Goal: Transaction & Acquisition: Purchase product/service

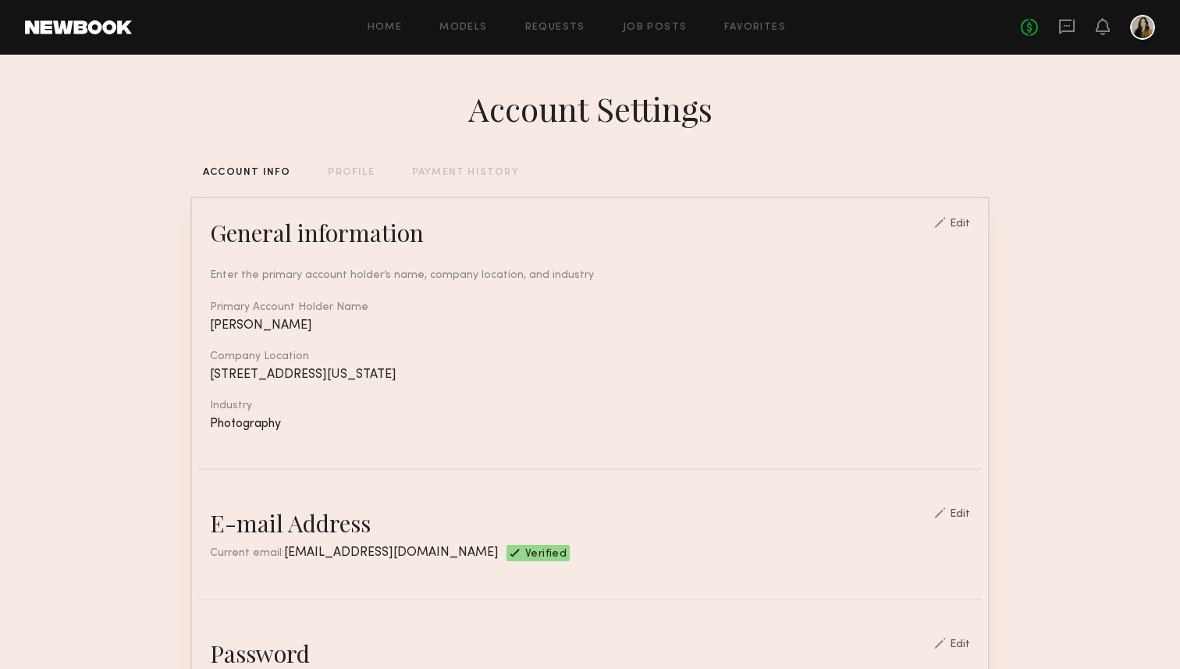
click at [413, 24] on div "Home Models Requests Job Posts Favorites Sign Out" at bounding box center [576, 28] width 889 height 10
click at [1076, 19] on div "No fees up to $5,000" at bounding box center [1088, 27] width 134 height 25
click at [1069, 28] on icon at bounding box center [1066, 26] width 17 height 17
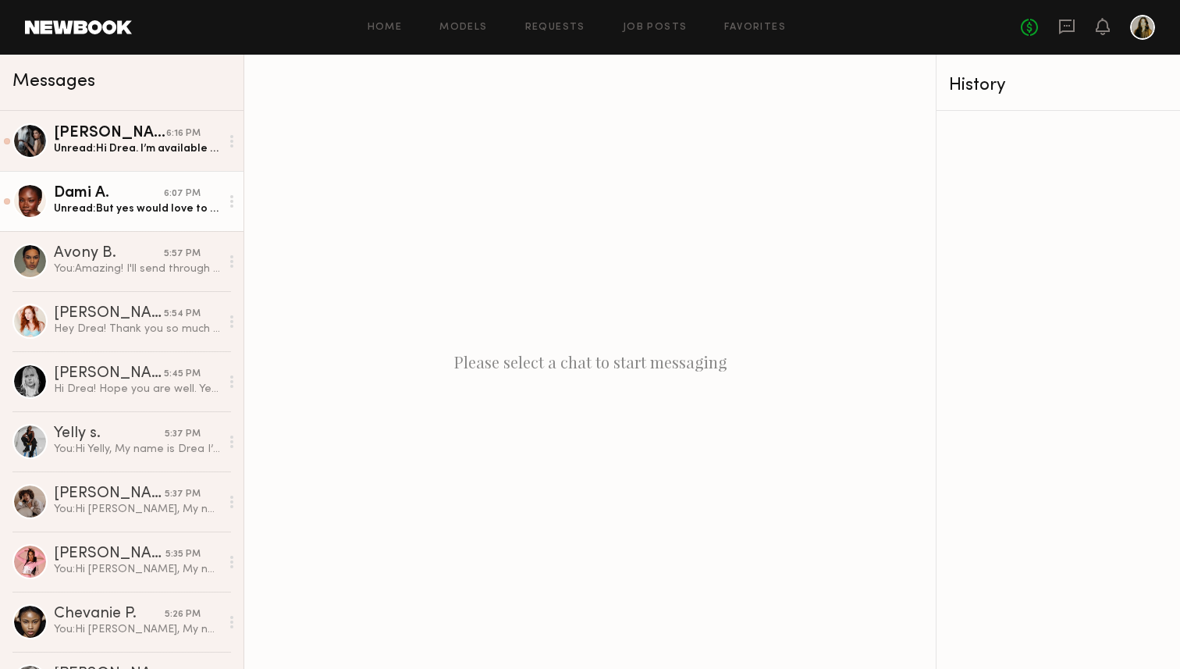
click at [149, 209] on div "Unread: But yes would love to work together in the future!" at bounding box center [137, 208] width 166 height 15
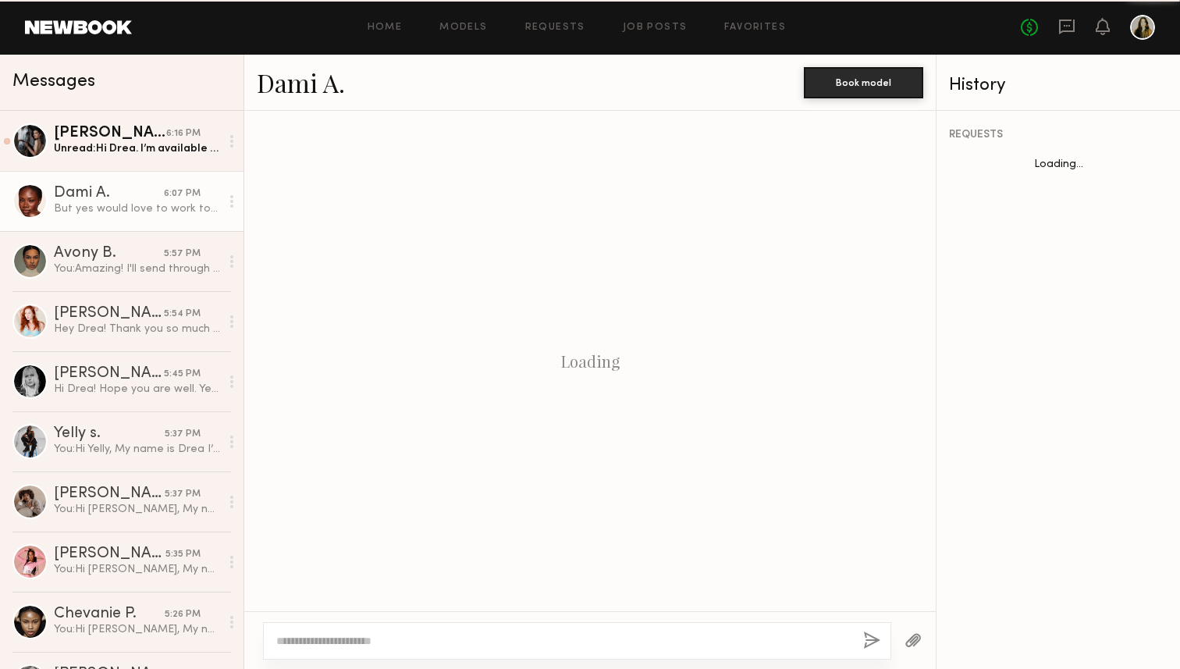
scroll to position [737, 0]
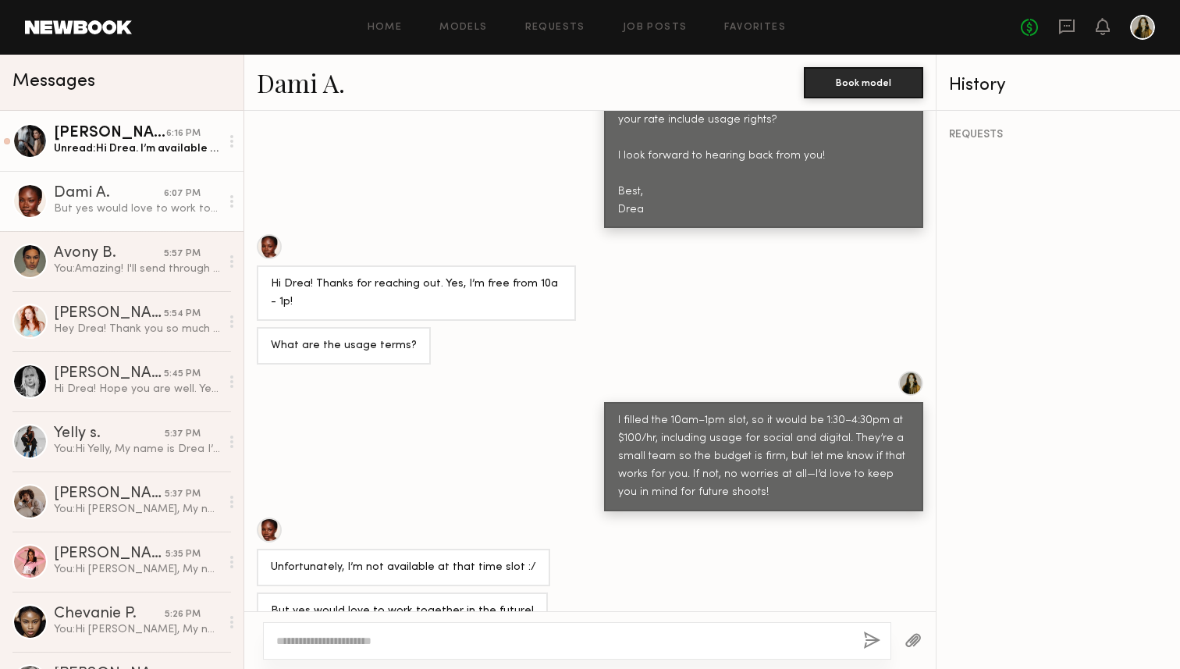
click at [153, 165] on link "Margarita K. 6:16 PM Unread: Hi Drea. I’m available for any of these times. Wha…" at bounding box center [122, 141] width 244 height 60
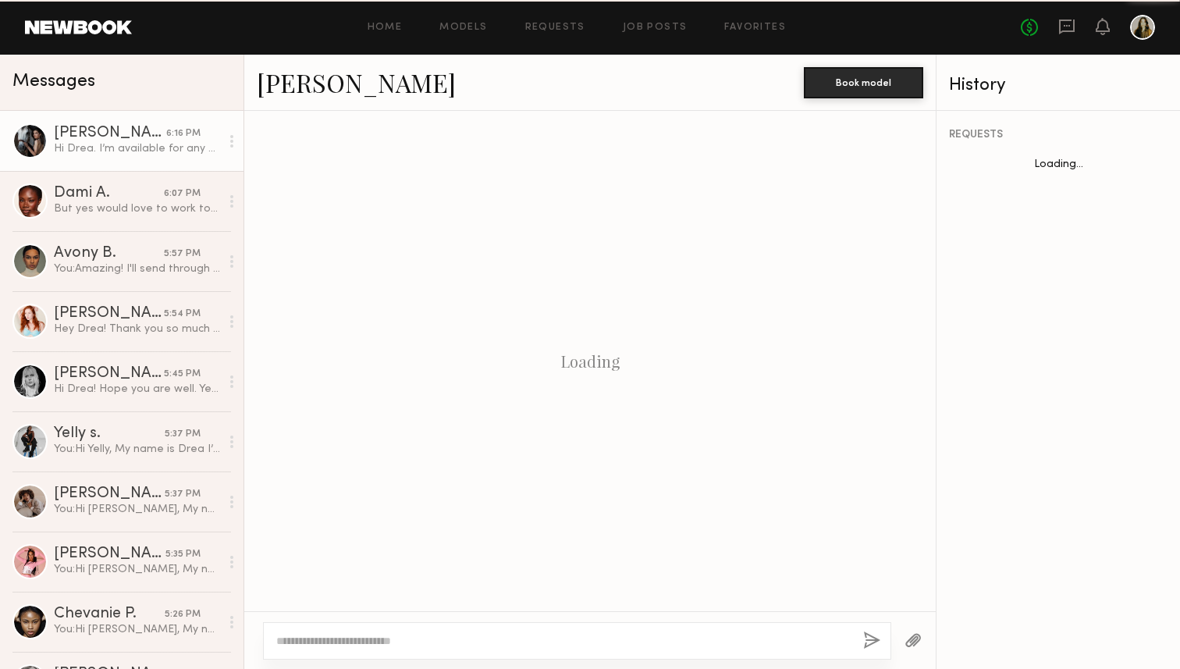
scroll to position [450, 0]
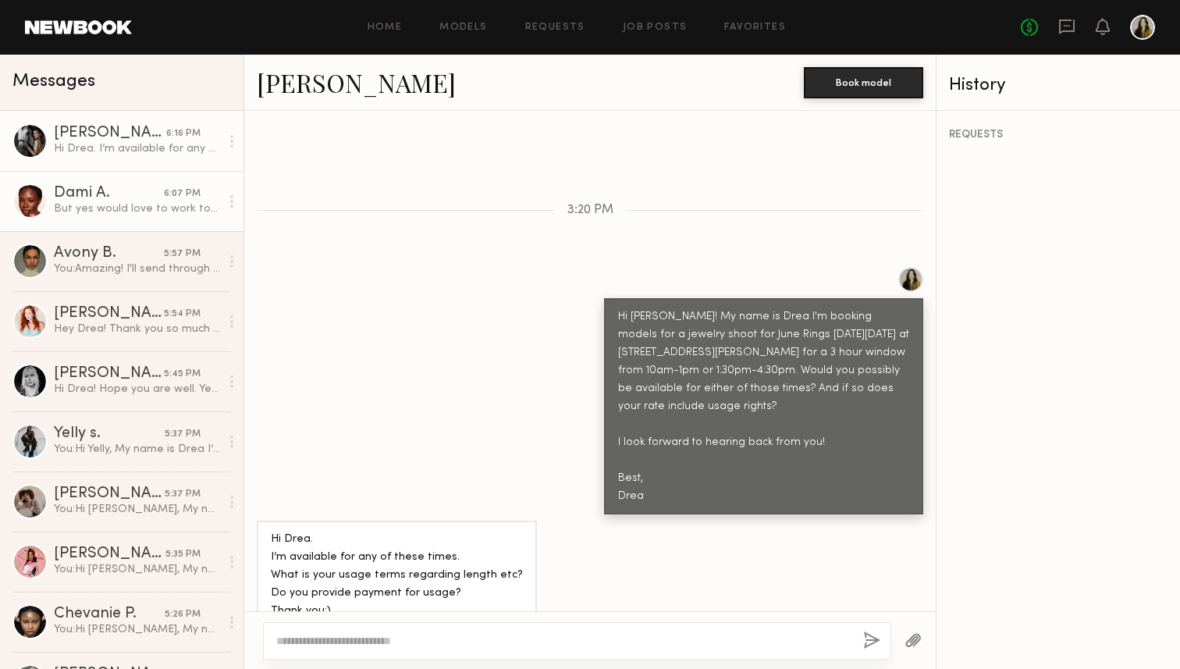
click at [130, 187] on div "Dami A." at bounding box center [109, 194] width 110 height 16
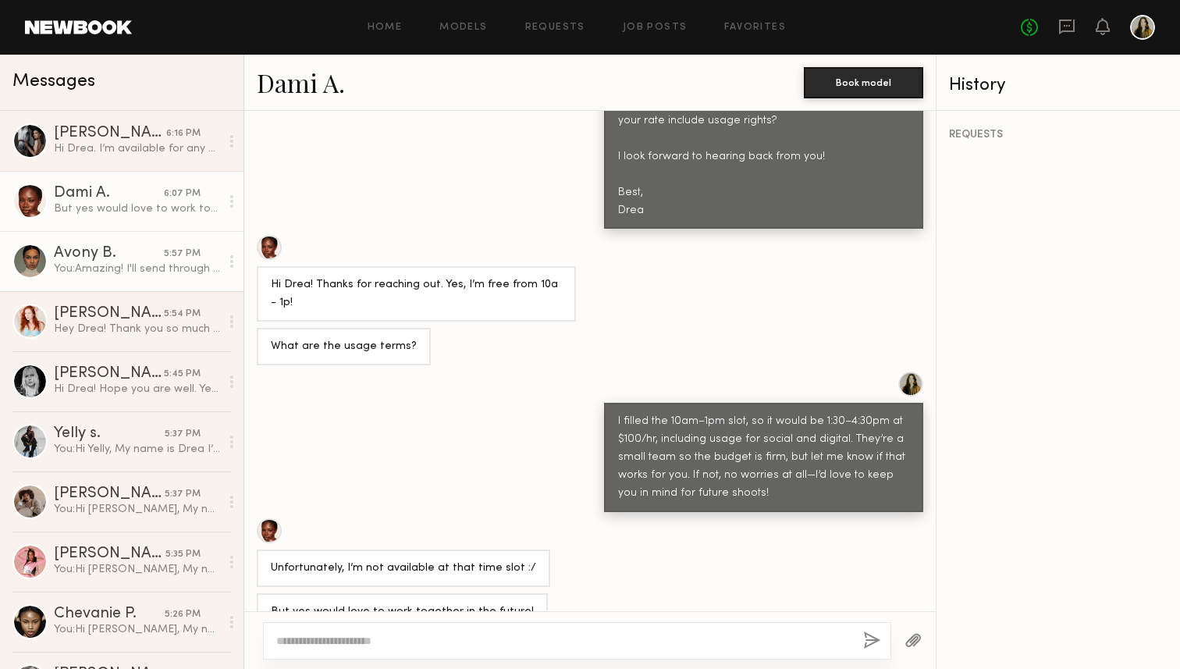
click at [109, 246] on div "Avony B." at bounding box center [109, 254] width 110 height 16
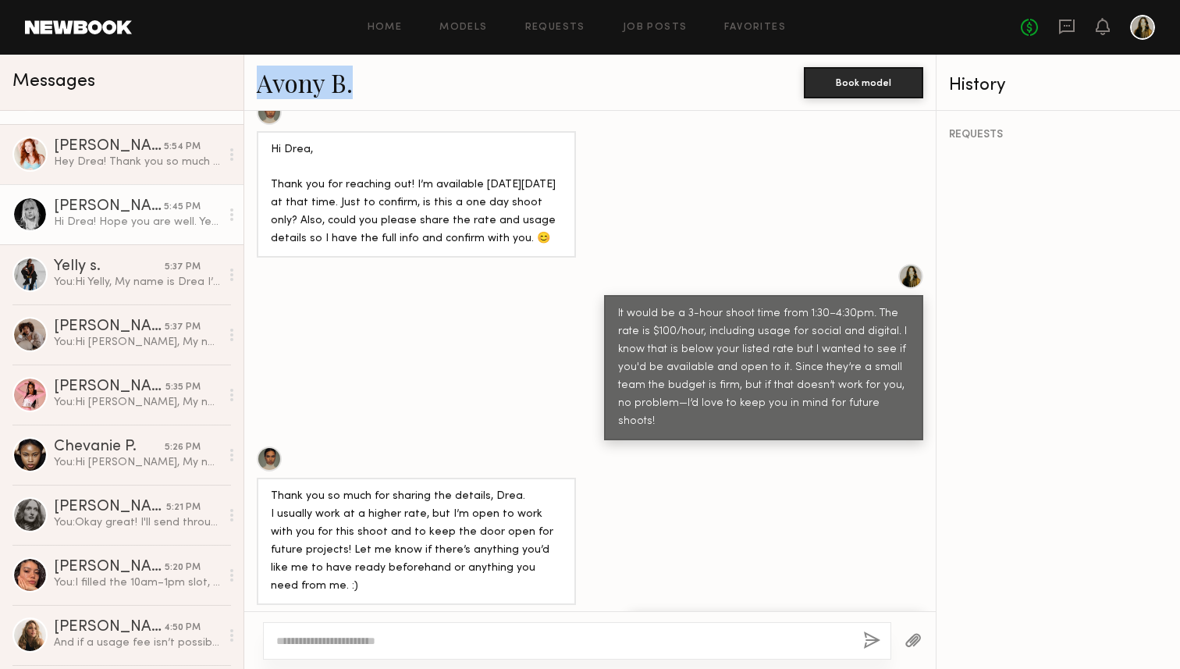
scroll to position [289, 0]
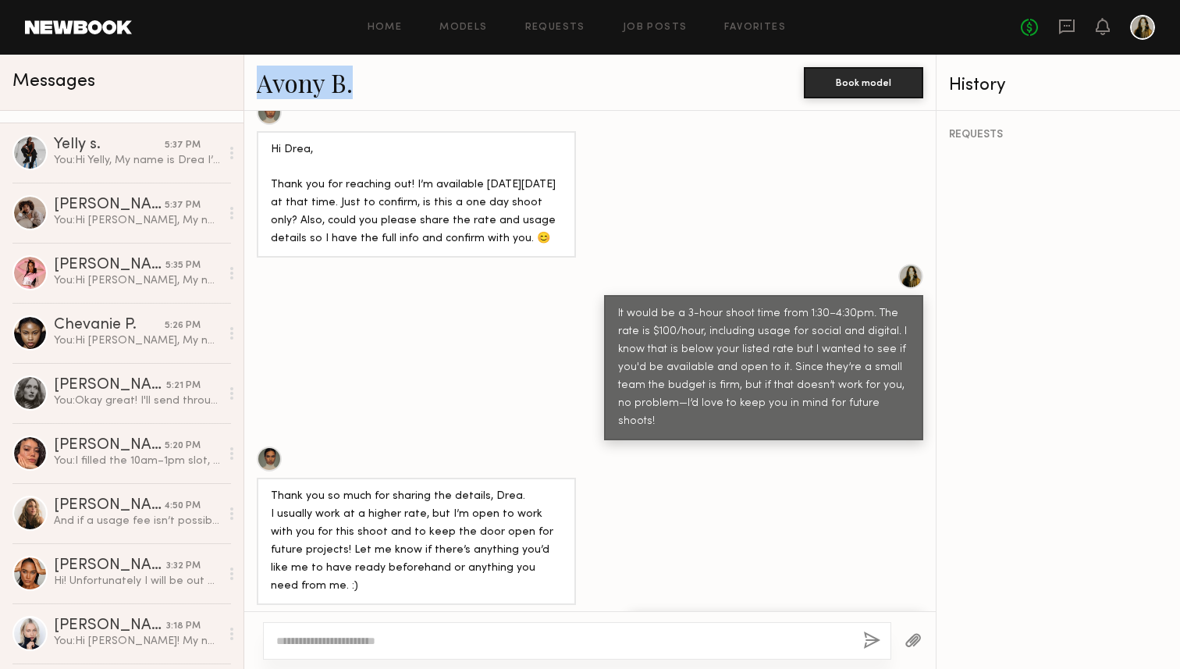
click at [116, 393] on div "You: Okay great! I'll send through a booking." at bounding box center [137, 400] width 166 height 15
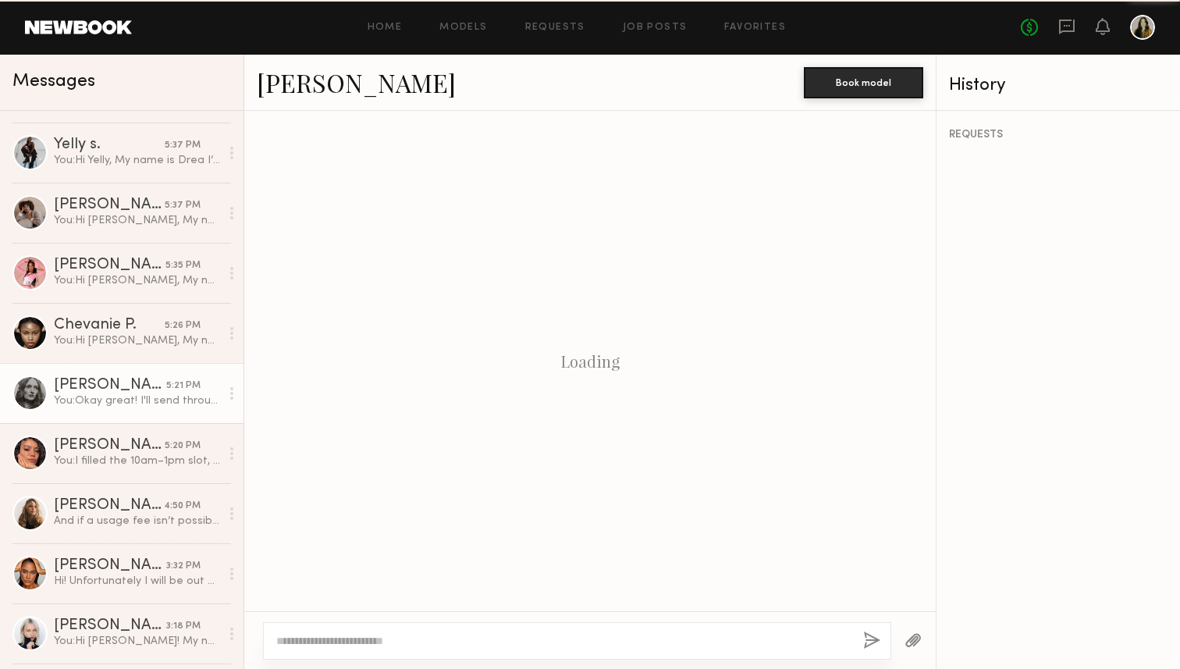
scroll to position [851, 0]
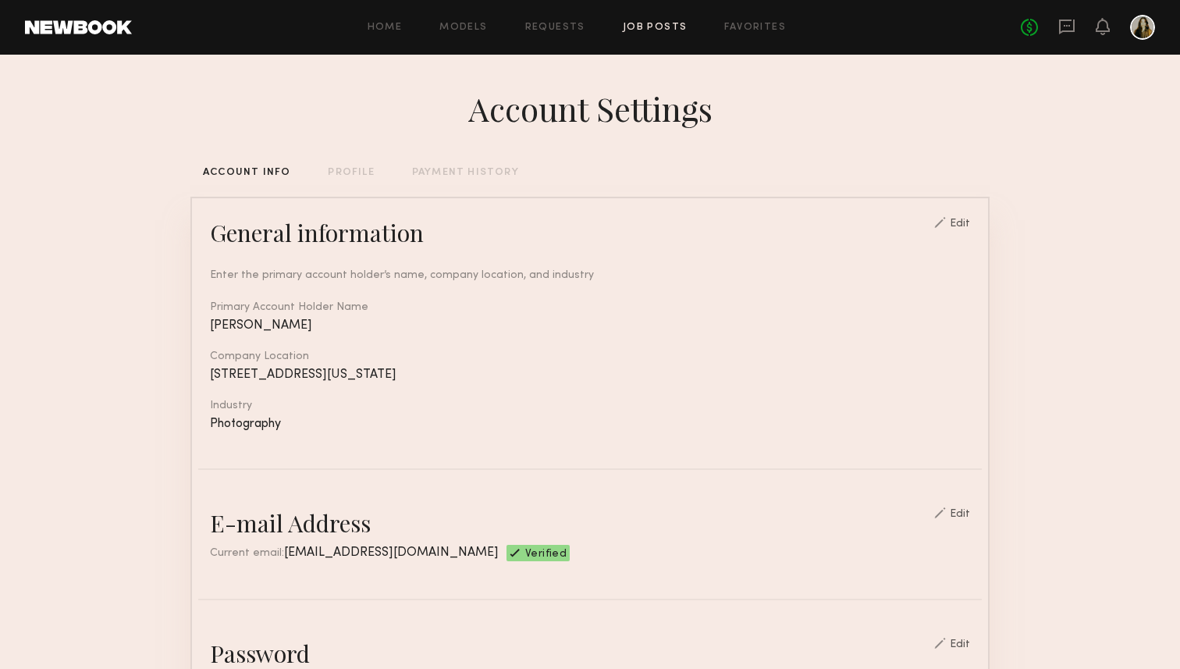
click at [637, 32] on link "Job Posts" at bounding box center [655, 28] width 65 height 10
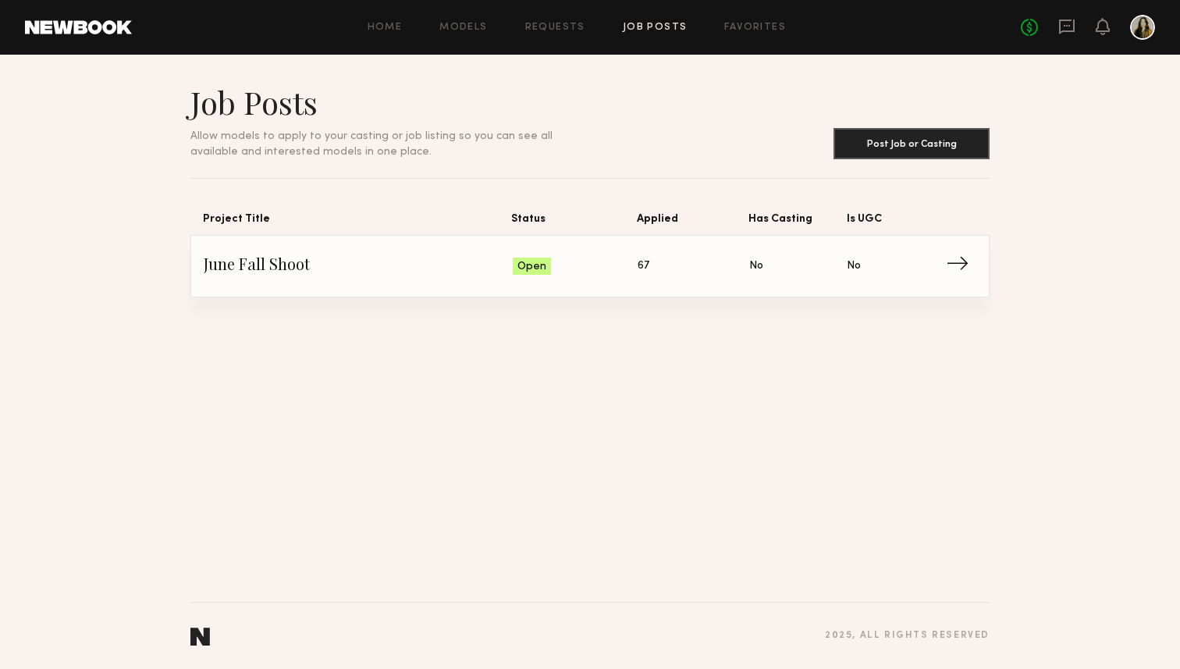
click at [640, 259] on span "67" at bounding box center [644, 266] width 12 height 17
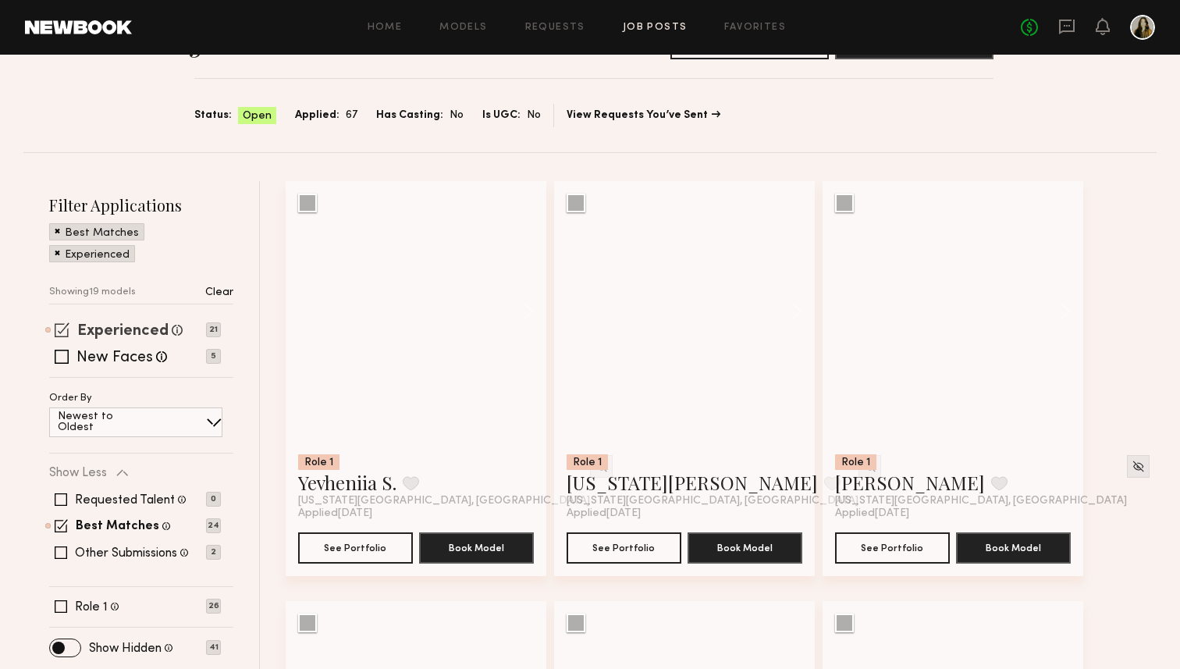
scroll to position [72, 0]
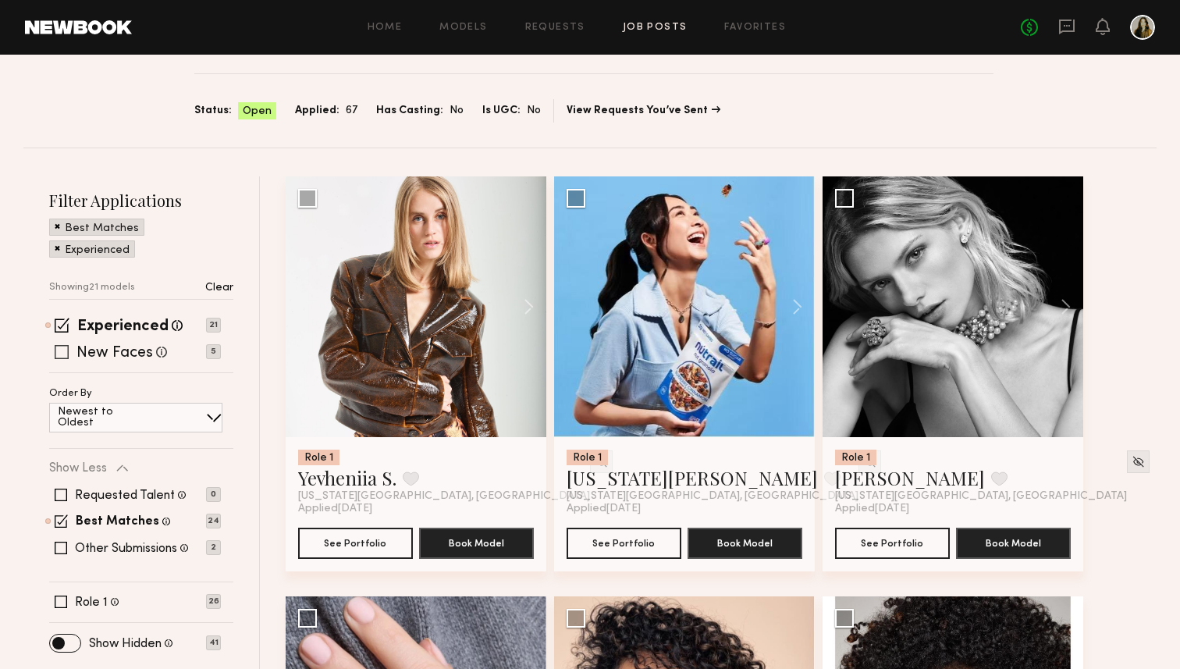
click at [109, 348] on label "New Faces" at bounding box center [114, 354] width 76 height 16
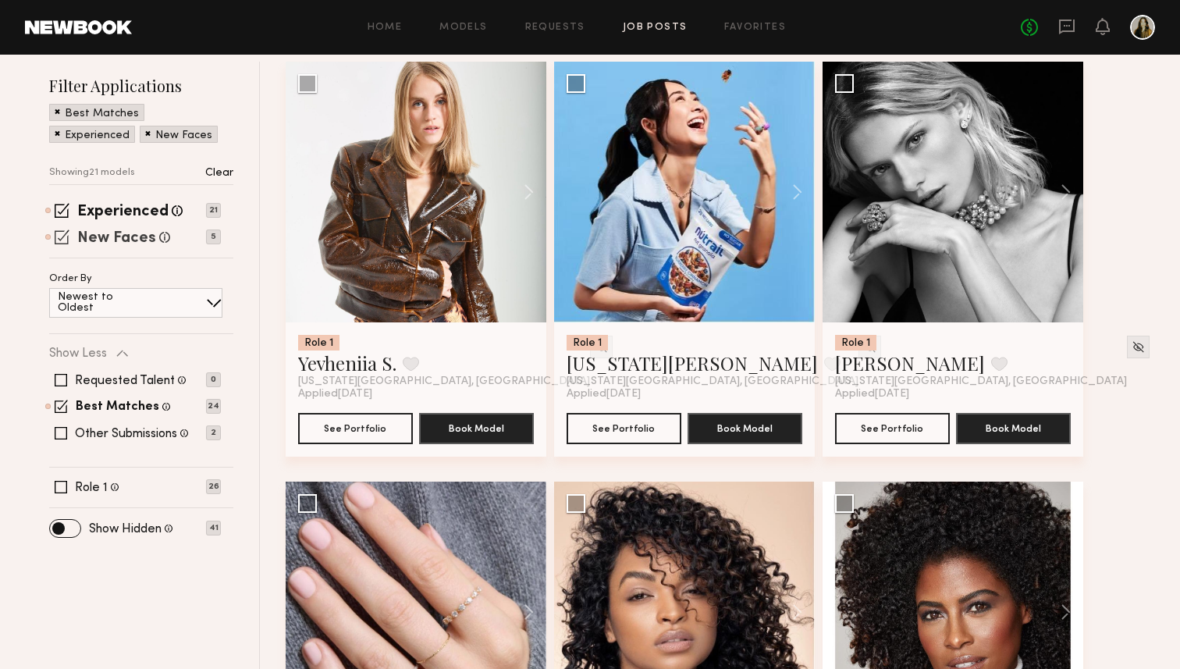
scroll to position [188, 0]
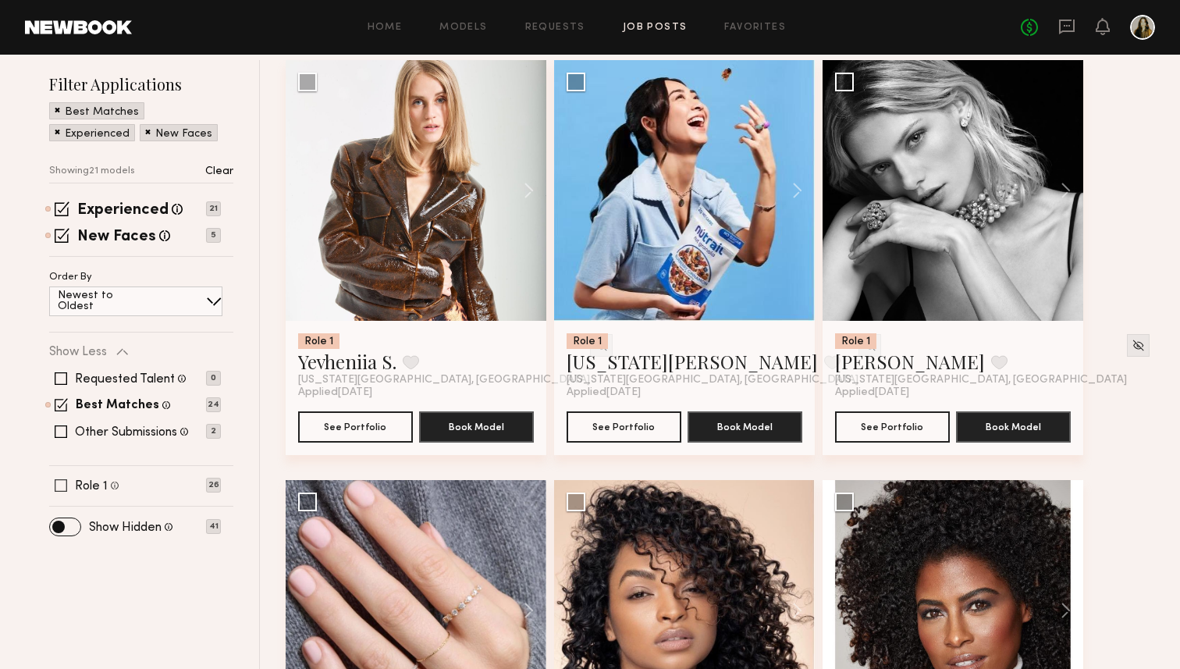
click at [95, 491] on label "Role 1" at bounding box center [91, 486] width 33 height 12
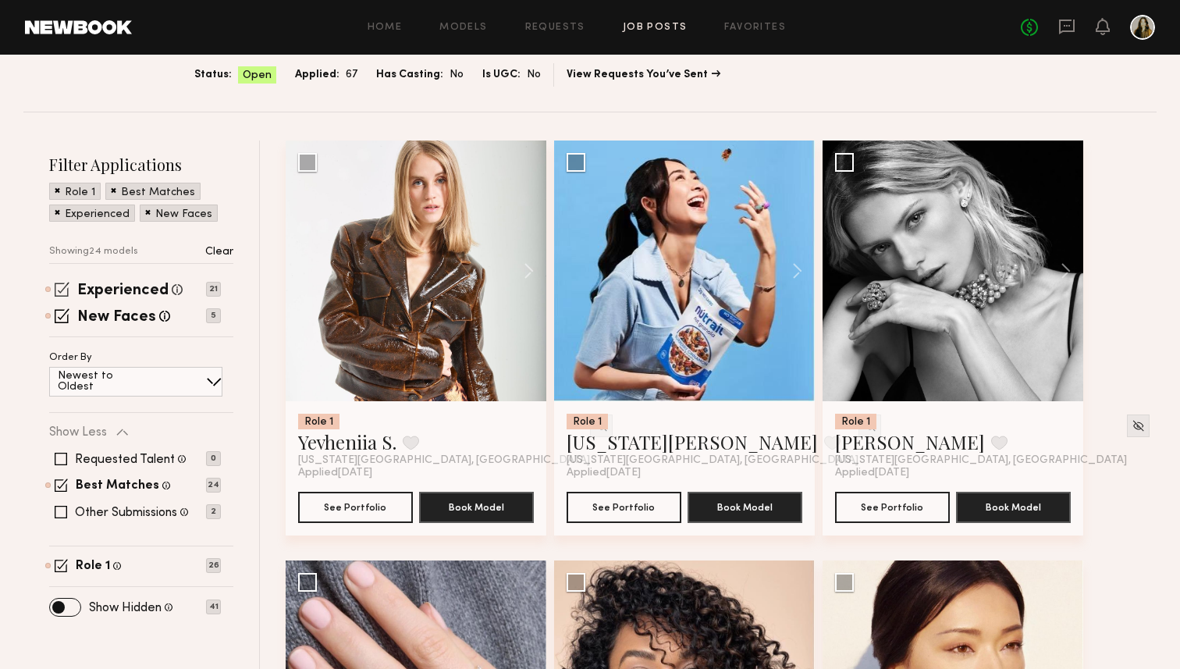
scroll to position [129, 0]
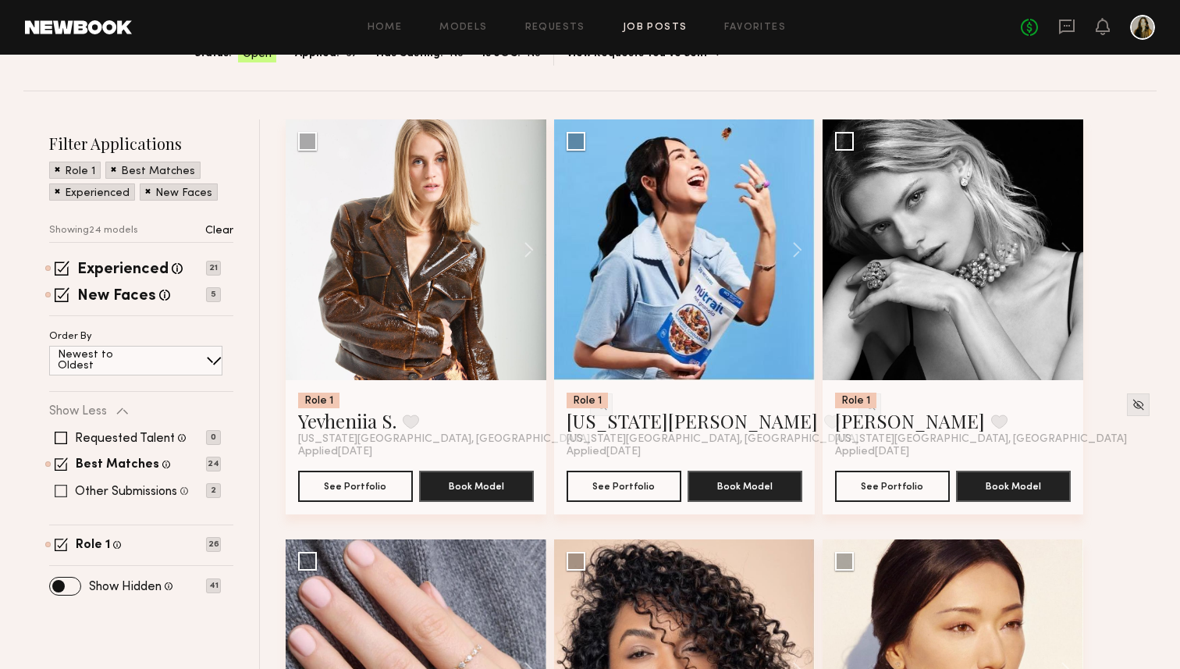
click at [132, 496] on label "Other Submissions" at bounding box center [126, 491] width 102 height 12
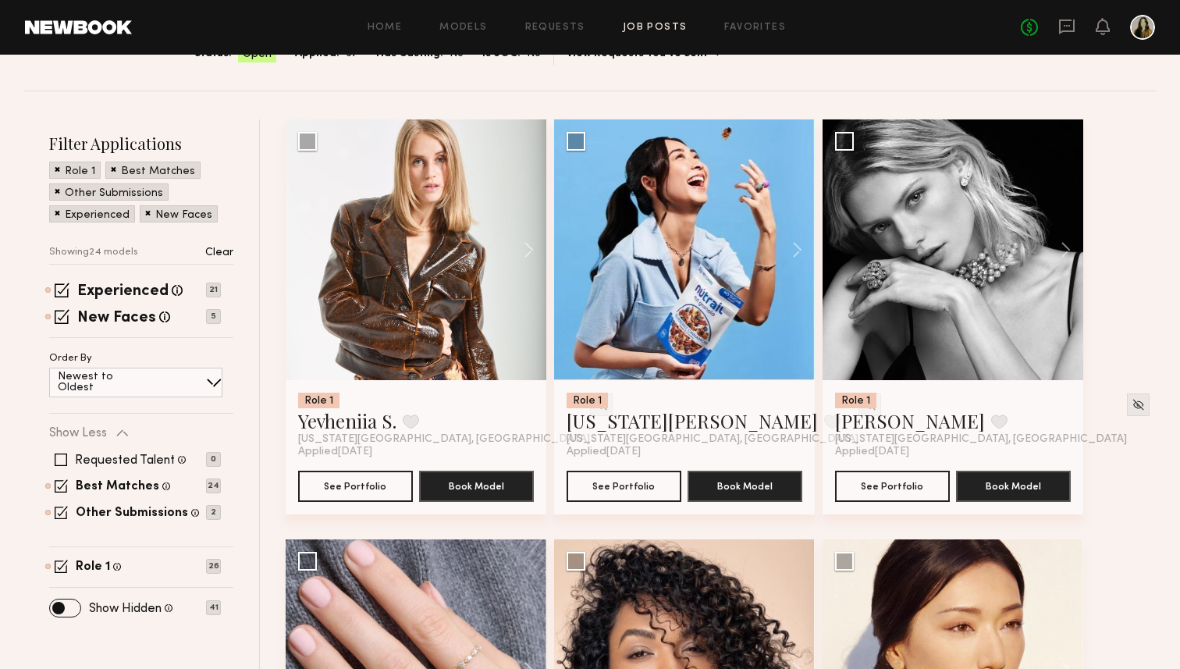
drag, startPoint x: 640, startPoint y: 425, endPoint x: 1053, endPoint y: 426, distance: 412.9
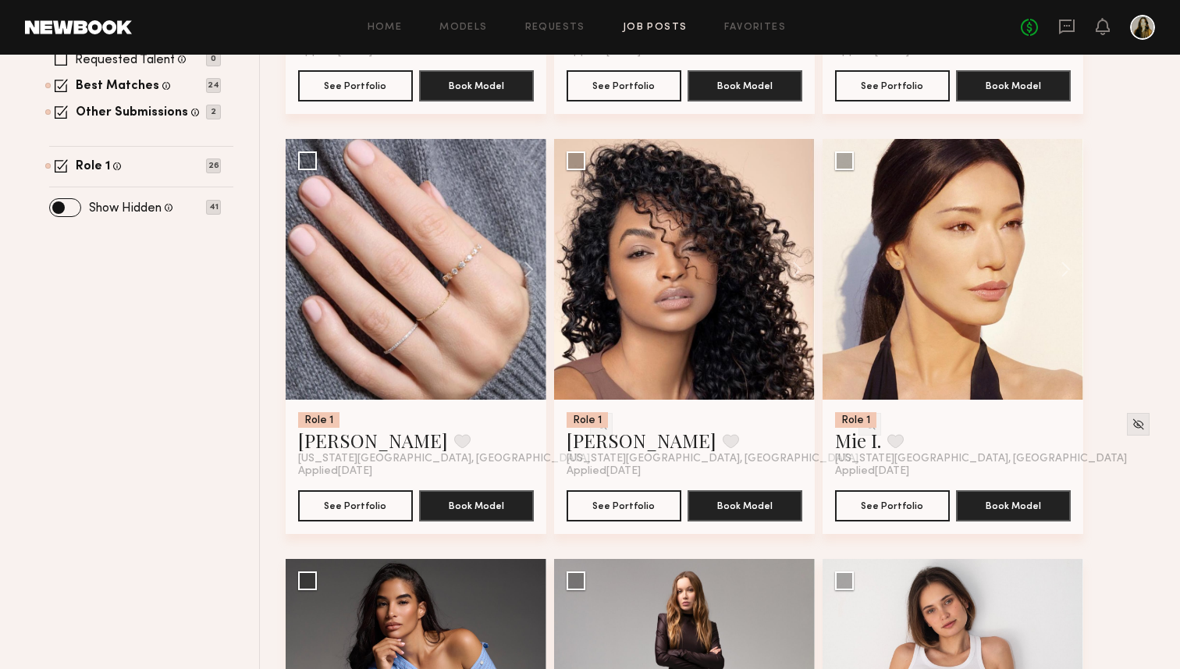
scroll to position [568, 0]
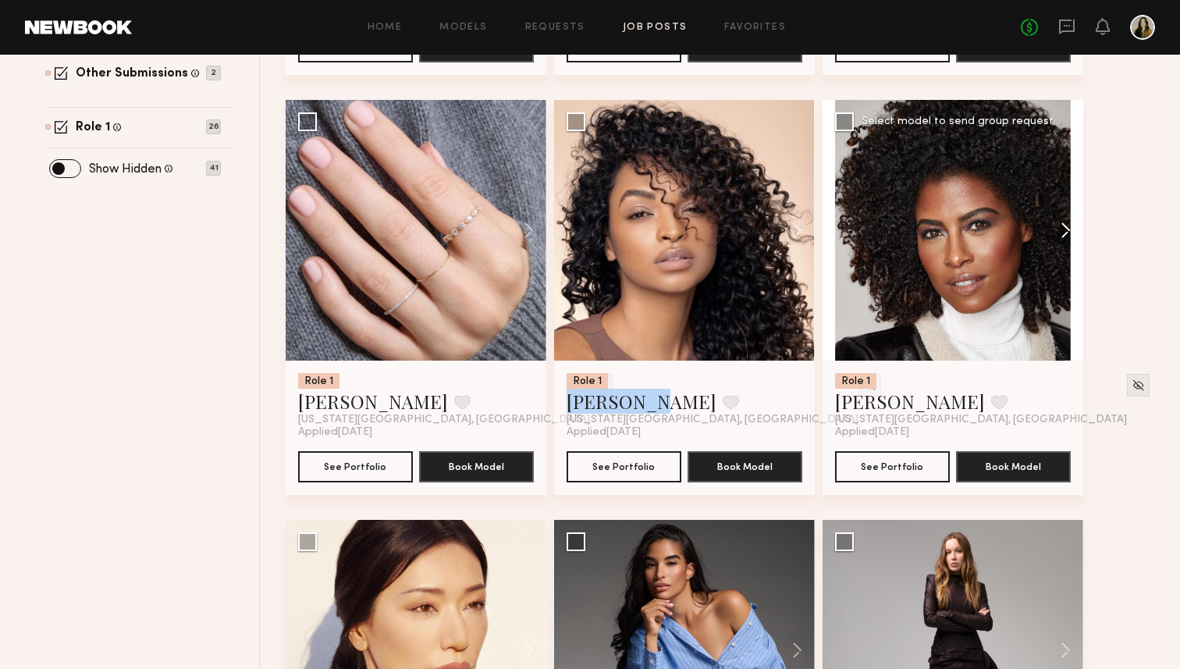
click at [1083, 338] on button at bounding box center [1058, 230] width 50 height 261
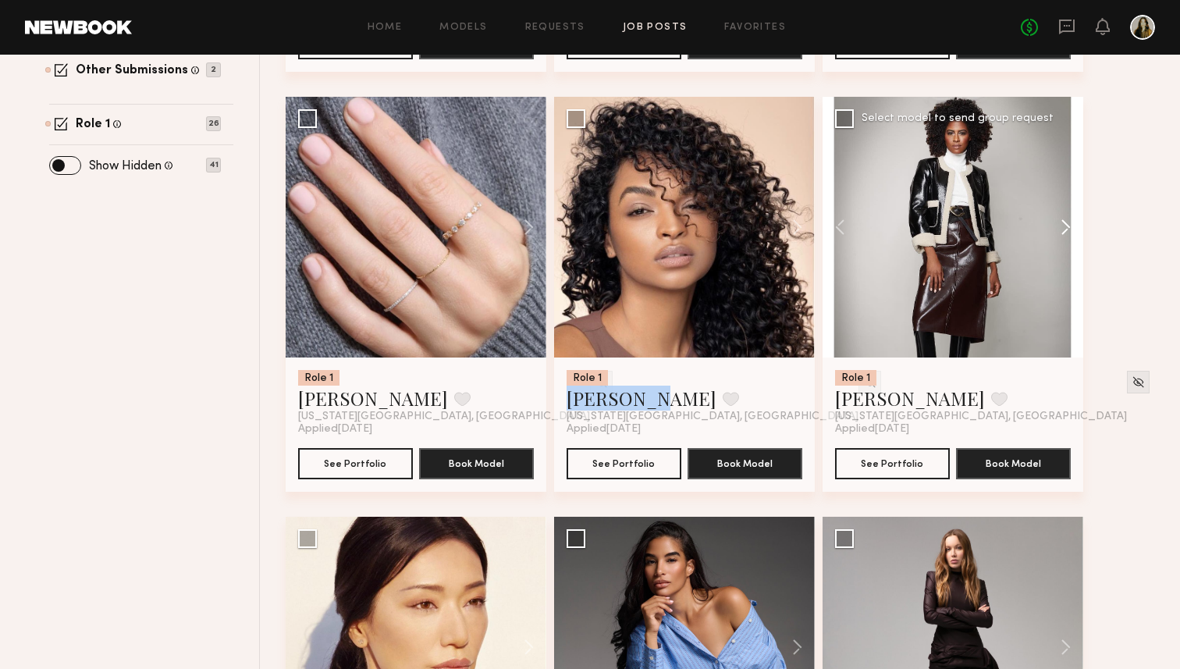
scroll to position [646, 0]
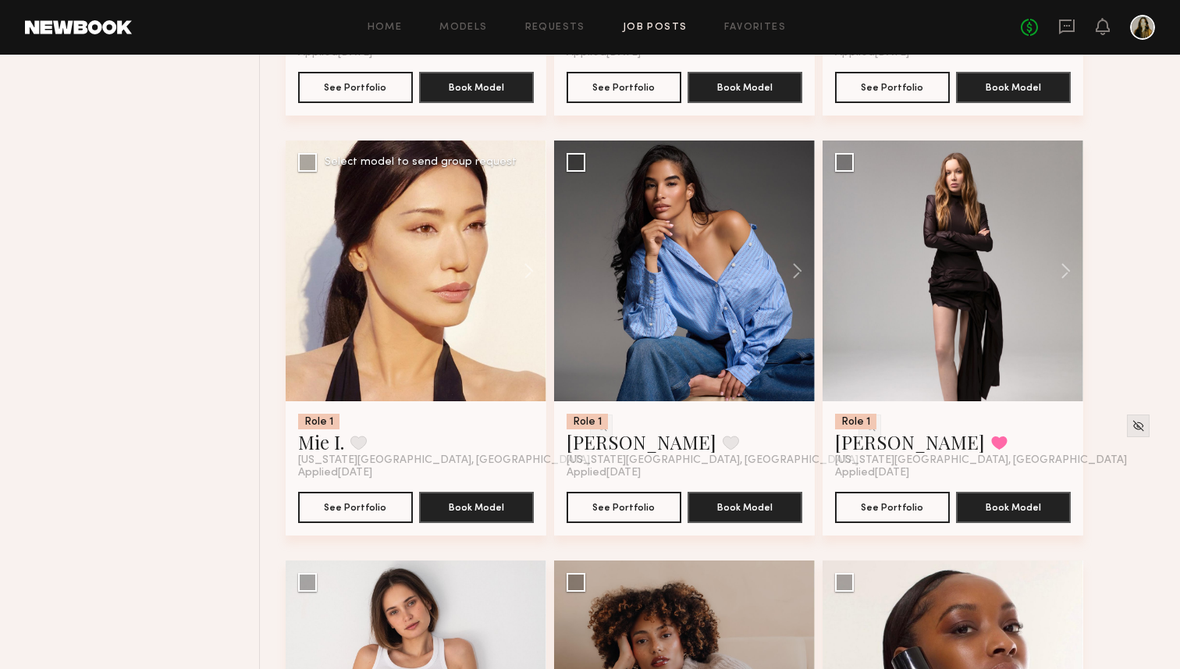
scroll to position [950, 0]
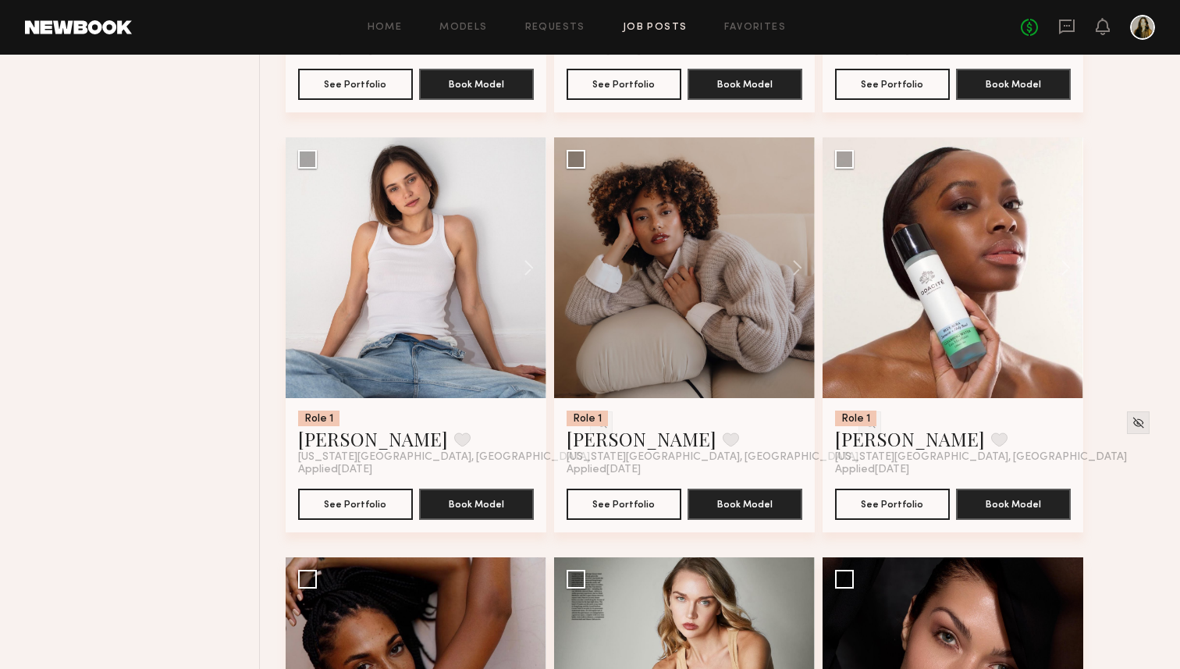
scroll to position [1373, 0]
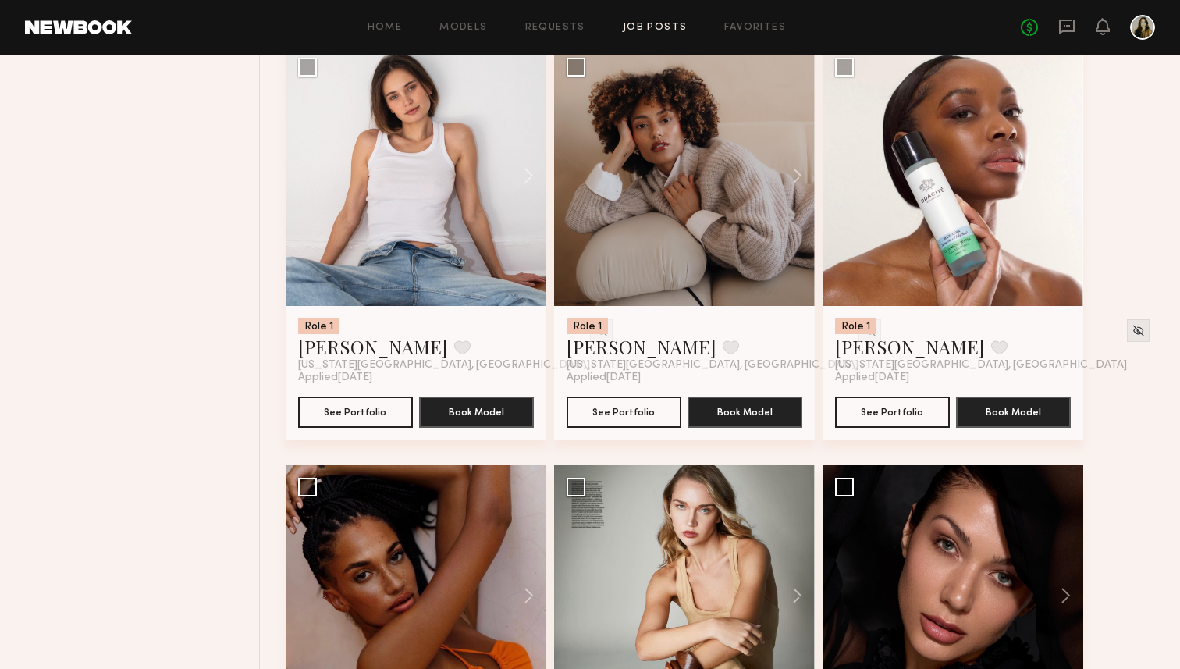
scroll to position [1482, 0]
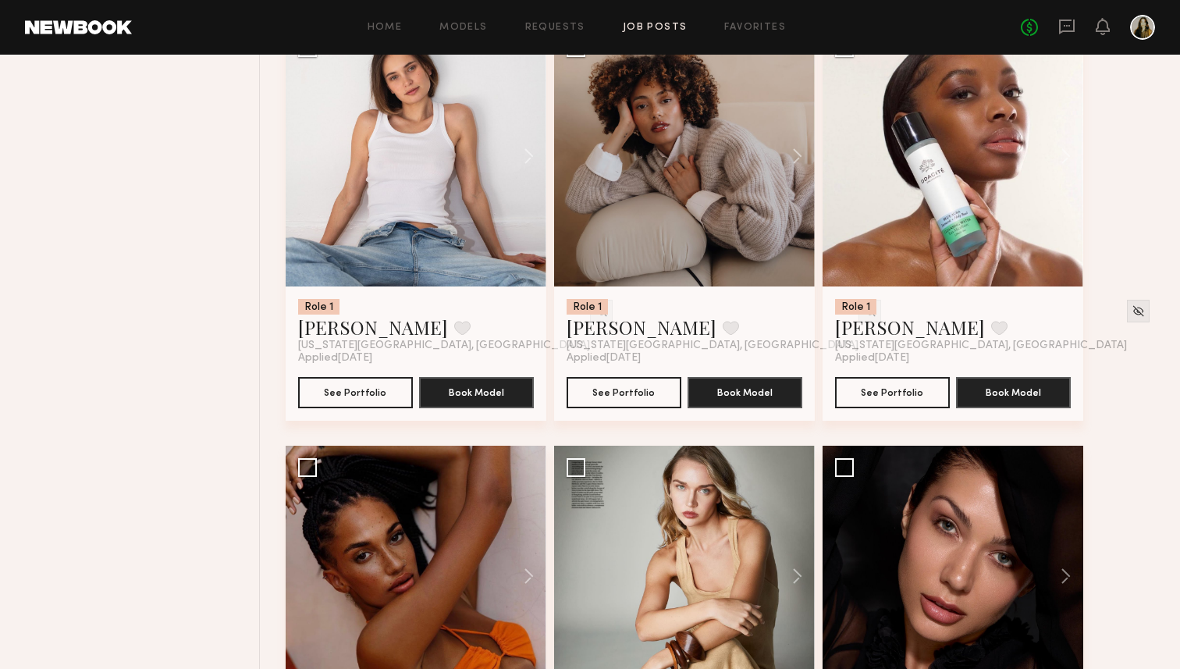
click at [1148, 406] on div "Role 1 Yevheniia S. Favorite New York City, NY Applied 09/23/2025 See Portfolio…" at bounding box center [725, 655] width 879 height 3779
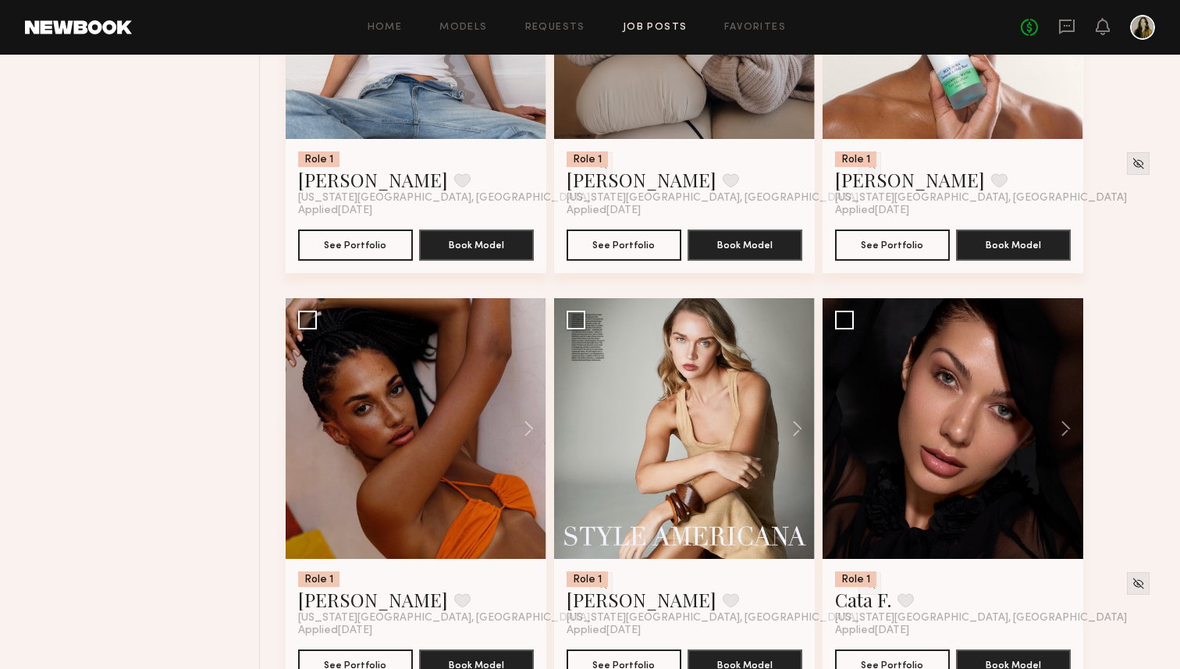
scroll to position [858, 0]
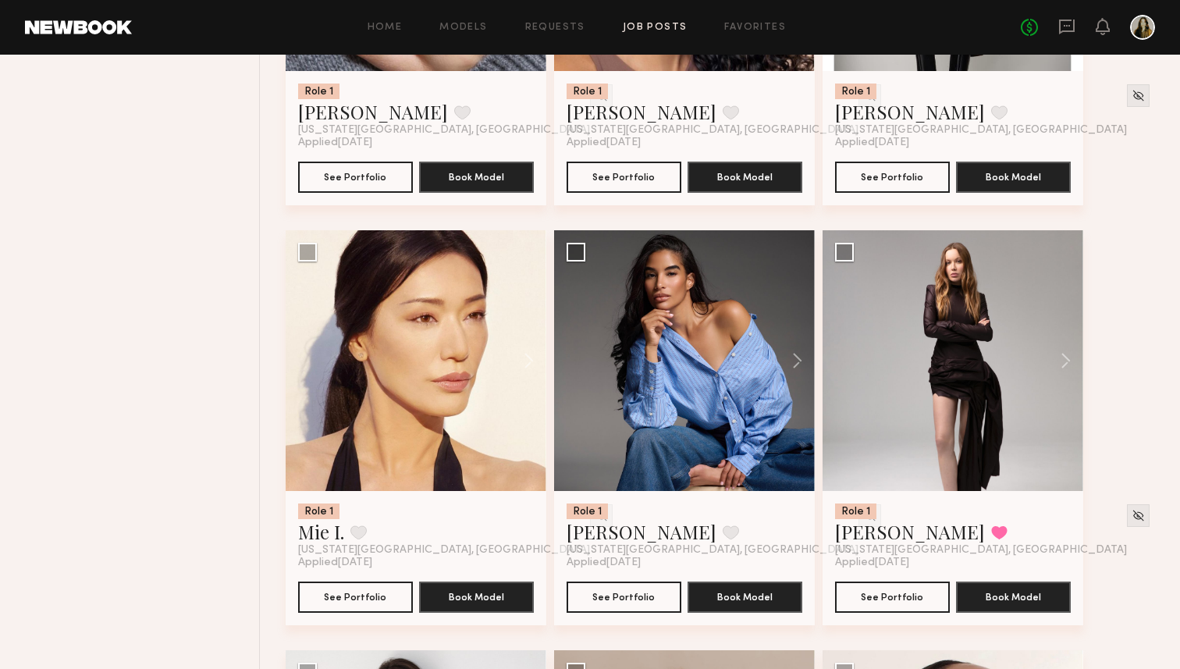
click at [1060, 40] on header "Home Models Requests Job Posts Favorites Sign Out No fees up to $5,000" at bounding box center [590, 27] width 1180 height 55
click at [1067, 23] on icon at bounding box center [1066, 26] width 17 height 17
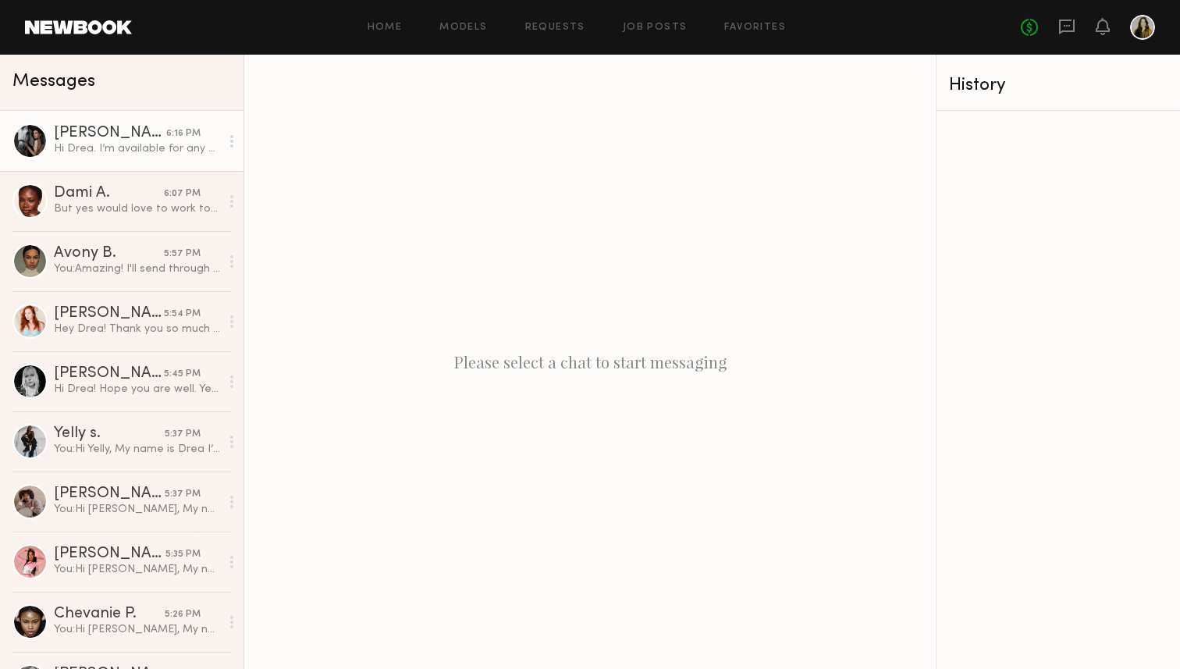
click at [162, 150] on div "Hi Drea. I’m available for any of these times. What is your usage terms regardi…" at bounding box center [137, 148] width 166 height 15
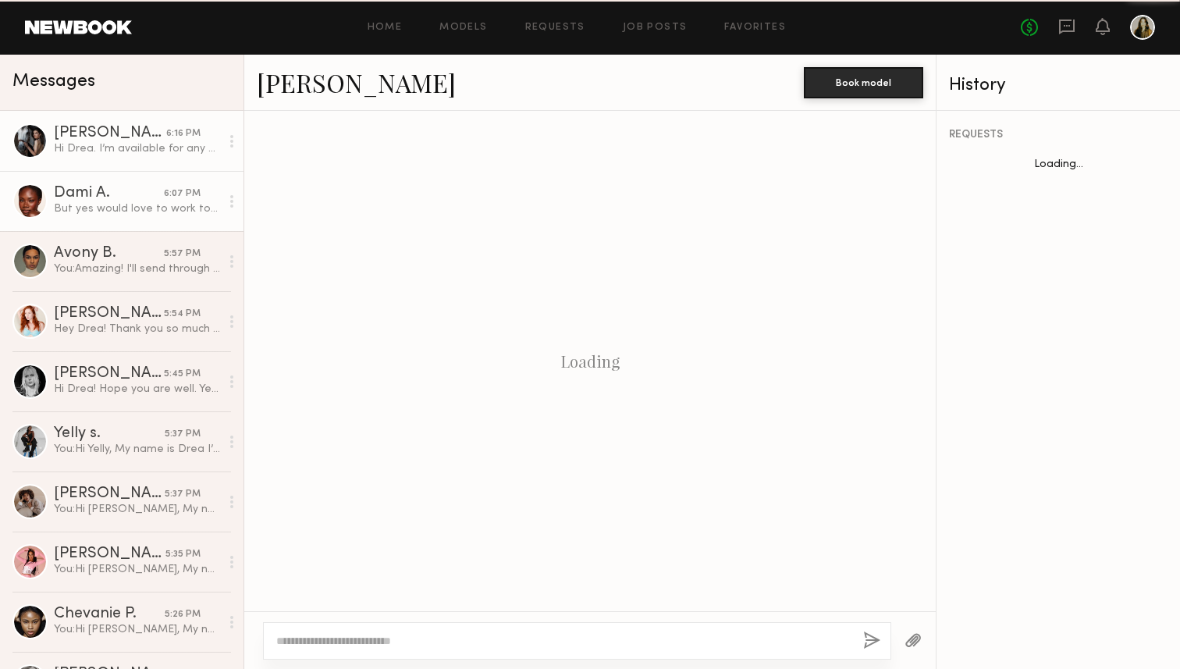
scroll to position [450, 0]
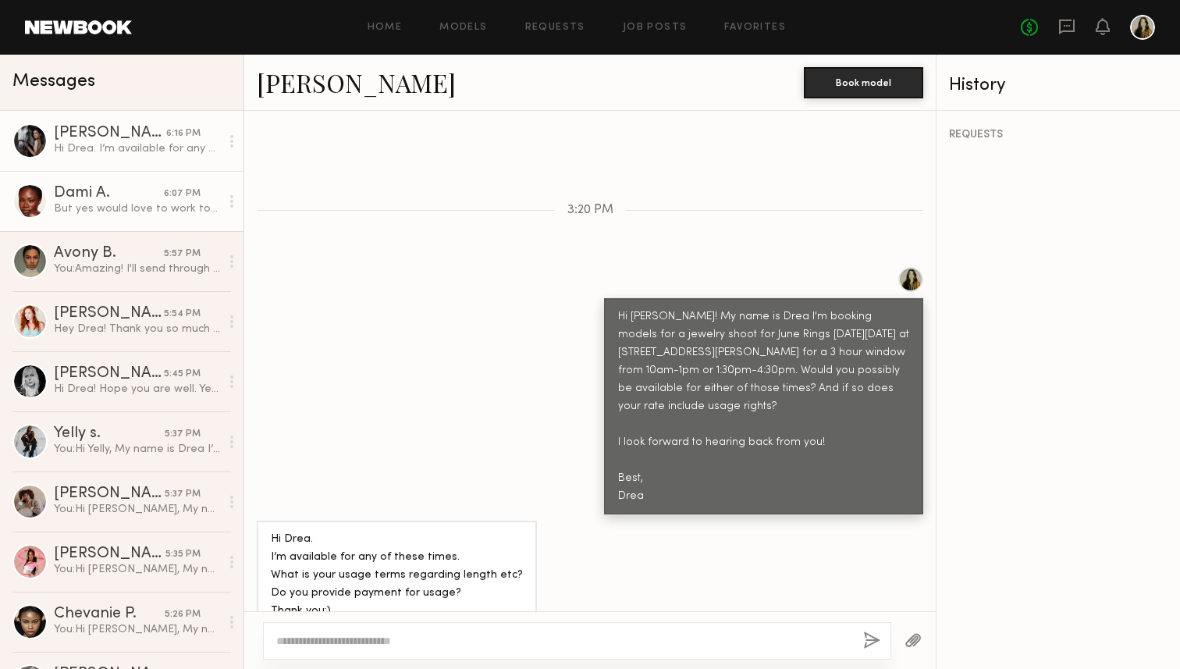
click at [144, 206] on div "But yes would love to work together in the future!" at bounding box center [137, 208] width 166 height 15
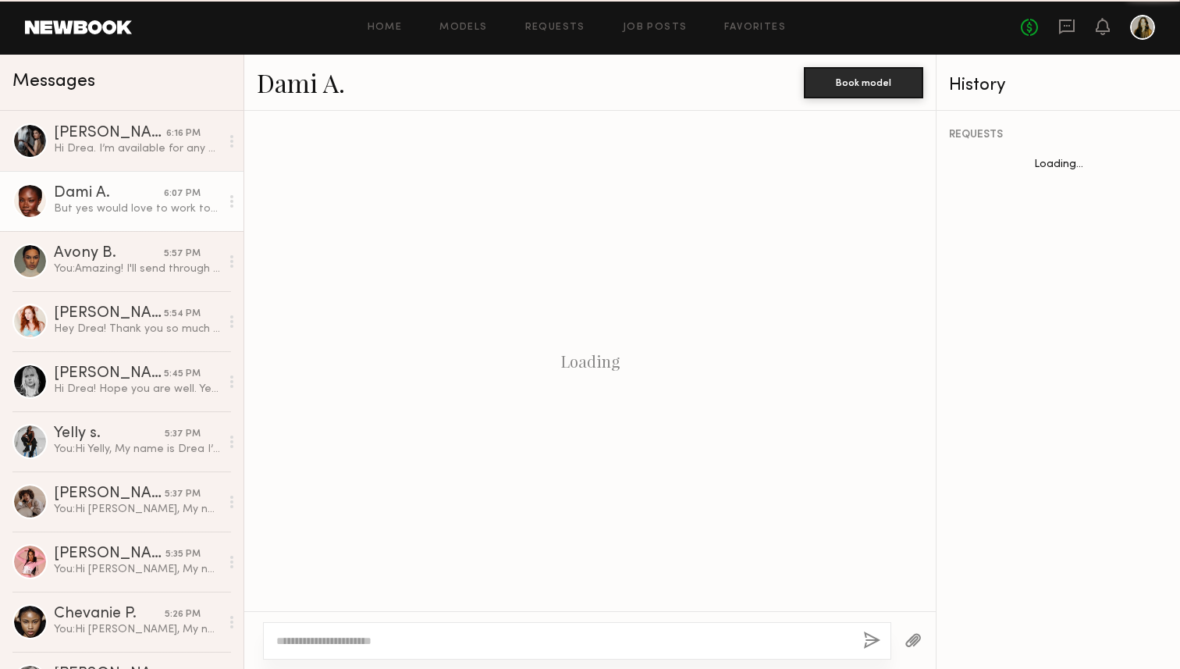
scroll to position [737, 0]
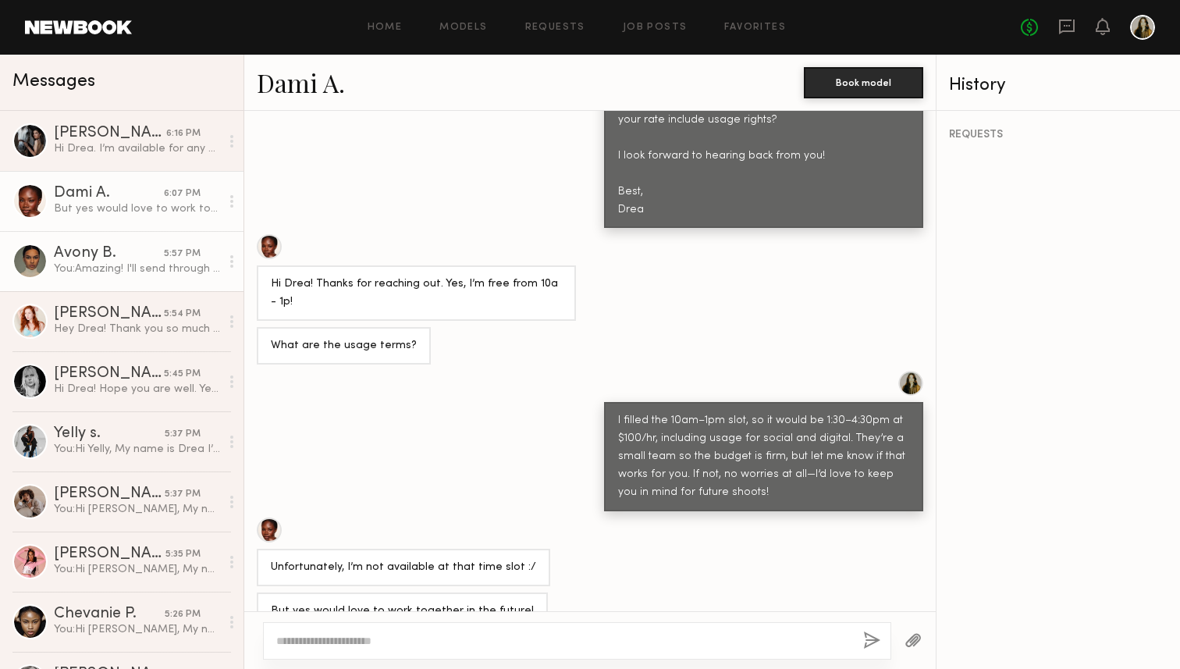
click at [144, 257] on div "Avony B." at bounding box center [109, 254] width 110 height 16
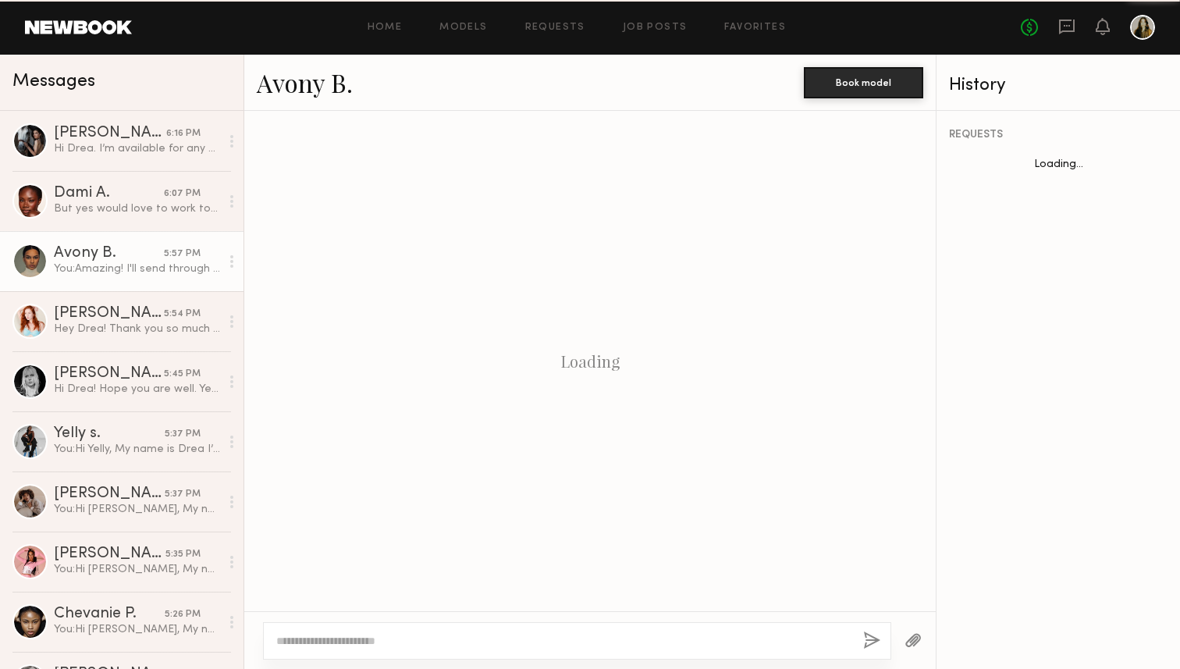
scroll to position [854, 0]
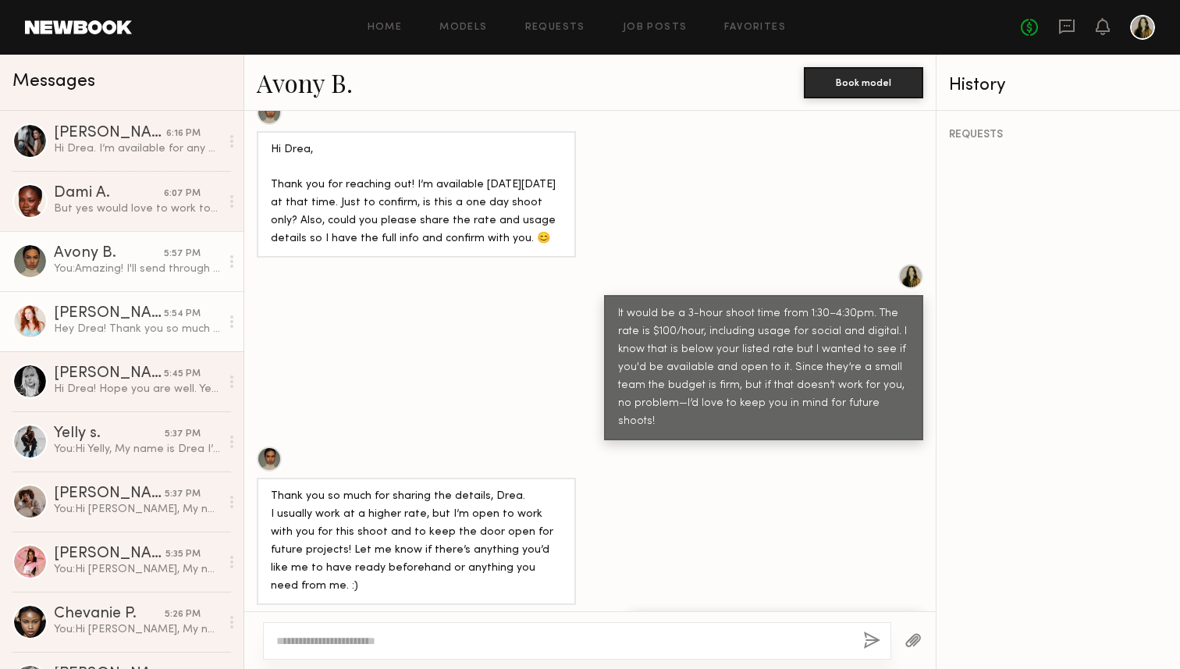
click at [145, 336] on link "Shannon M. 5:54 PM Hey Drea! Thank you so much for getting back to me! I’d LOVE…" at bounding box center [122, 321] width 244 height 60
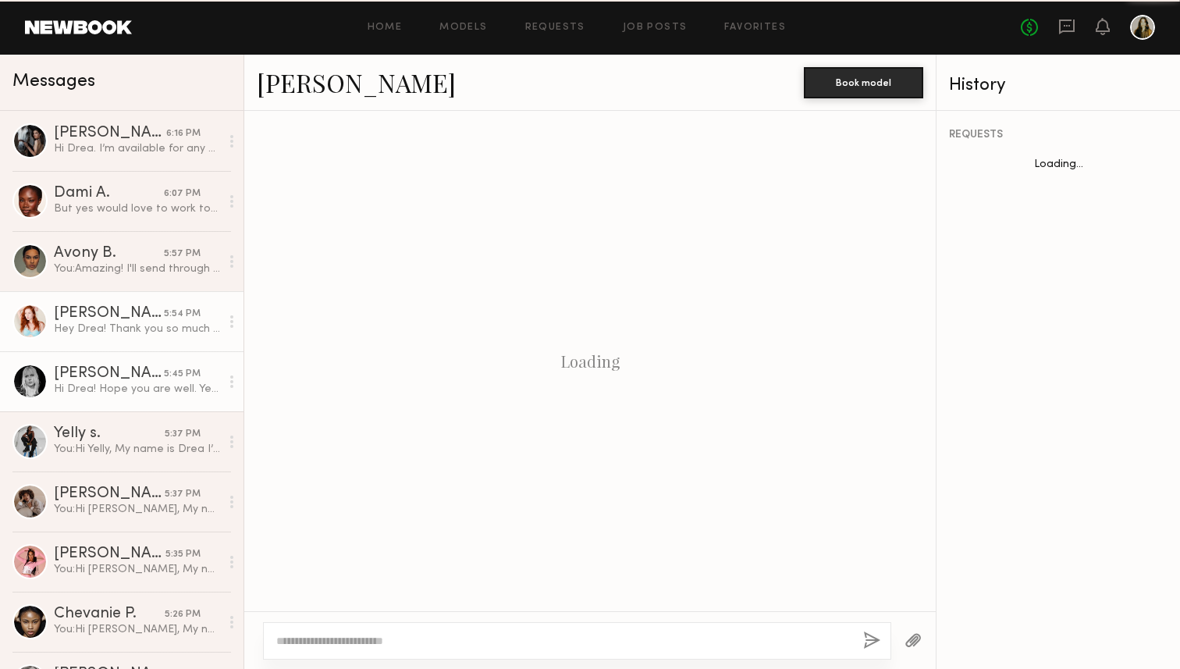
scroll to position [647, 0]
click at [145, 386] on div "Hi Drea! Hope you are well. Yes I’m available that day 10-1pm. Let me check wit…" at bounding box center [137, 389] width 166 height 15
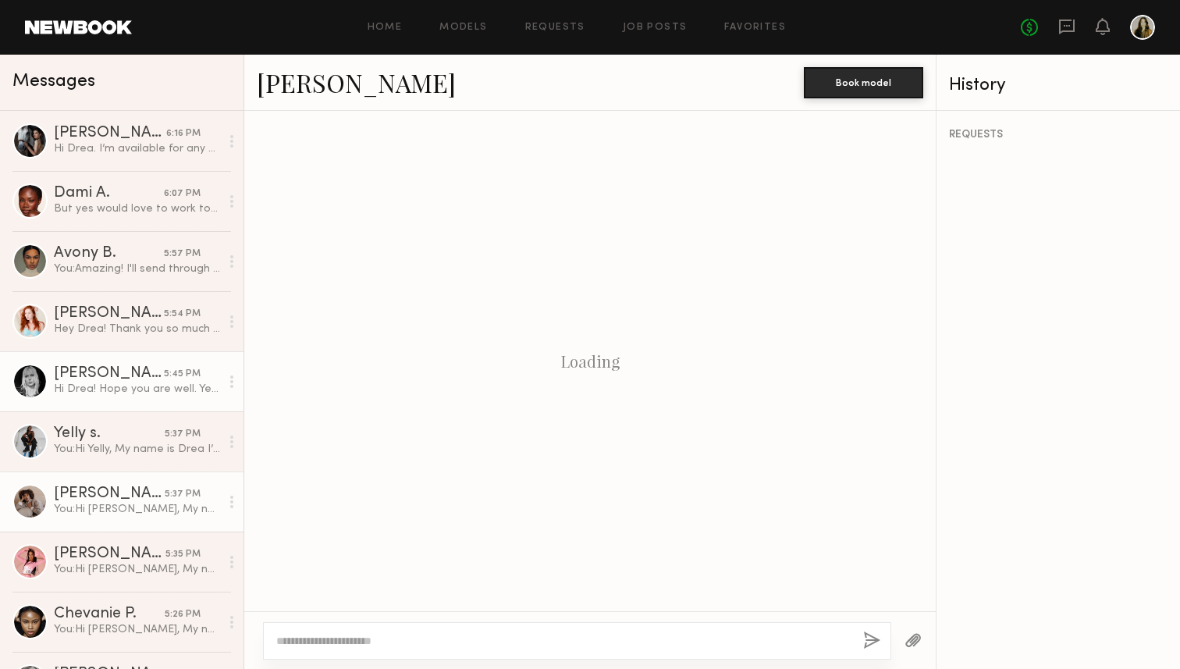
scroll to position [414, 0]
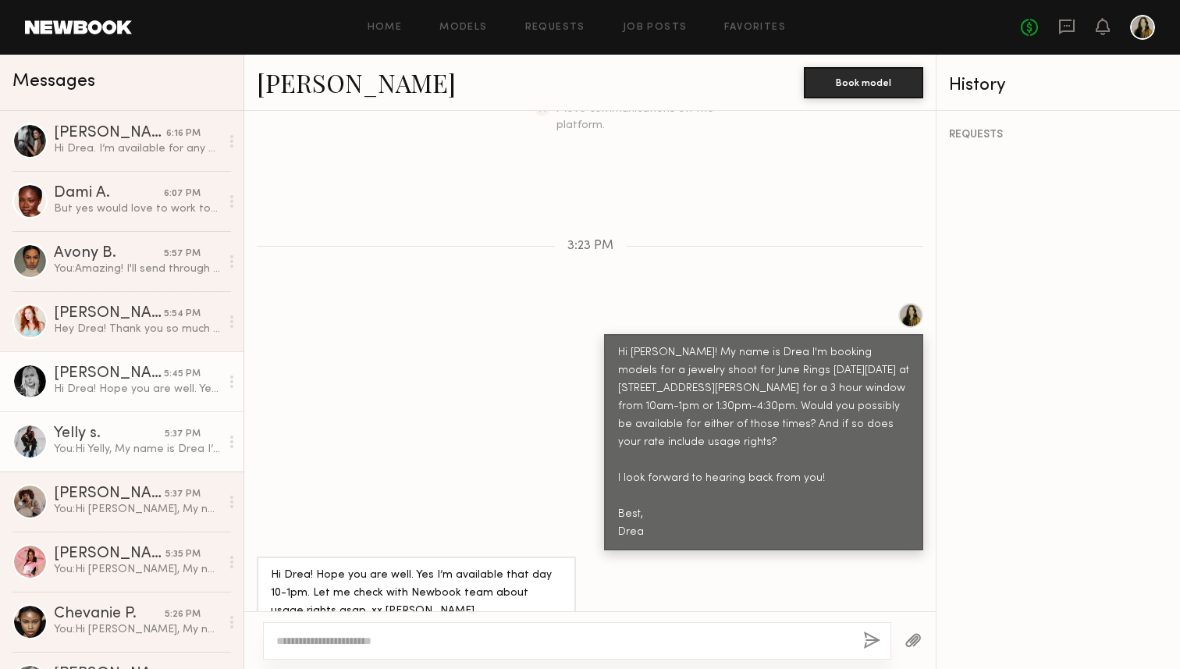
click at [150, 458] on link "Yelly s. 5:37 PM You: Hi Yelly, My name is Drea I’m booking models for a jewelr…" at bounding box center [122, 441] width 244 height 60
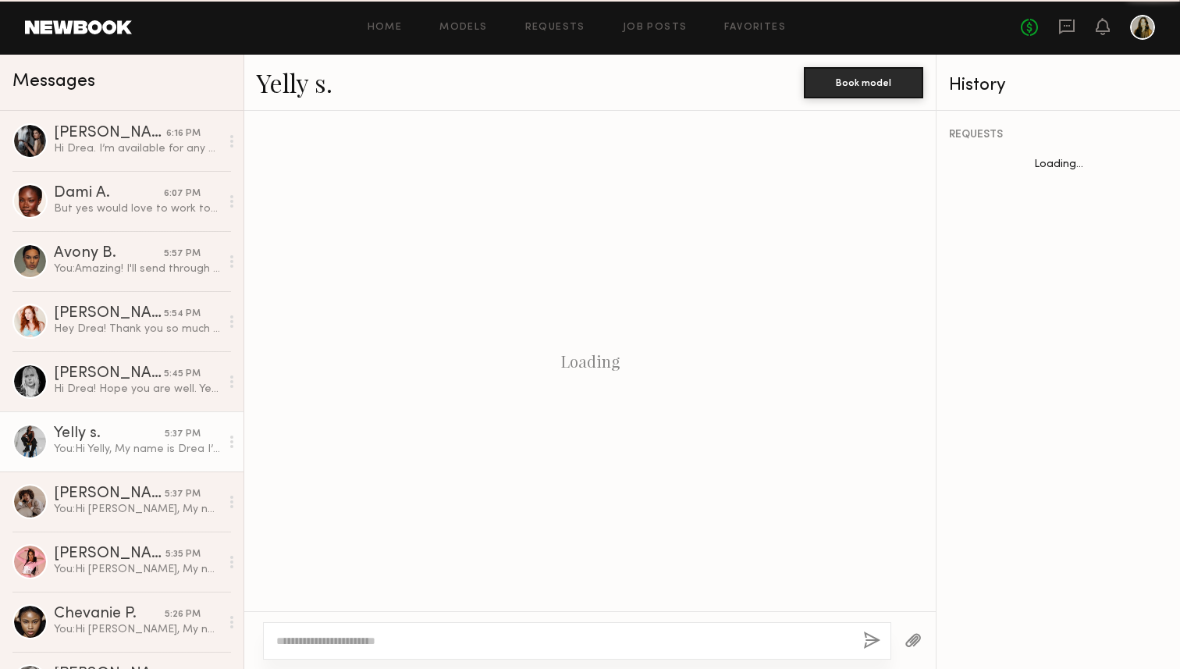
scroll to position [389, 0]
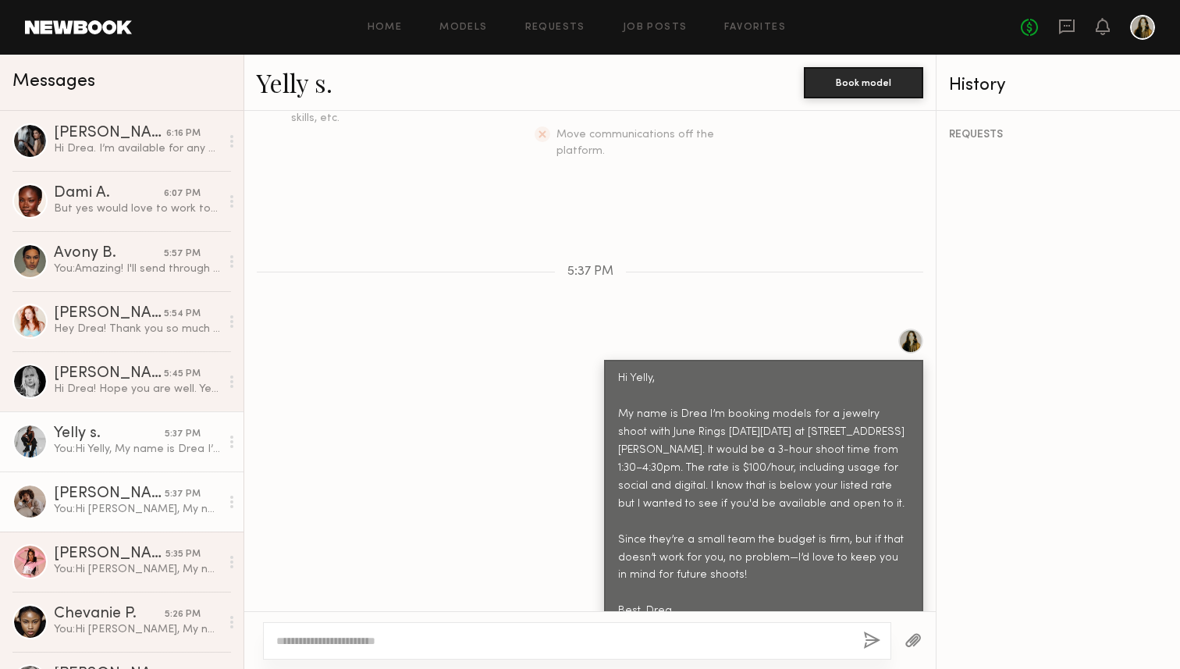
click at [154, 496] on div "Iyanla K." at bounding box center [109, 494] width 111 height 16
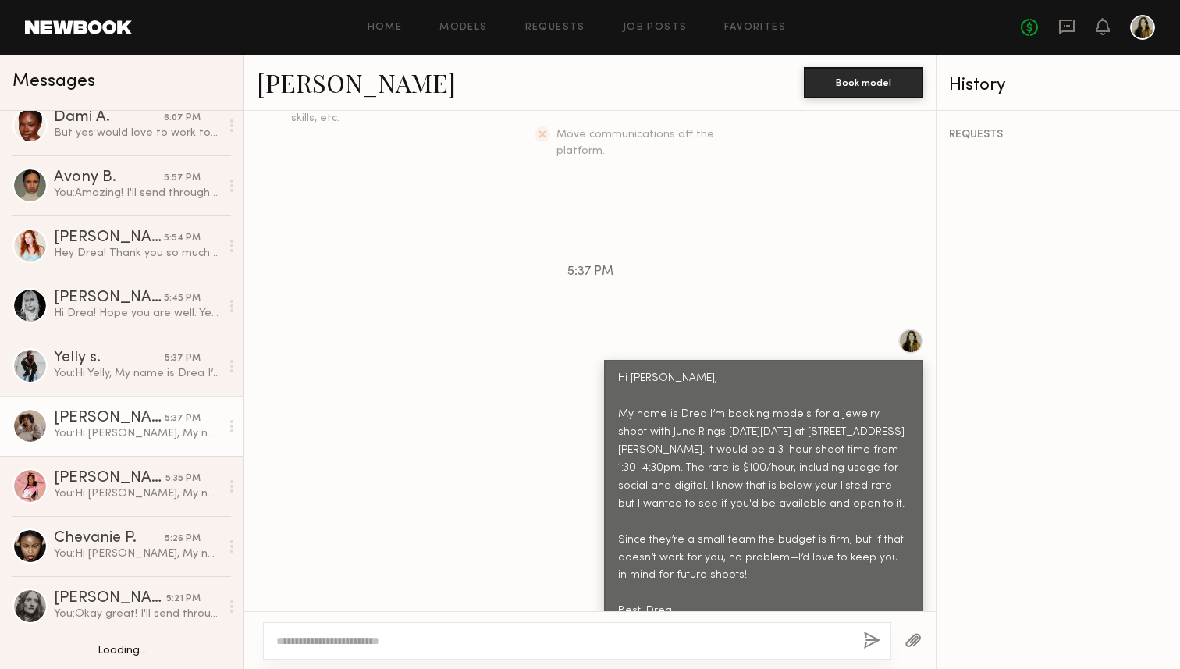
scroll to position [79, 0]
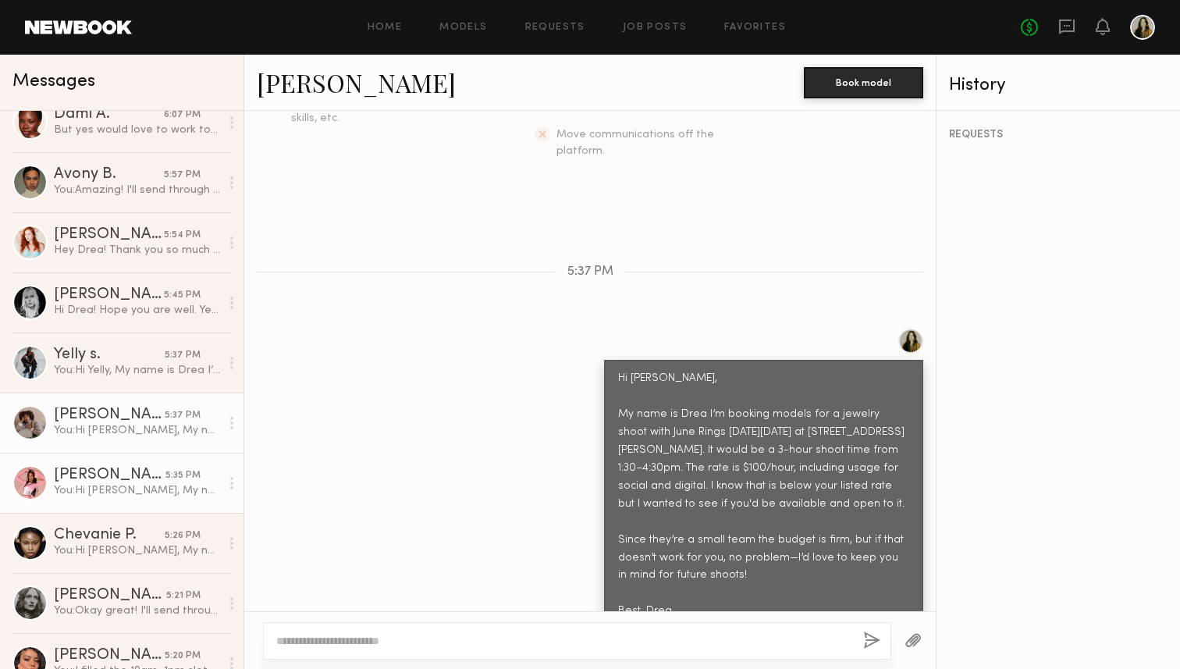
click at [134, 477] on div "Zohara E." at bounding box center [110, 476] width 112 height 16
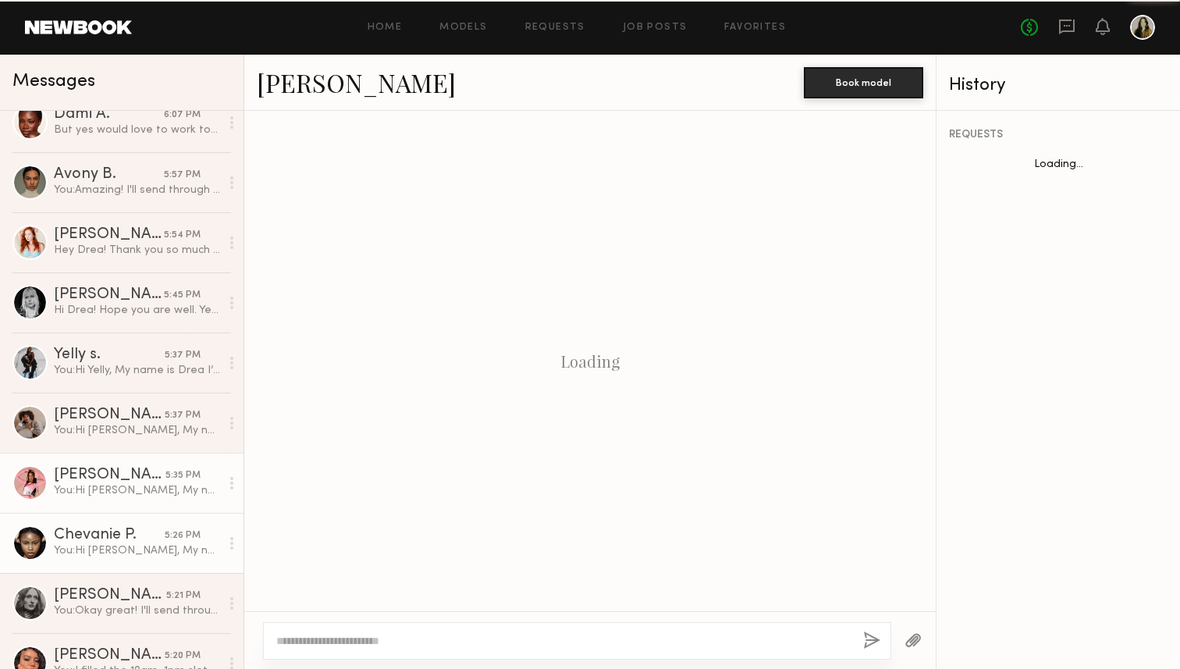
scroll to position [389, 0]
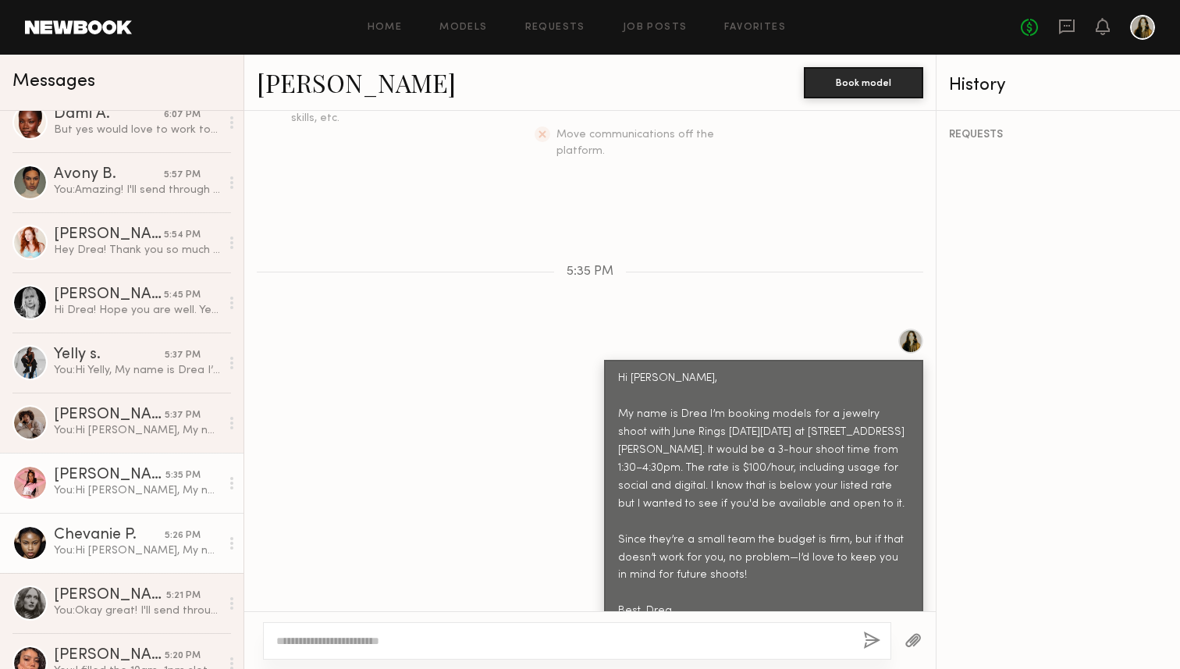
click at [163, 532] on div "Chevanie P." at bounding box center [109, 536] width 111 height 16
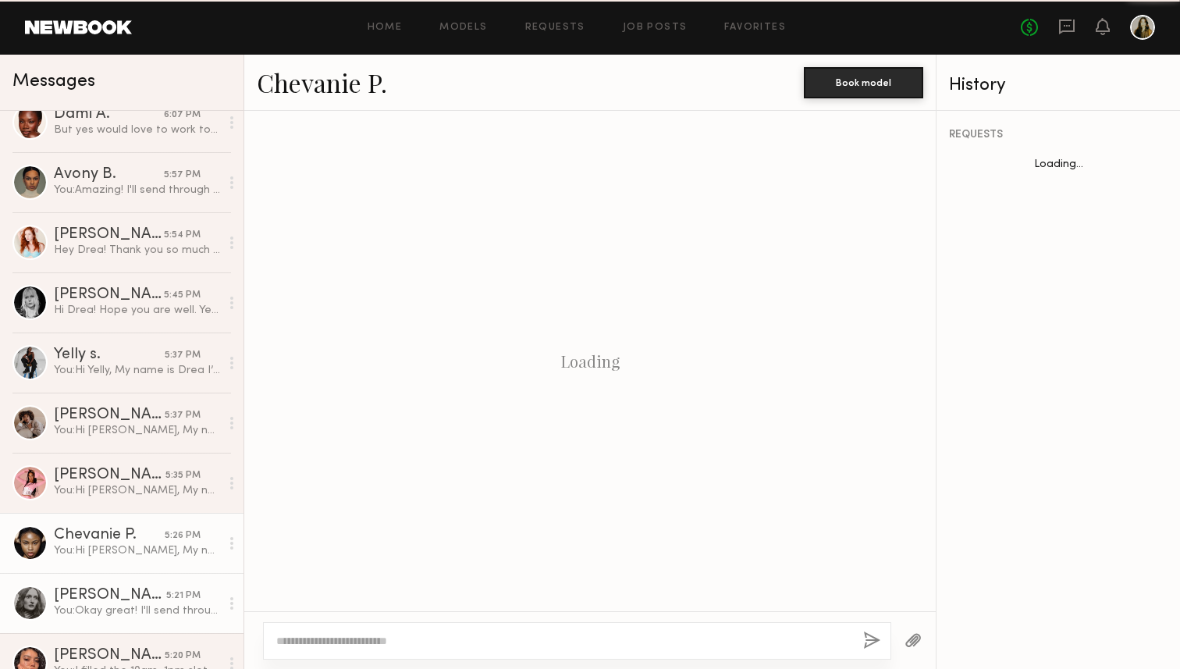
scroll to position [353, 0]
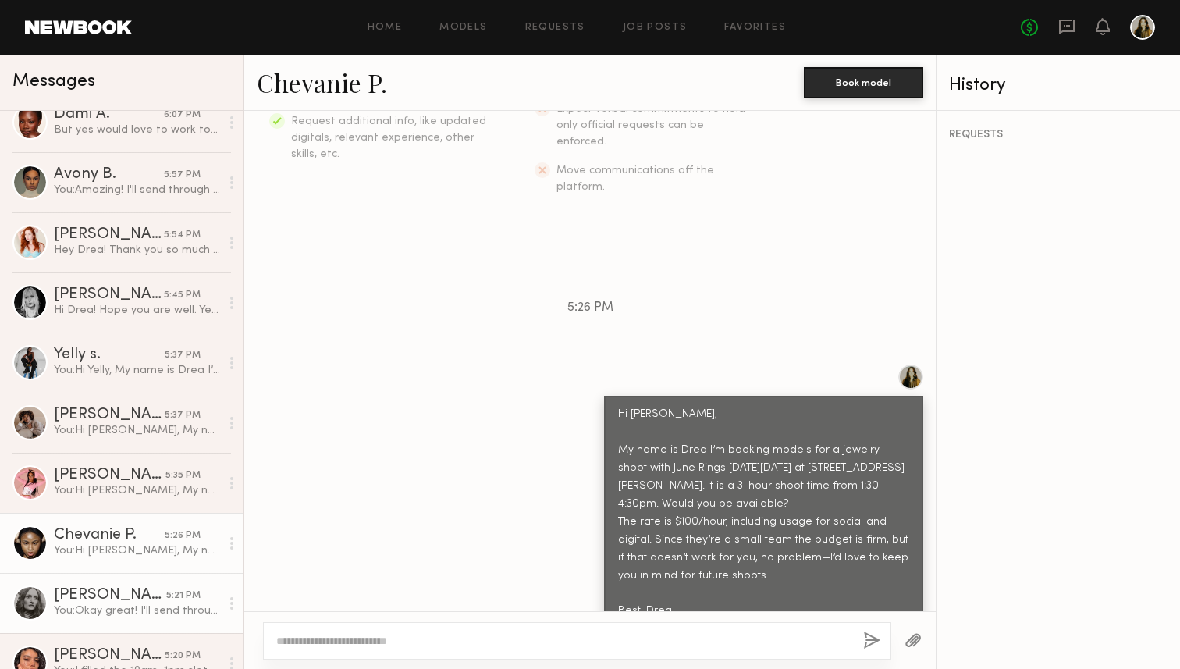
click at [182, 595] on div "5:21 PM" at bounding box center [183, 596] width 34 height 15
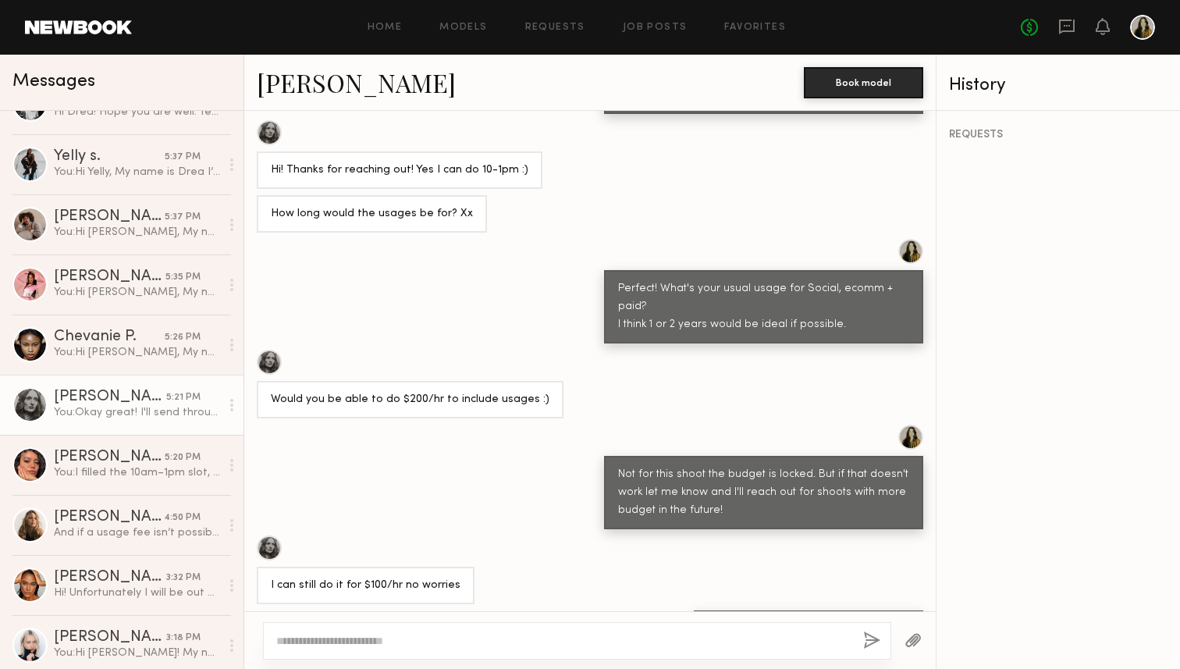
scroll to position [278, 0]
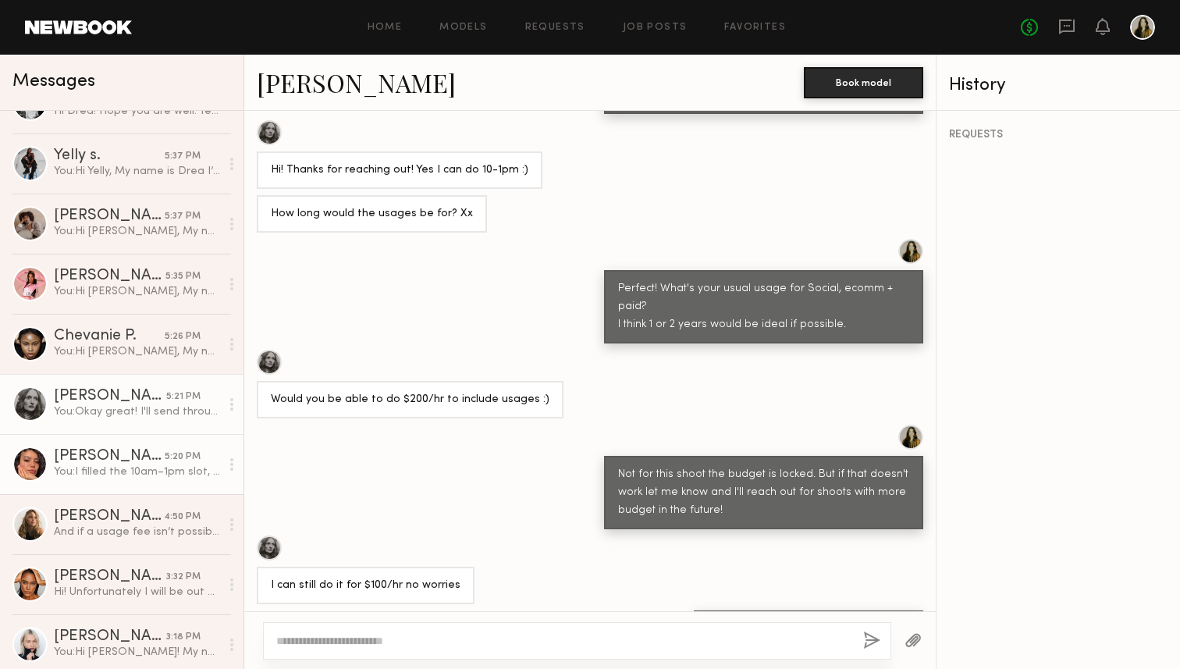
click at [165, 485] on link "Kelianne M. 5:20 PM You: I filled the 10am–1pm slot, so it would be 1:30–4:30pm…" at bounding box center [122, 464] width 244 height 60
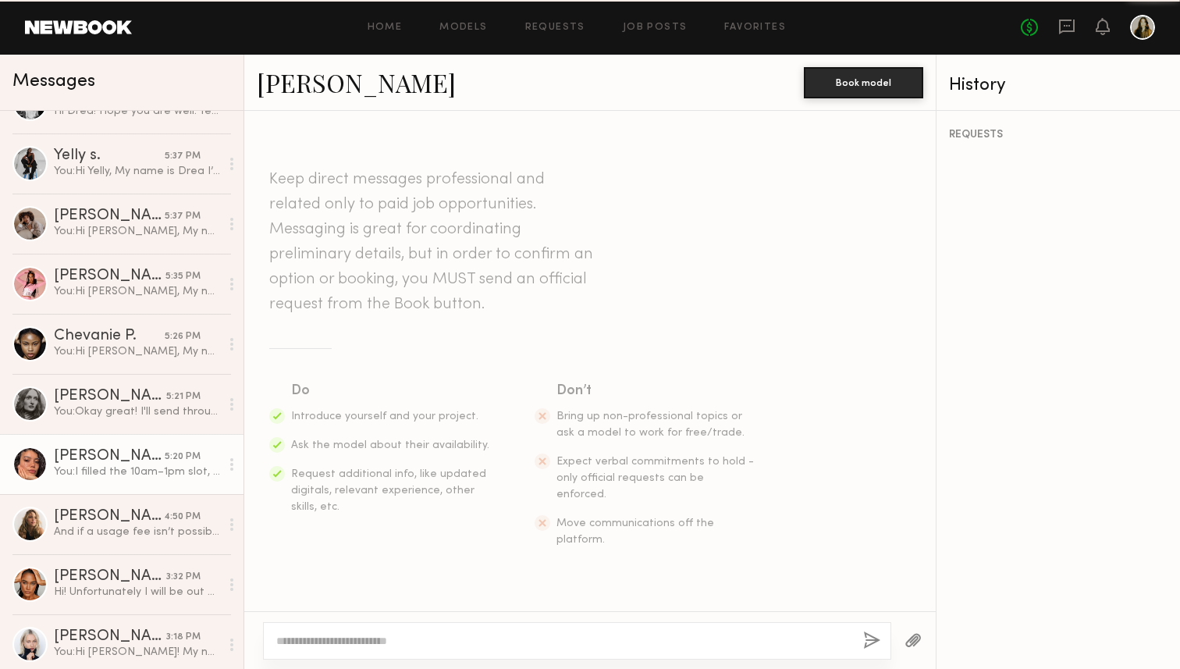
scroll to position [450, 0]
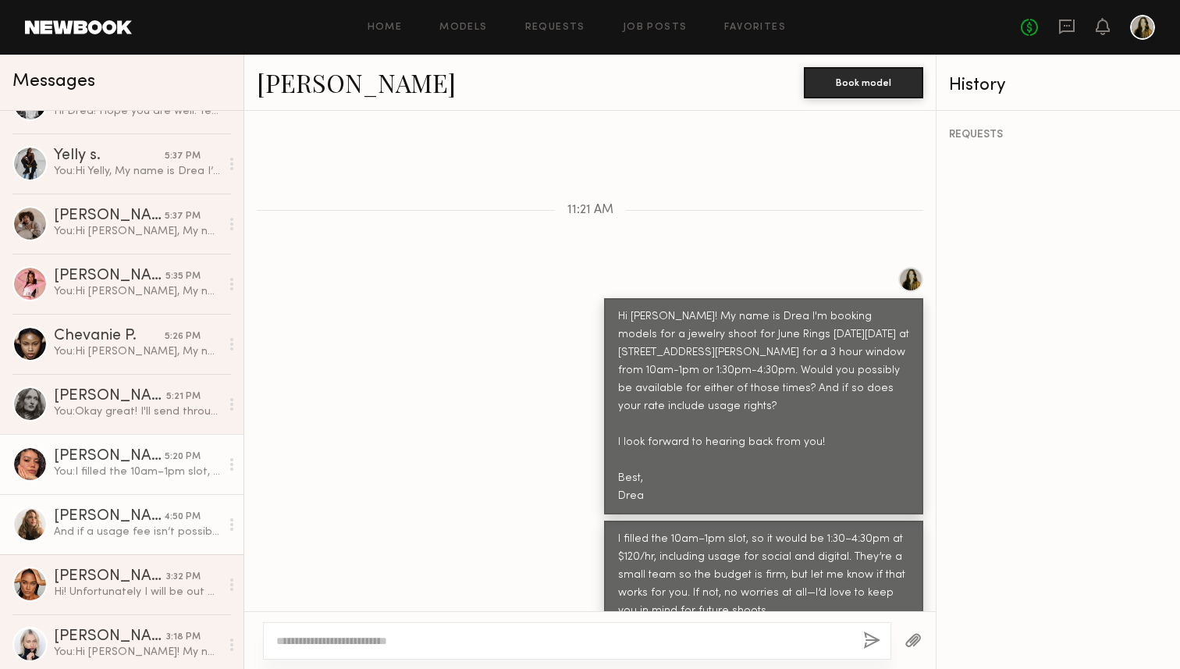
click at [156, 535] on div "And if a usage fee isn’t possible, that’s ok too!" at bounding box center [137, 532] width 166 height 15
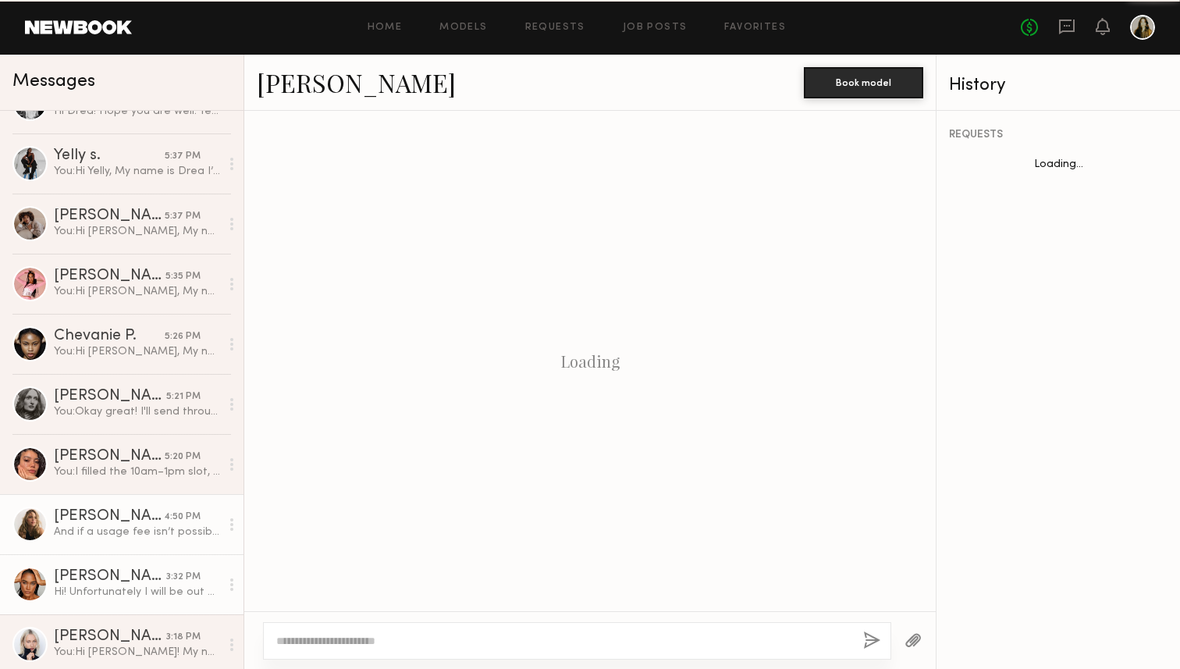
scroll to position [711, 0]
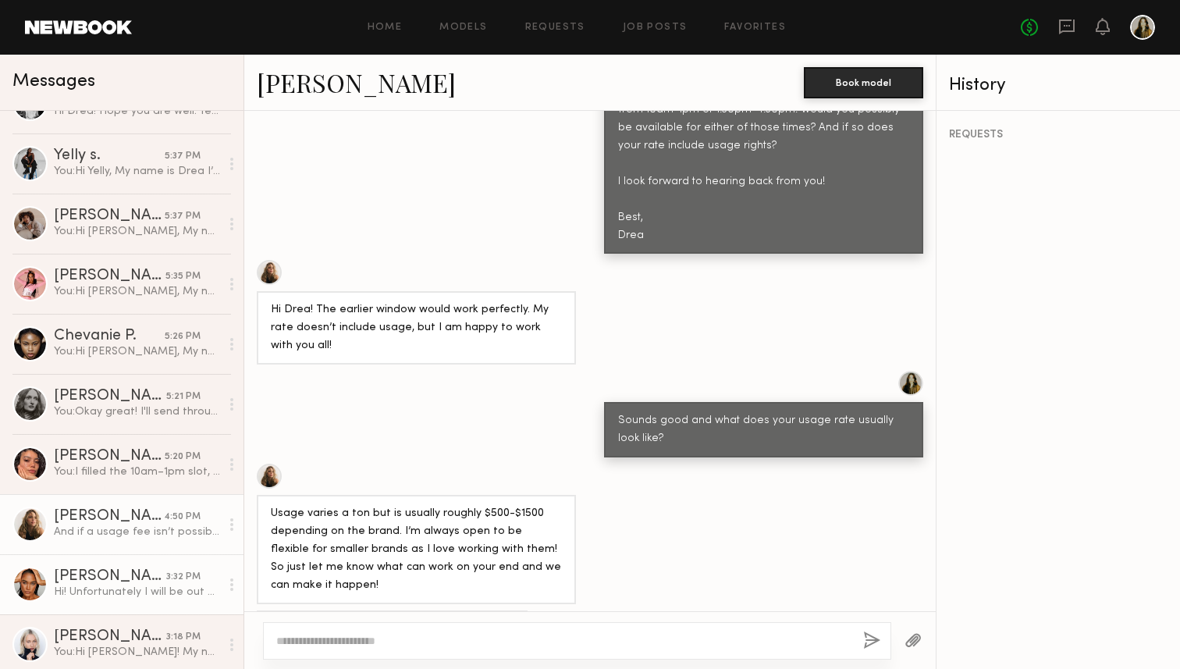
click at [155, 564] on link "Zoe M. 3:32 PM Hi! Unfortunately I will be out of town from the October 2-6th!" at bounding box center [122, 584] width 244 height 60
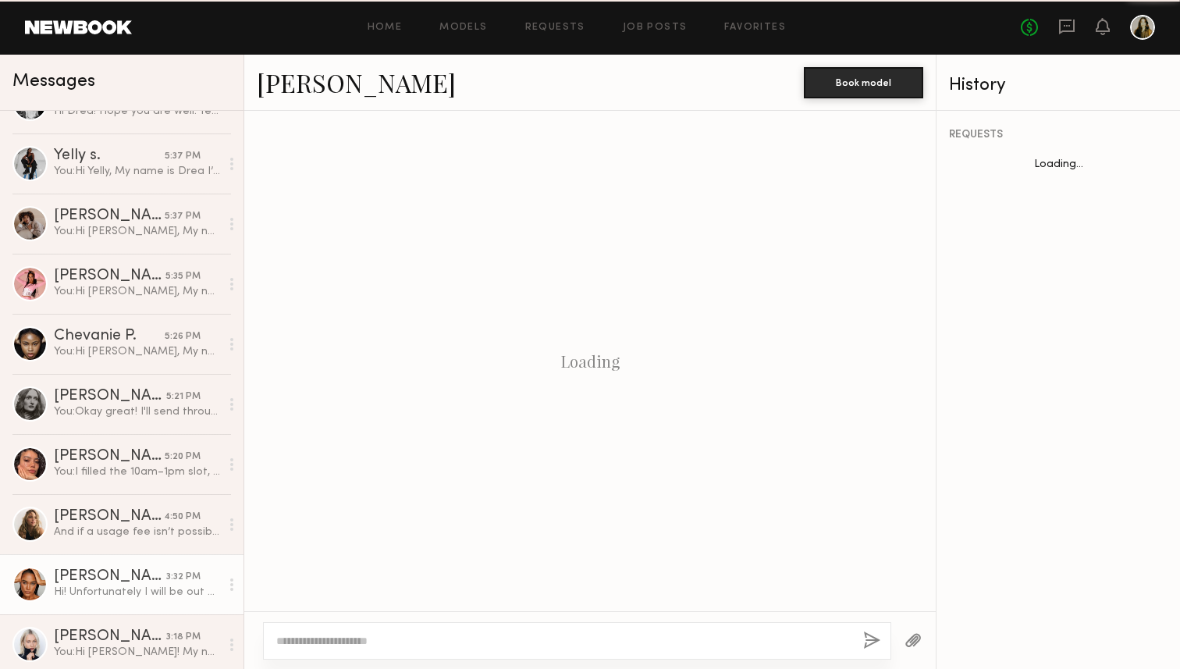
scroll to position [379, 0]
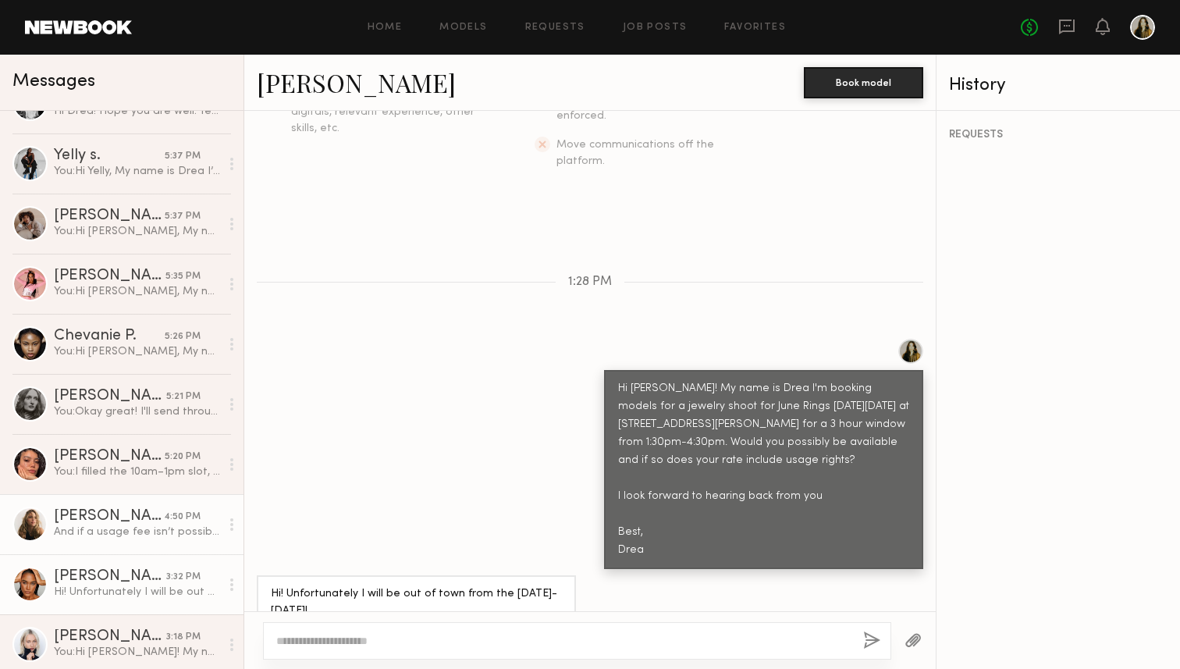
click at [144, 499] on link "Leigh D. 4:50 PM And if a usage fee isn’t possible, that’s ok too!" at bounding box center [122, 524] width 244 height 60
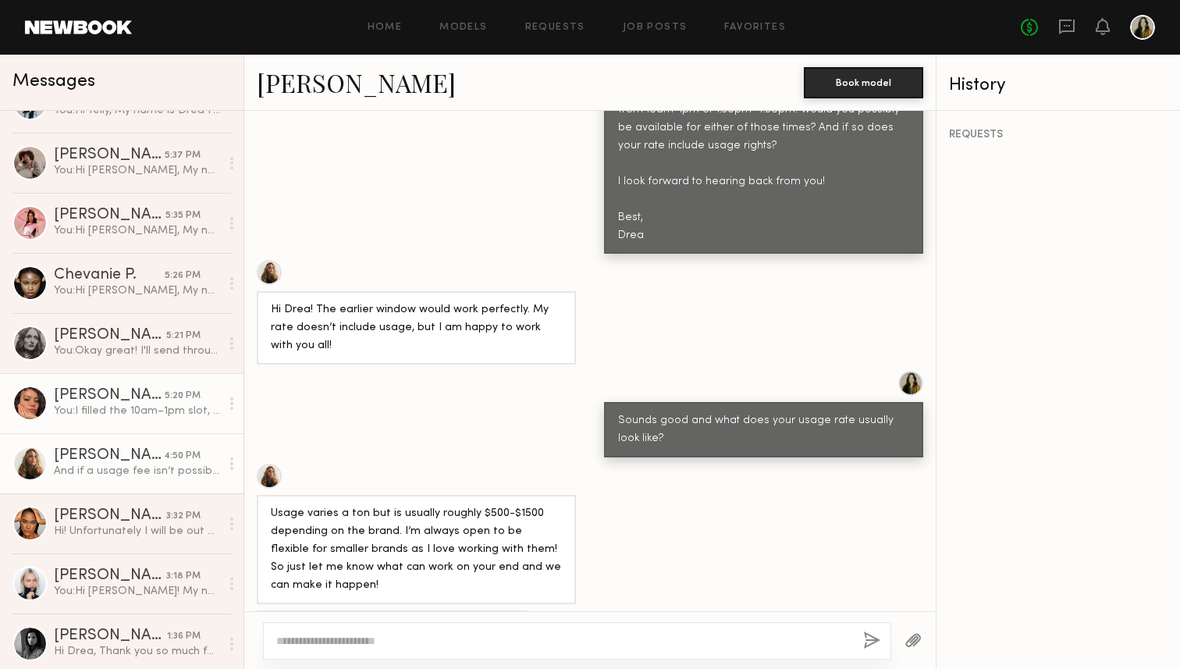
scroll to position [404, 0]
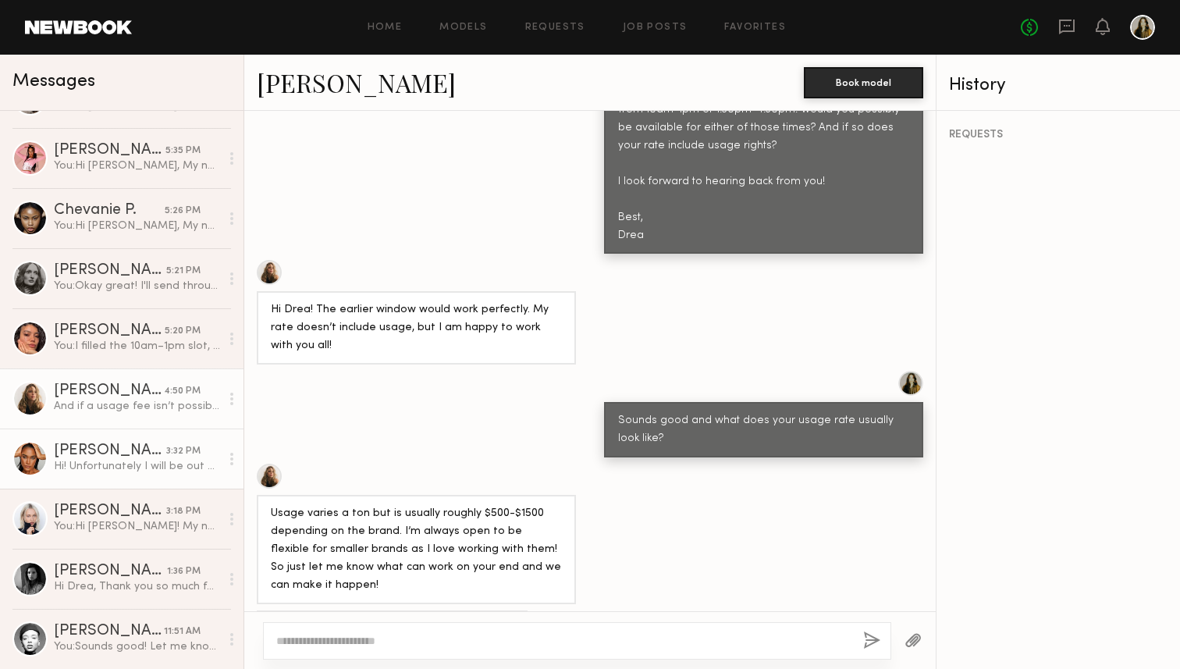
click at [145, 452] on div "Zoe M." at bounding box center [110, 451] width 112 height 16
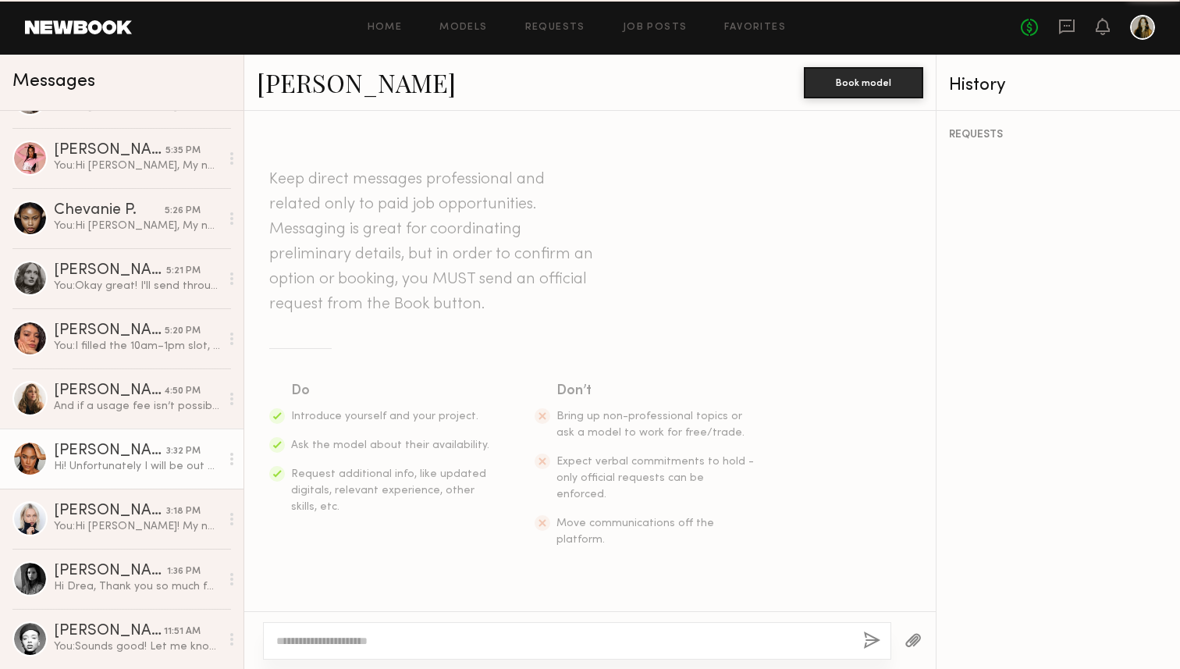
scroll to position [379, 0]
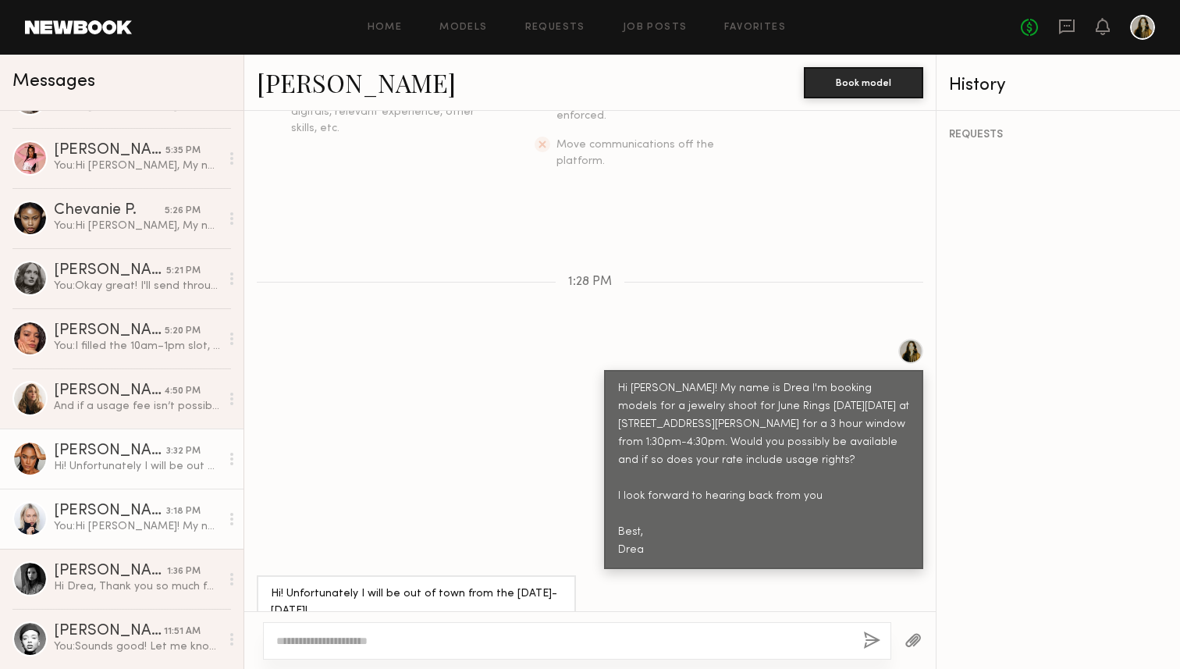
click at [154, 501] on link "Polina S. 3:18 PM You: Hi Polina! My name is Drea I'm booking models for a jewe…" at bounding box center [122, 519] width 244 height 60
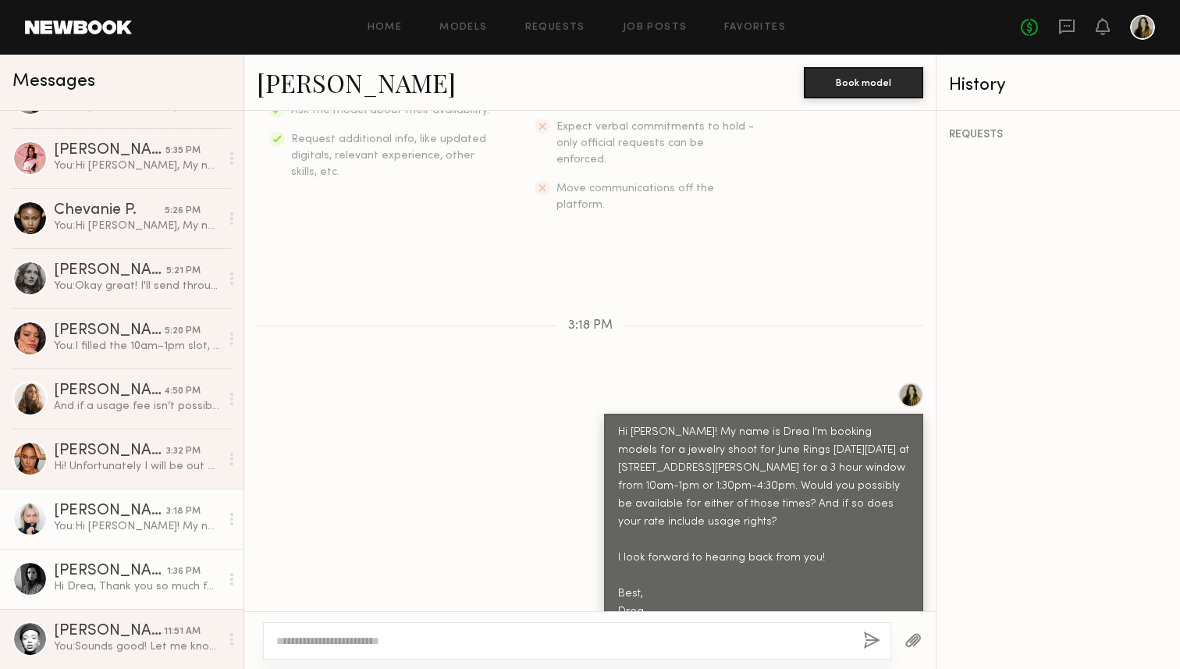
click at [152, 564] on div "Nikki K." at bounding box center [110, 572] width 113 height 16
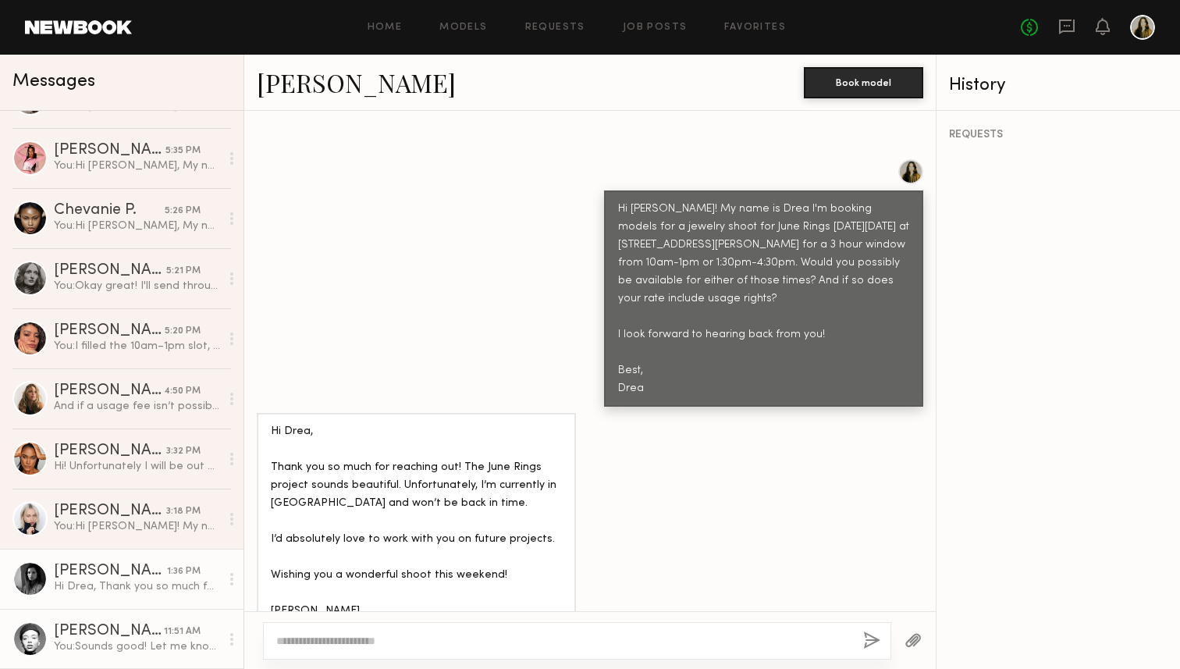
click at [154, 633] on div "Nikira E." at bounding box center [109, 632] width 110 height 16
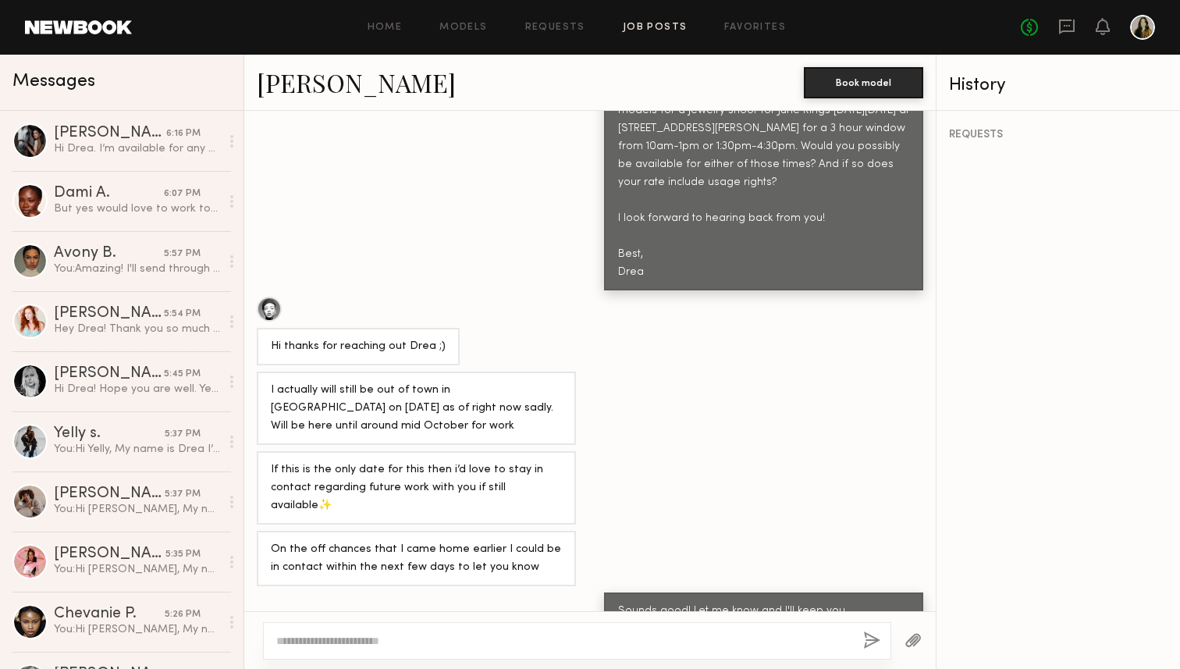
click at [669, 27] on link "Job Posts" at bounding box center [655, 28] width 65 height 10
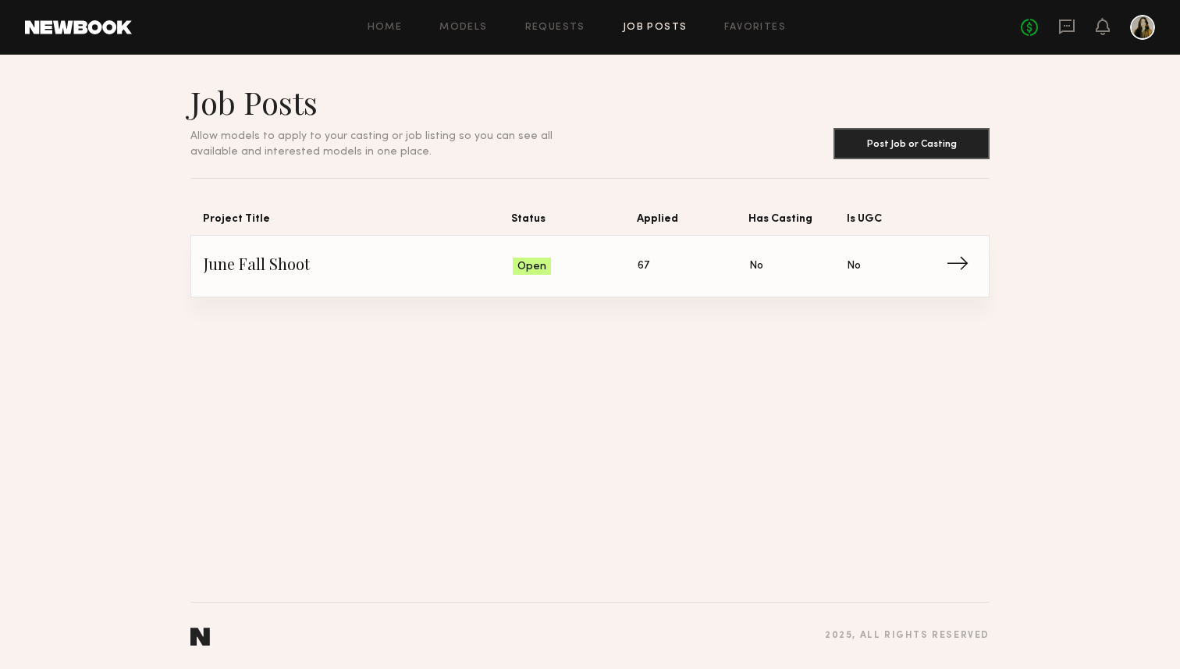
click at [612, 261] on span "Status: Open" at bounding box center [576, 265] width 126 height 23
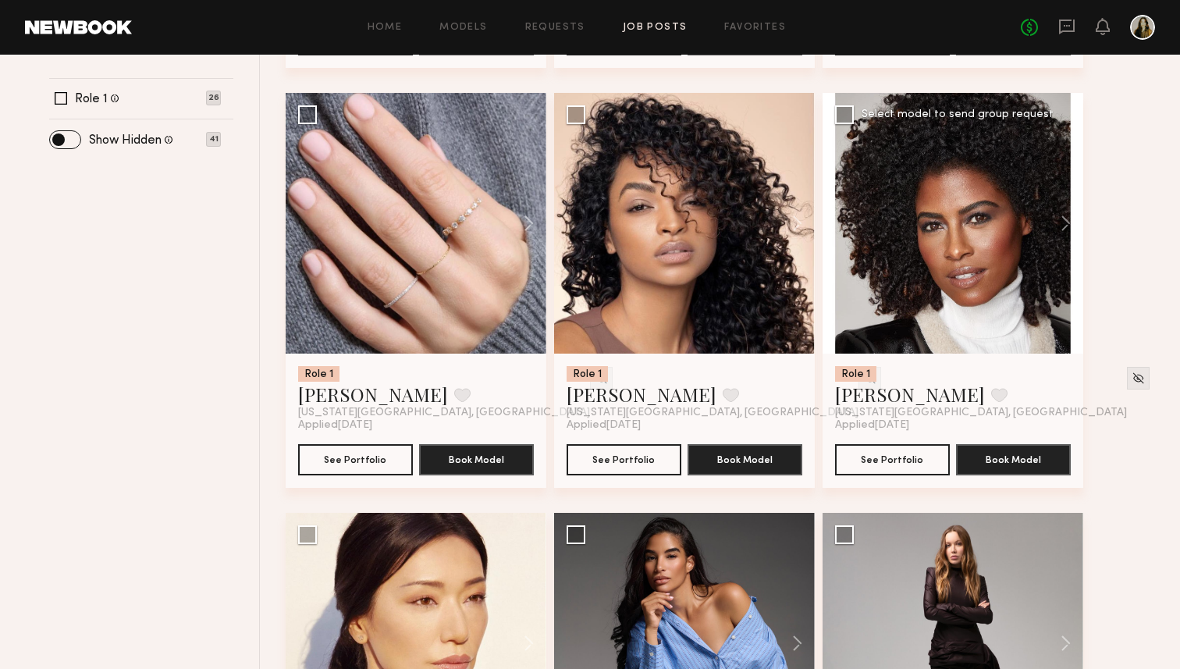
scroll to position [576, 0]
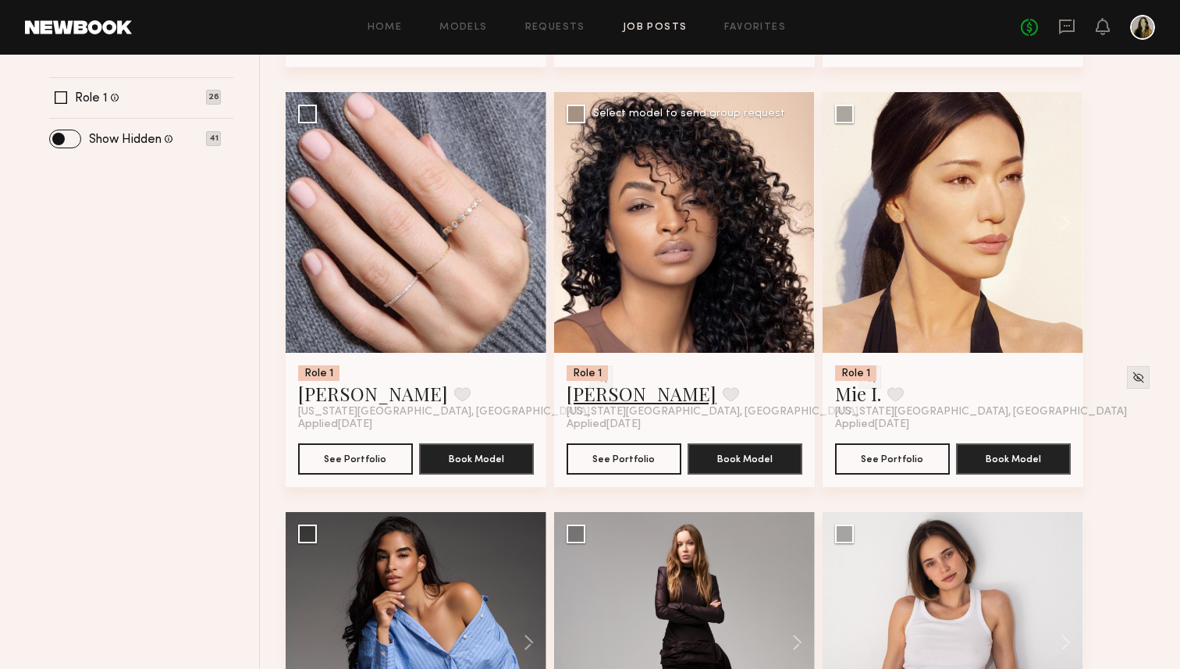
click at [624, 387] on link "Tirzah E." at bounding box center [642, 393] width 150 height 25
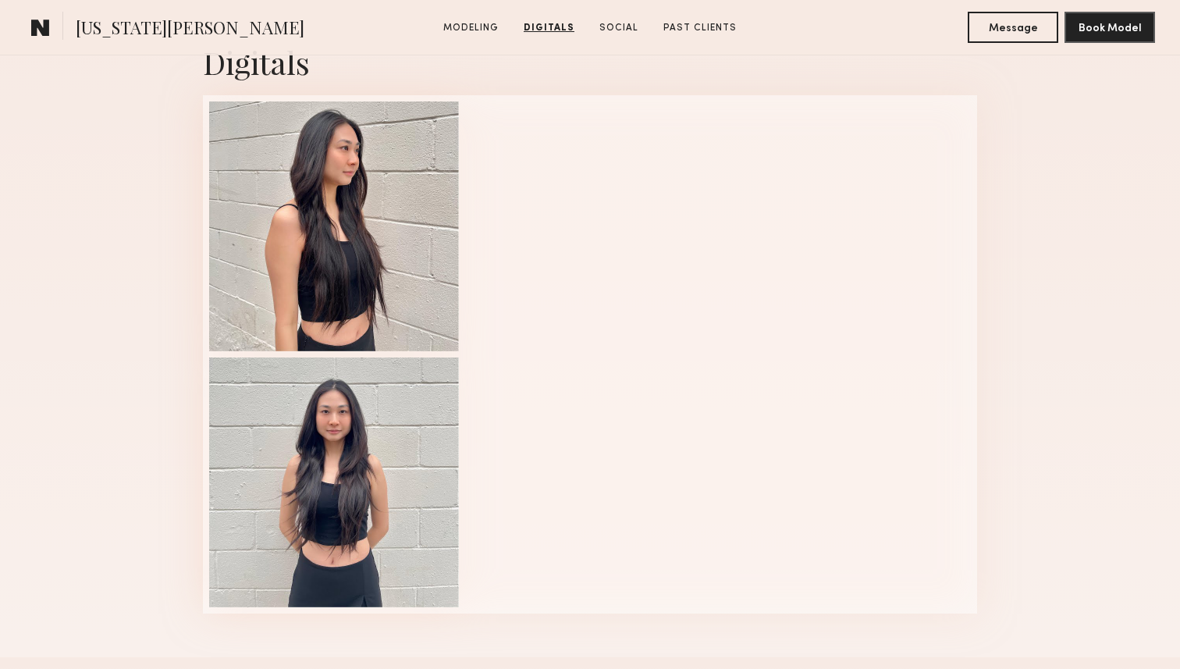
scroll to position [1472, 0]
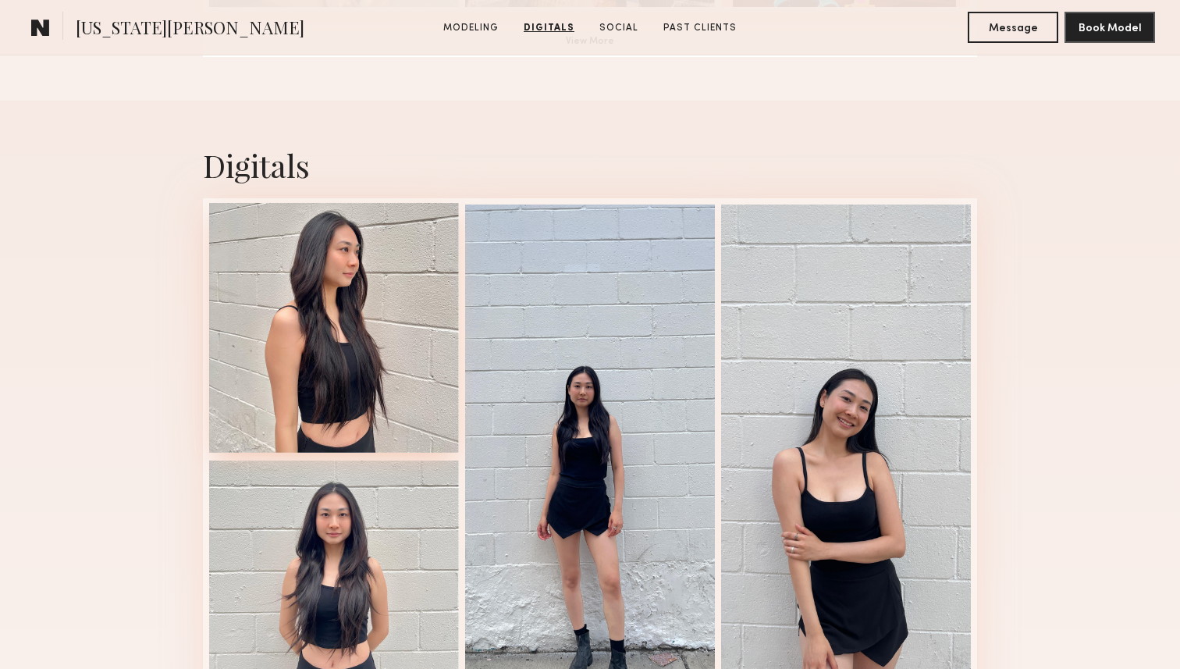
click at [380, 404] on div at bounding box center [334, 328] width 250 height 250
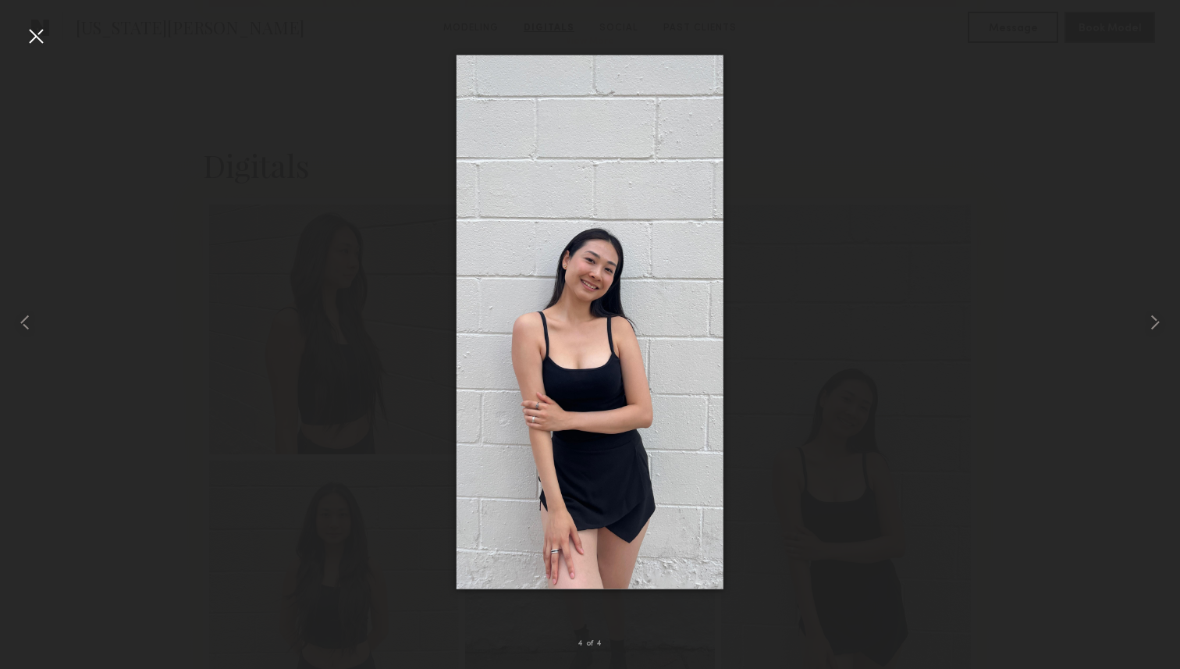
click at [312, 113] on div at bounding box center [590, 322] width 1180 height 594
click at [43, 41] on div at bounding box center [35, 35] width 25 height 25
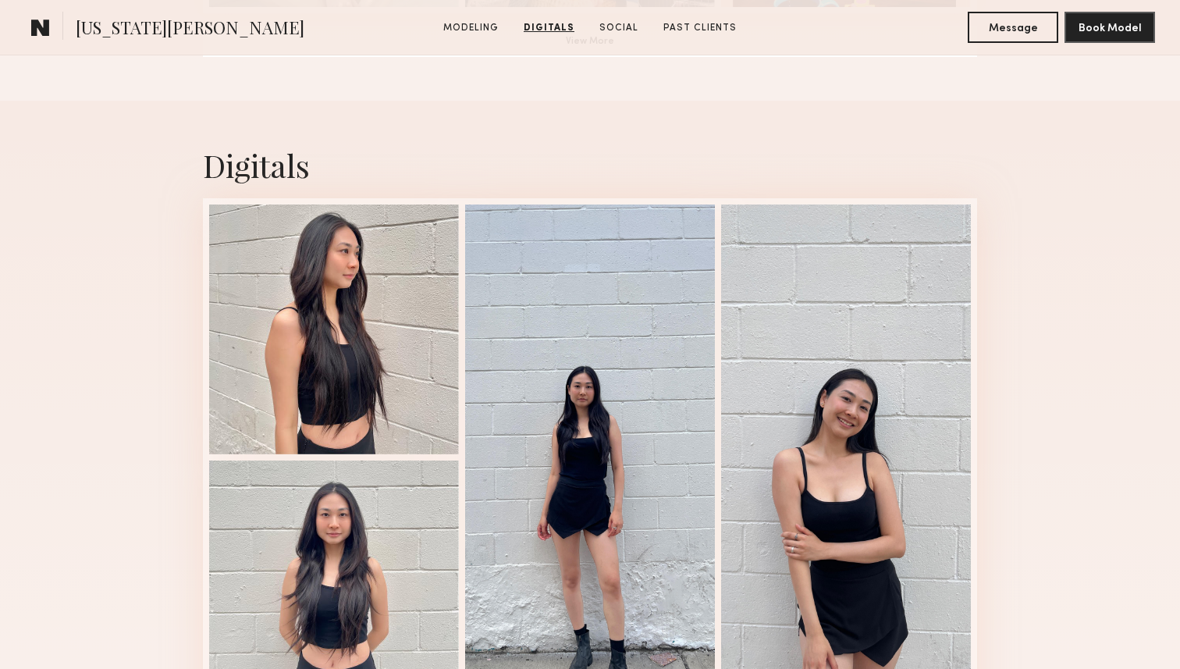
click at [1107, 361] on div "Digitals 4 of 4" at bounding box center [590, 431] width 1180 height 660
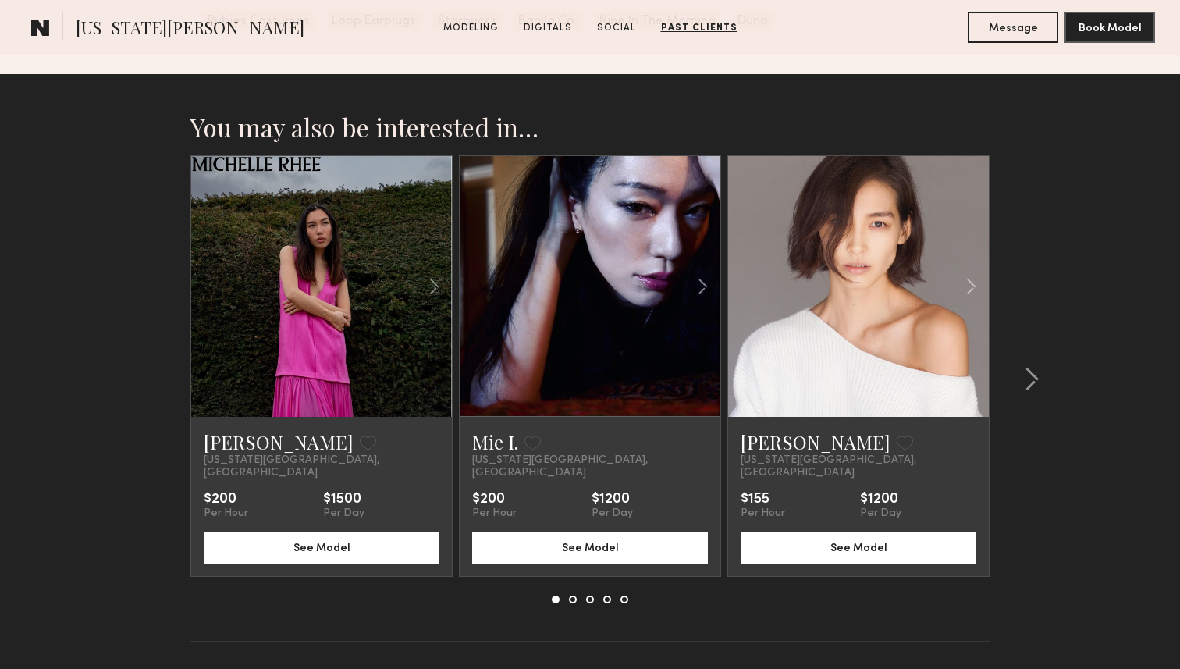
scroll to position [2496, 0]
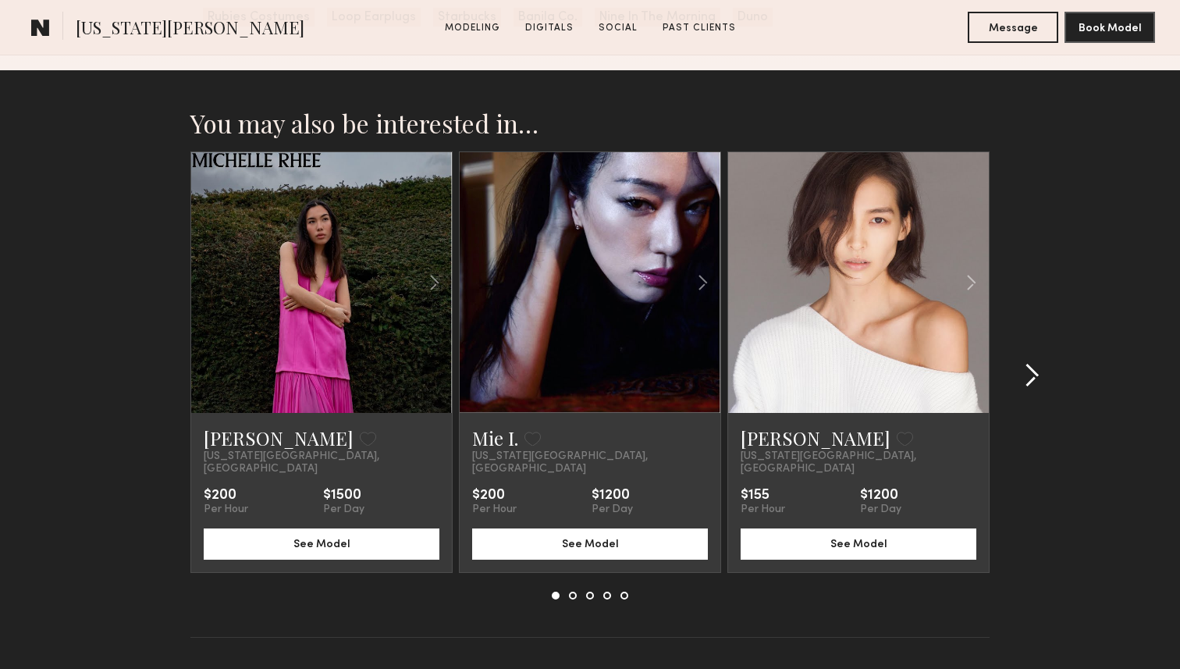
click at [1062, 318] on div at bounding box center [1027, 375] width 75 height 448
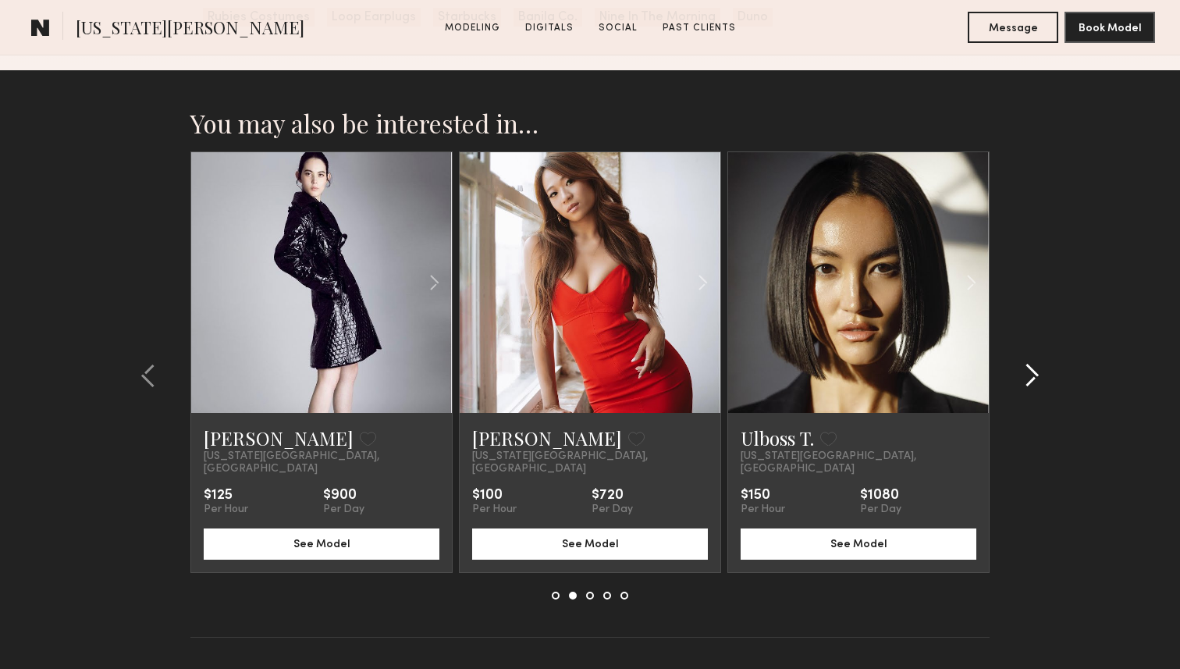
click at [1033, 363] on common-icon at bounding box center [1032, 375] width 16 height 25
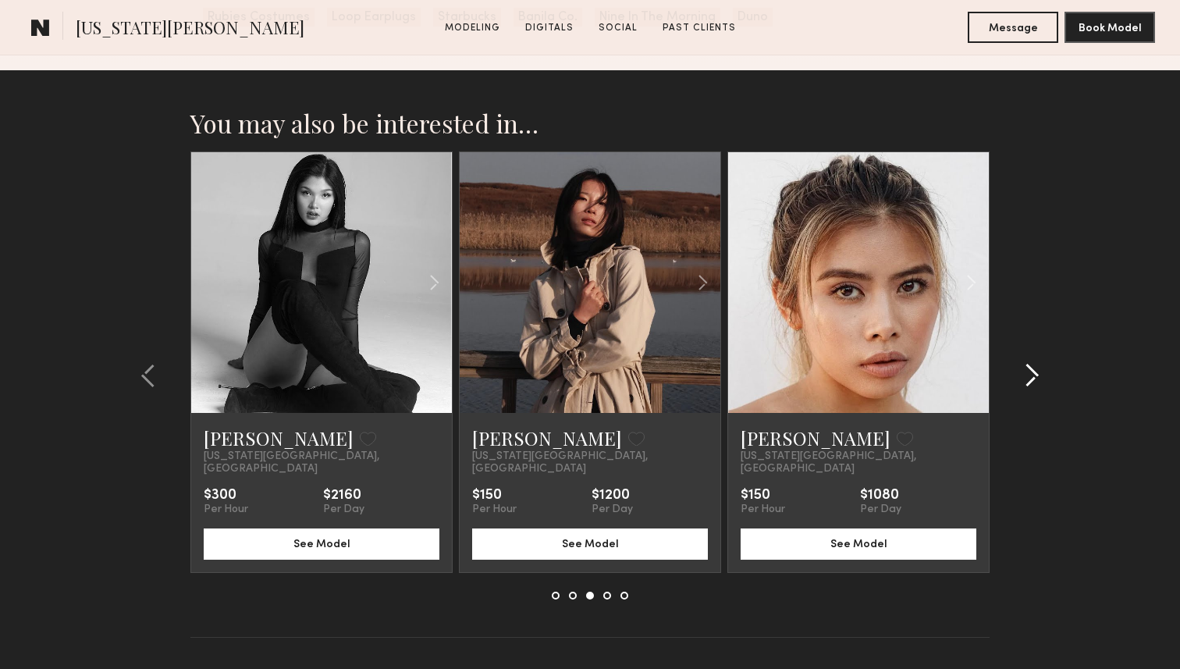
click at [1033, 363] on common-icon at bounding box center [1032, 375] width 16 height 25
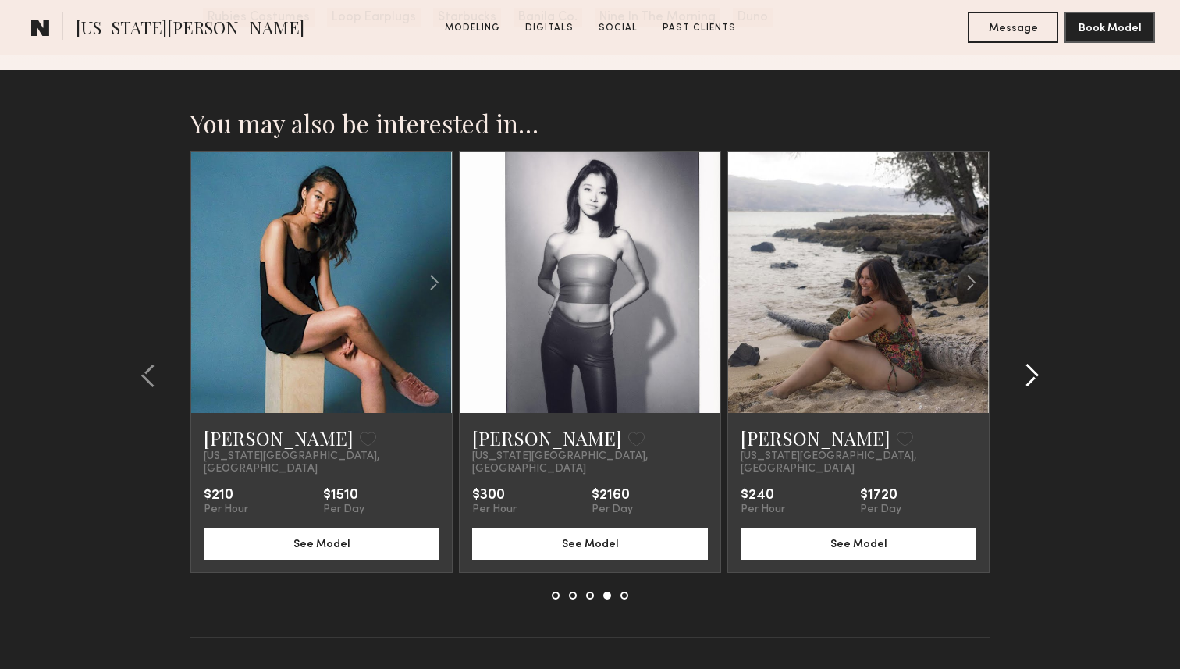
click at [1033, 363] on common-icon at bounding box center [1032, 375] width 16 height 25
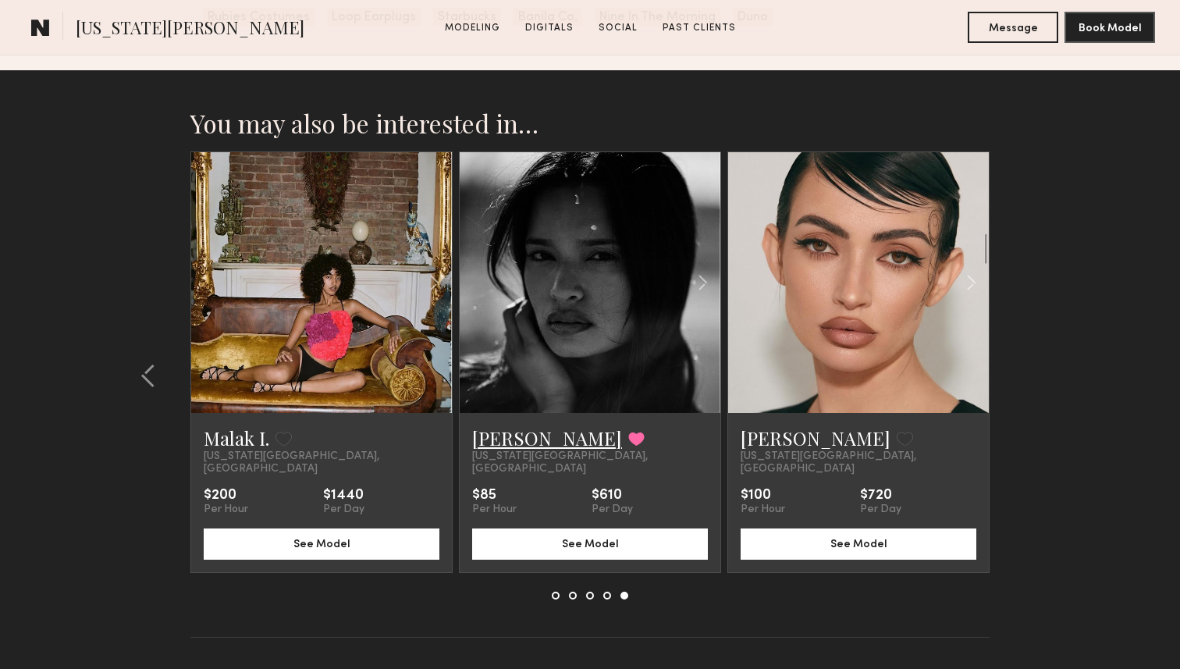
click at [523, 437] on link "Nikki K." at bounding box center [547, 437] width 150 height 25
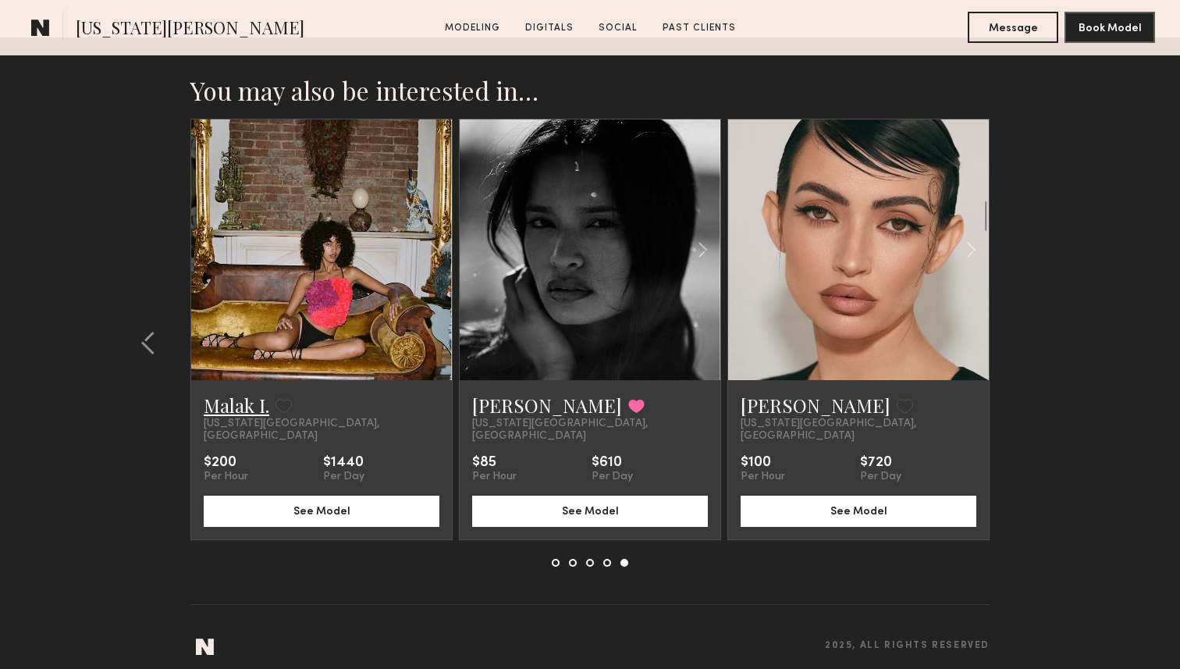
click at [243, 400] on link "Malak I." at bounding box center [237, 405] width 66 height 25
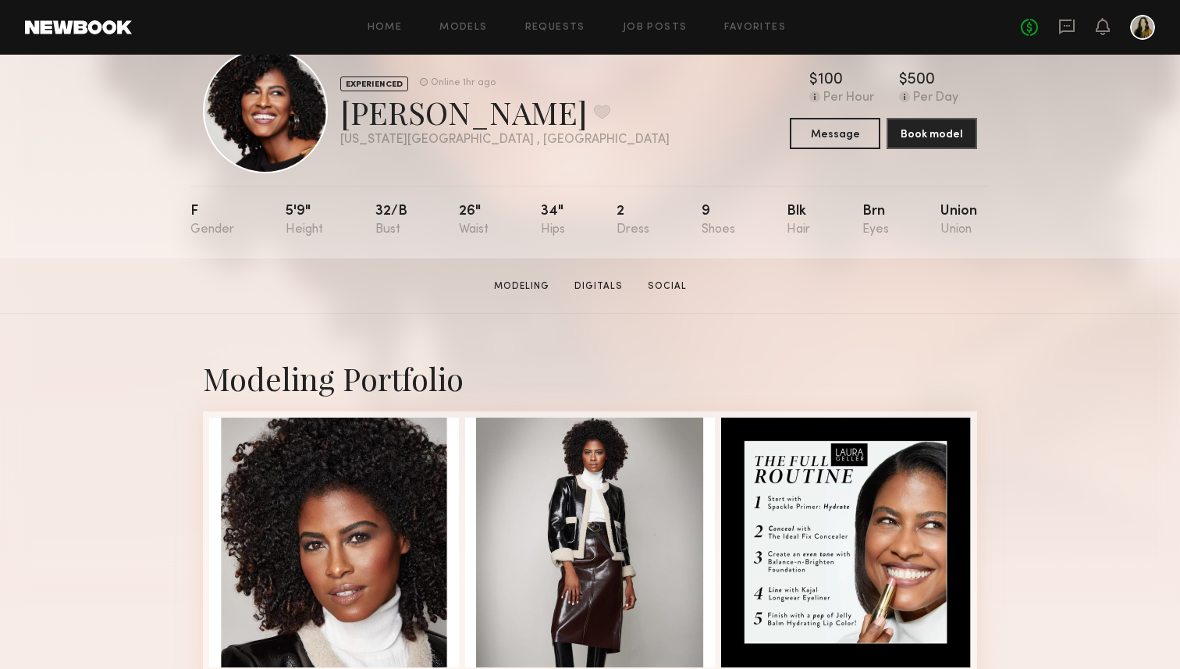
scroll to position [41, 0]
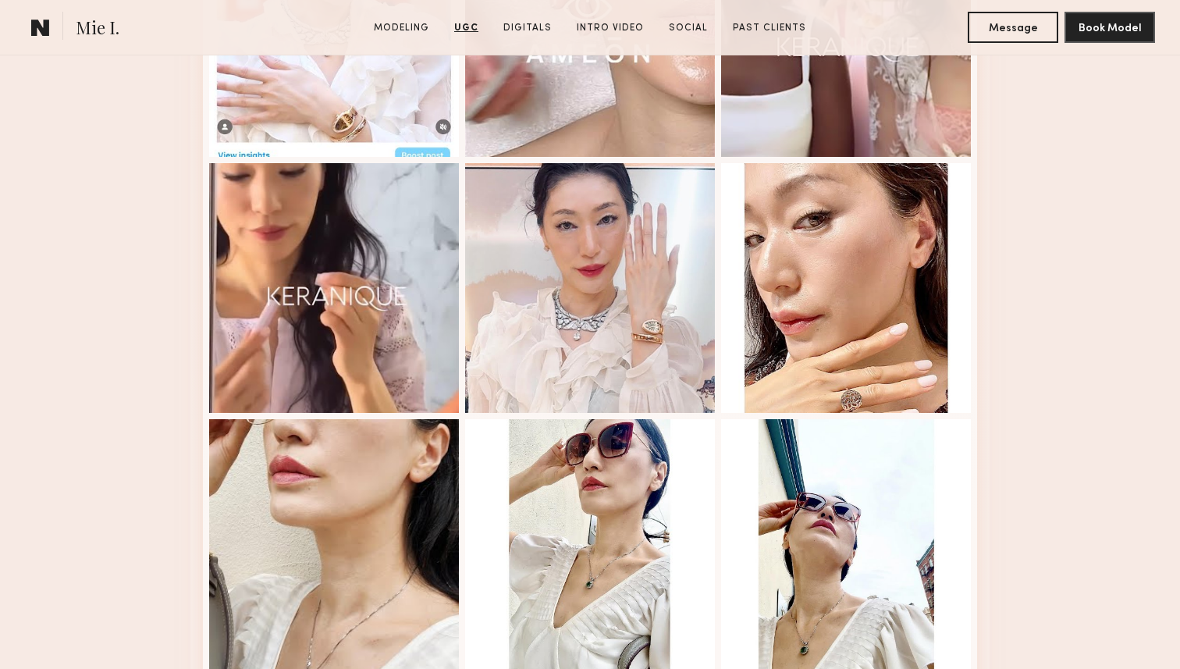
scroll to position [2652, 0]
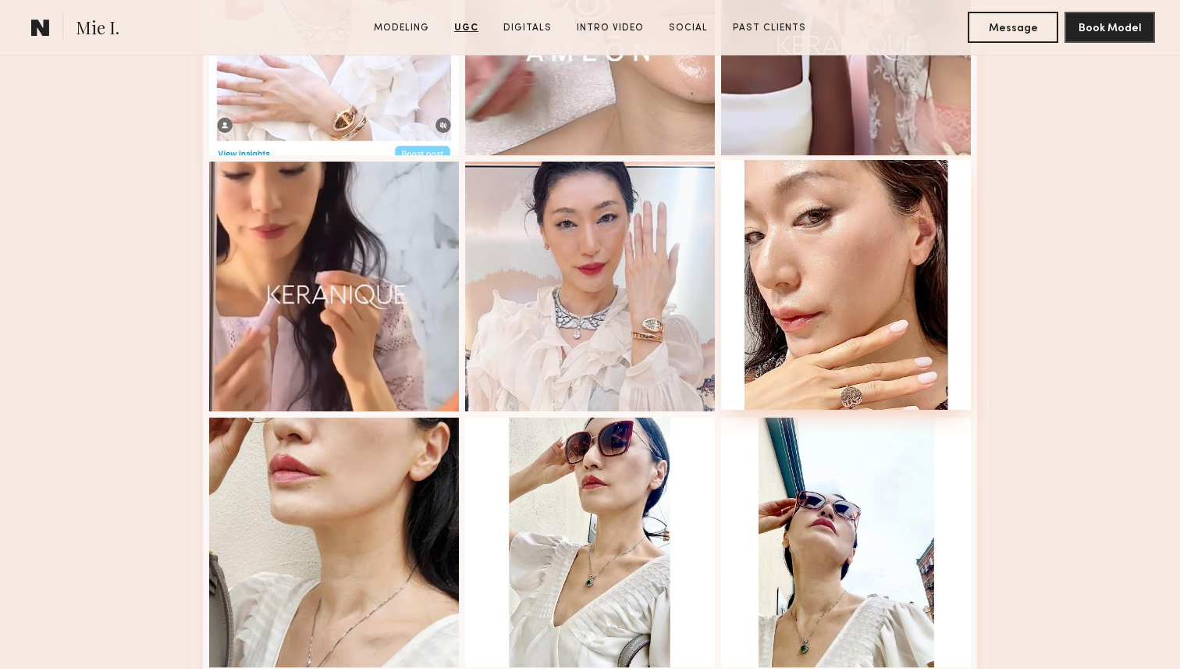
click at [853, 298] on div at bounding box center [846, 285] width 250 height 250
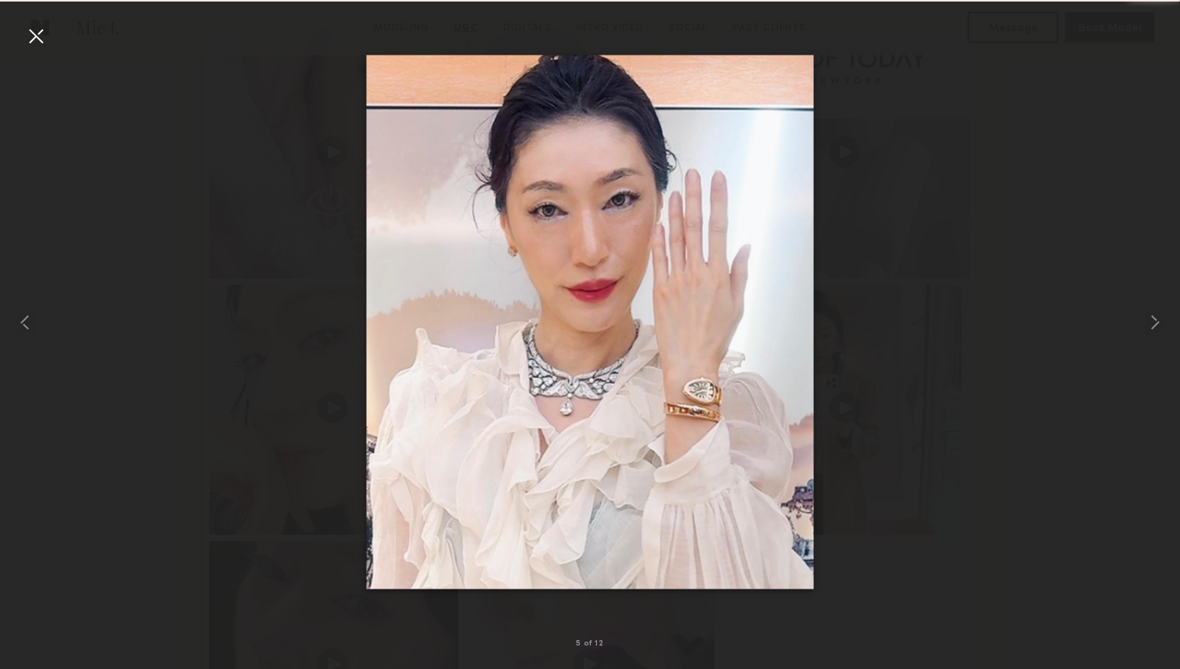
scroll to position [3633, 0]
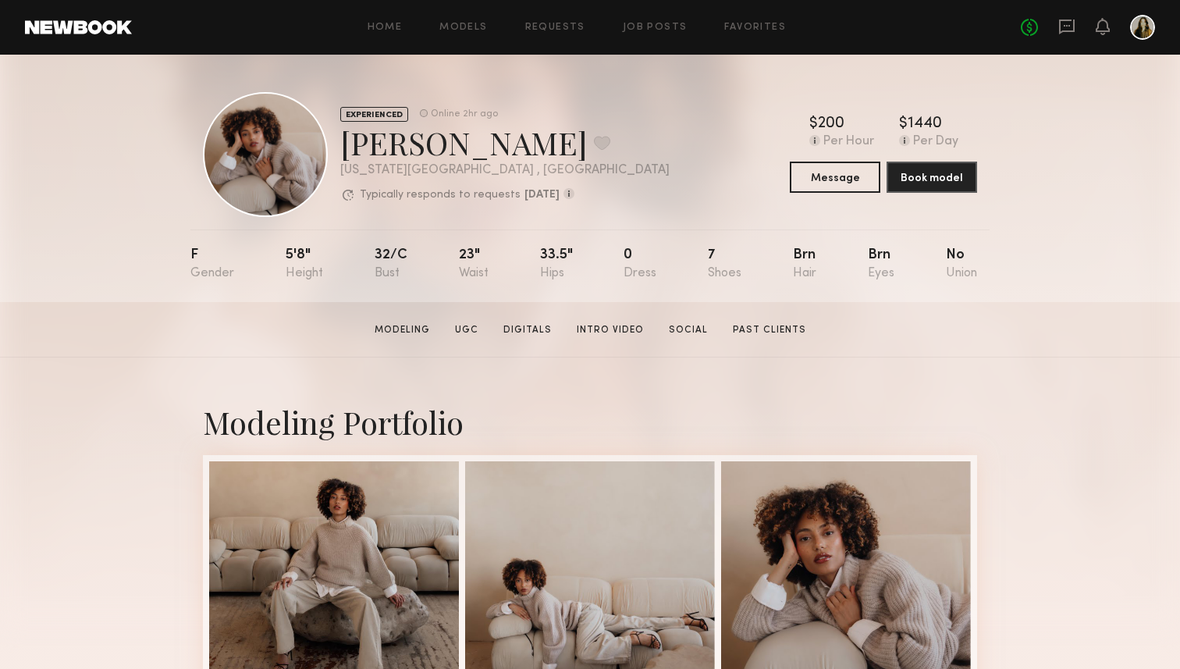
click at [834, 177] on button "Message" at bounding box center [835, 176] width 91 height 31
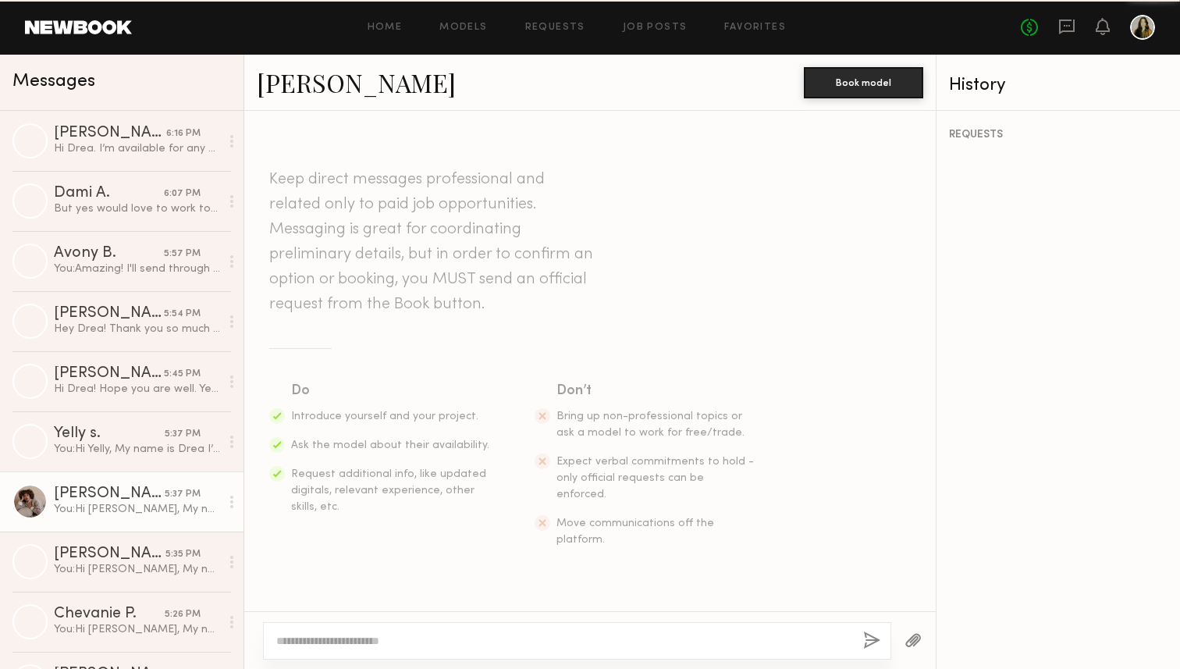
scroll to position [389, 0]
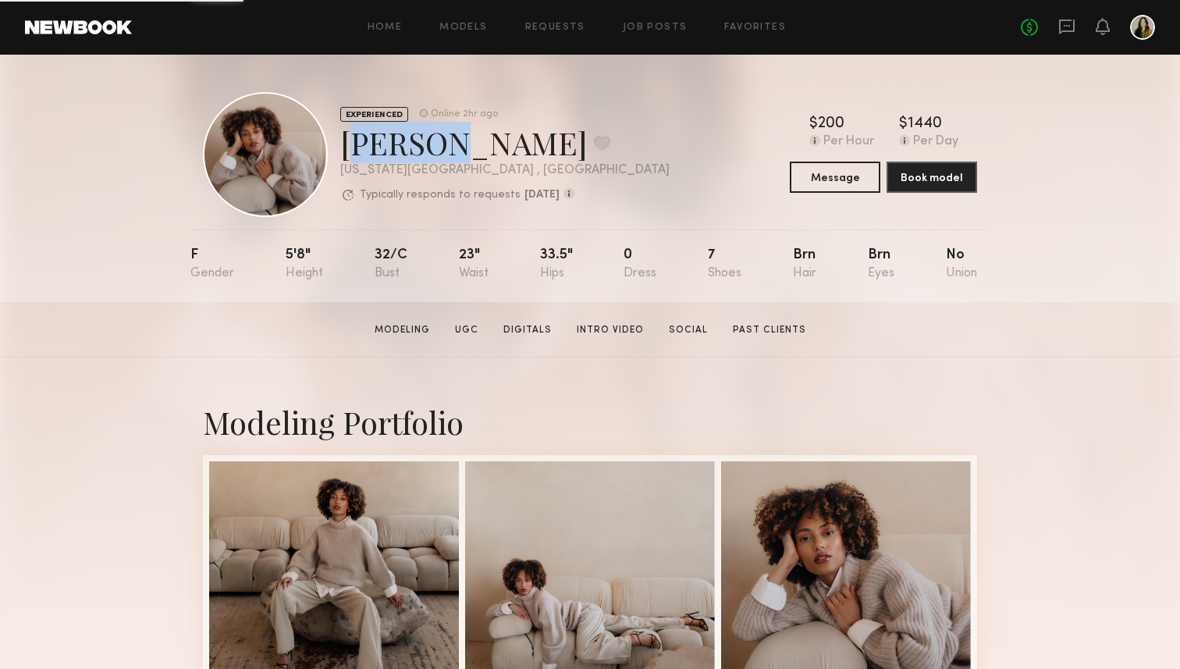
drag, startPoint x: 421, startPoint y: 147, endPoint x: 343, endPoint y: 146, distance: 77.3
click at [343, 146] on div "Iyanla K. Favorite" at bounding box center [504, 142] width 329 height 41
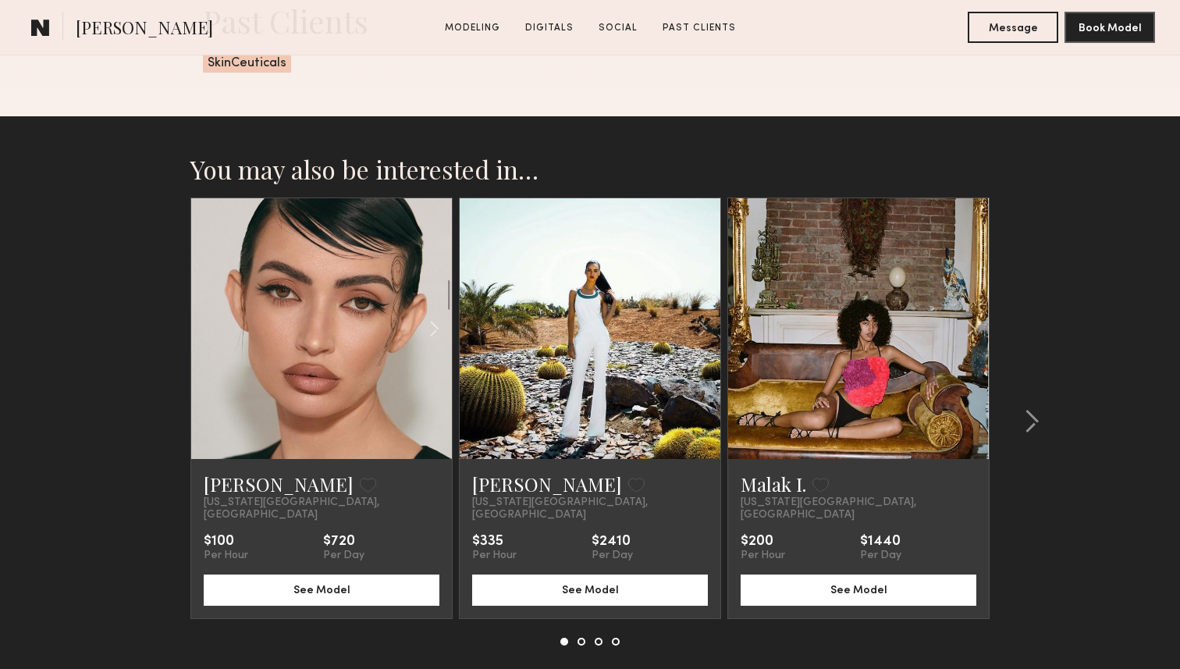
scroll to position [2945, 0]
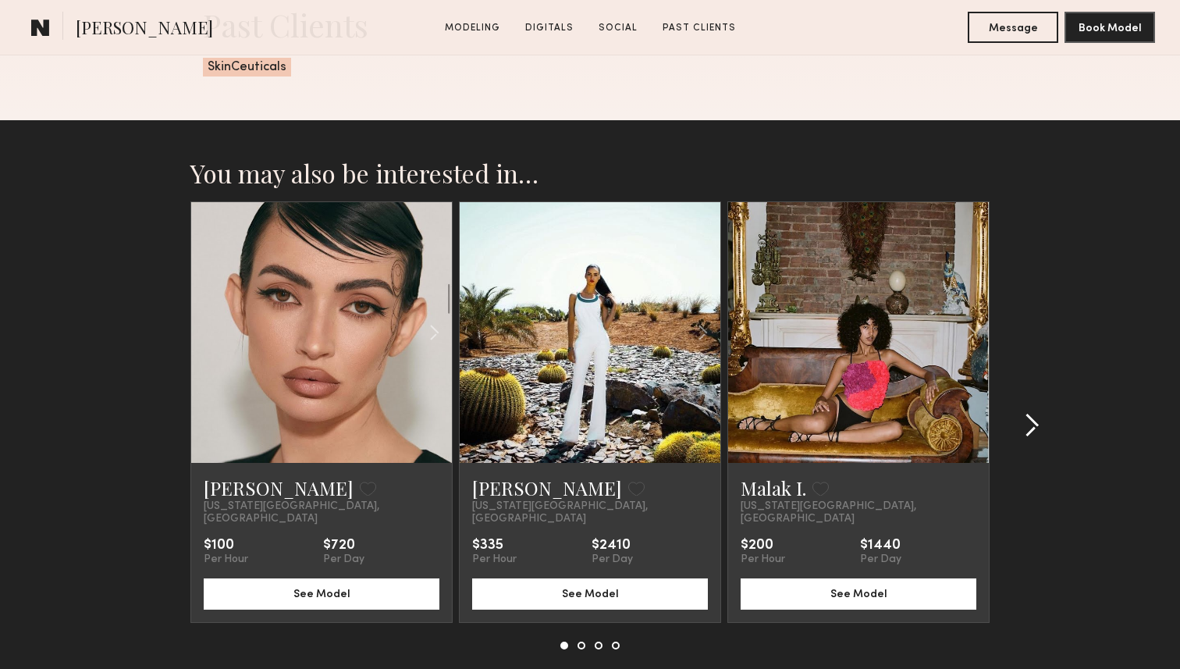
click at [1033, 418] on common-icon at bounding box center [1032, 425] width 16 height 25
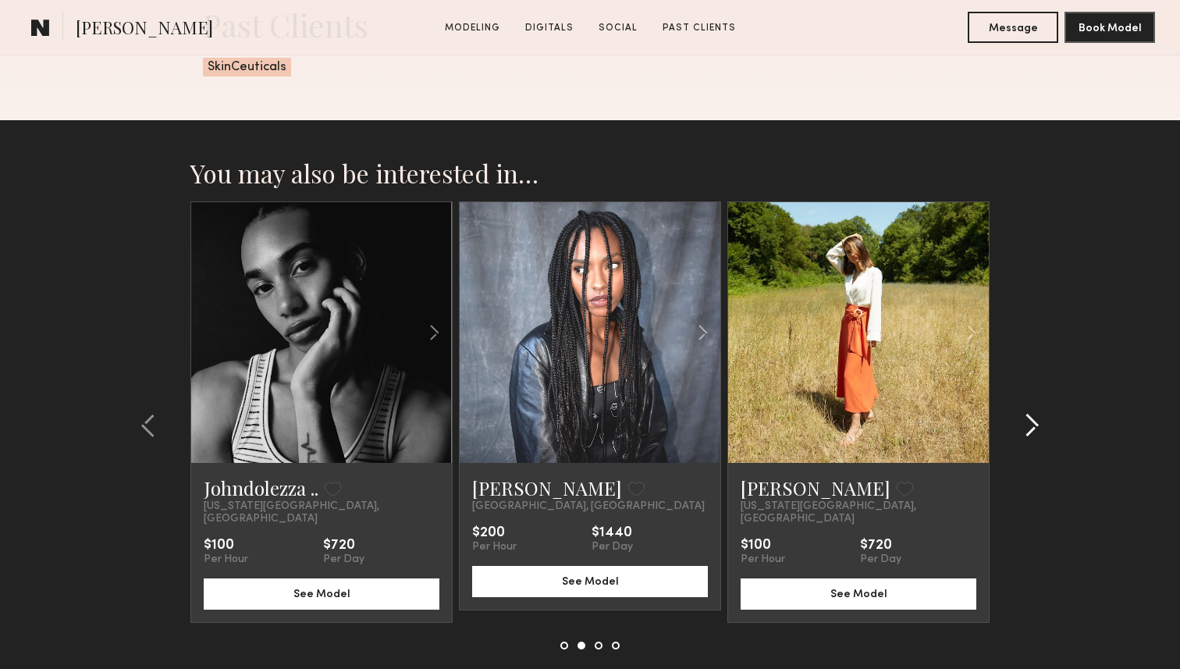
click at [1037, 425] on common-icon at bounding box center [1032, 425] width 16 height 25
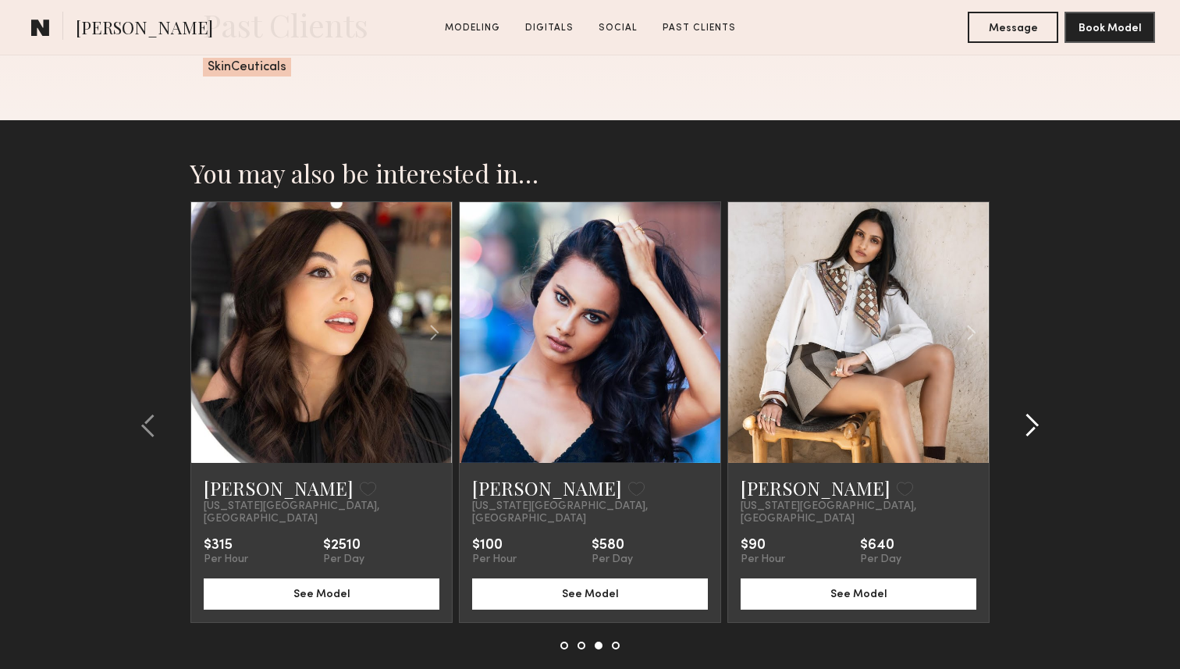
click at [1064, 328] on div at bounding box center [1027, 425] width 75 height 448
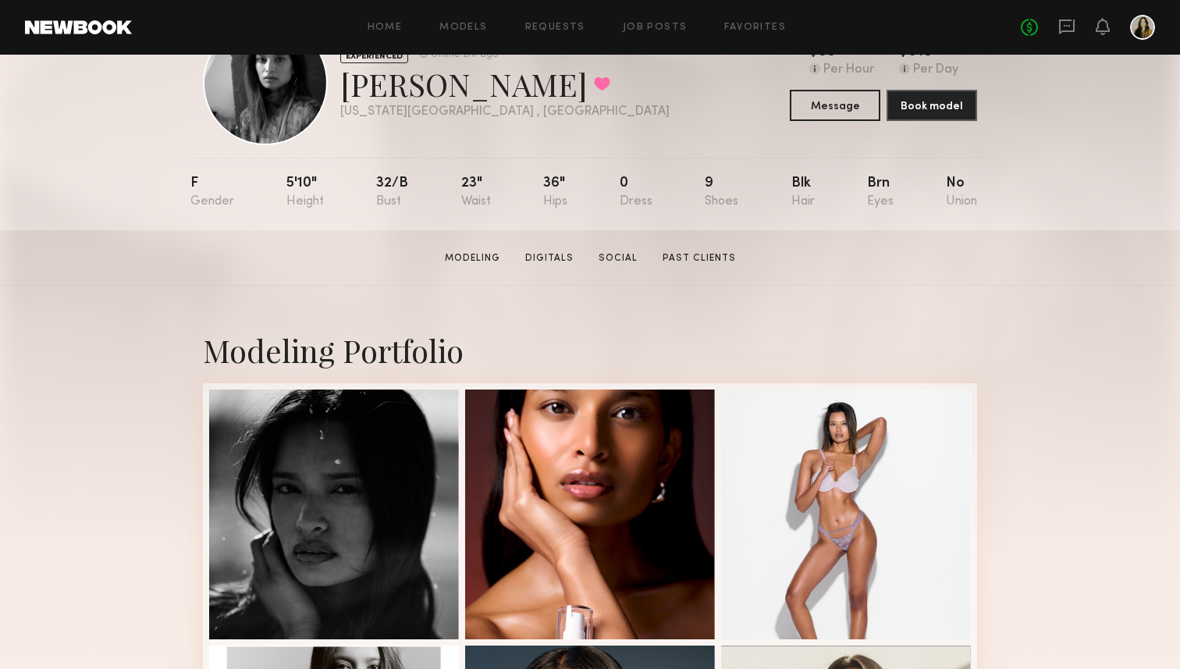
scroll to position [0, 0]
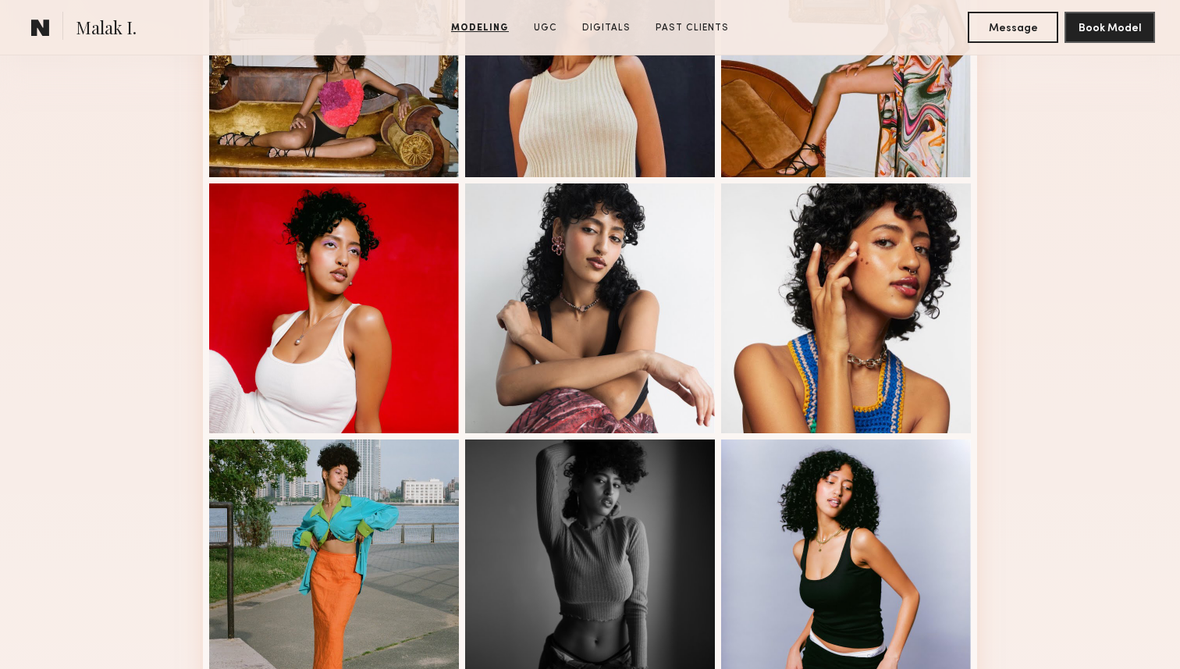
scroll to position [525, 0]
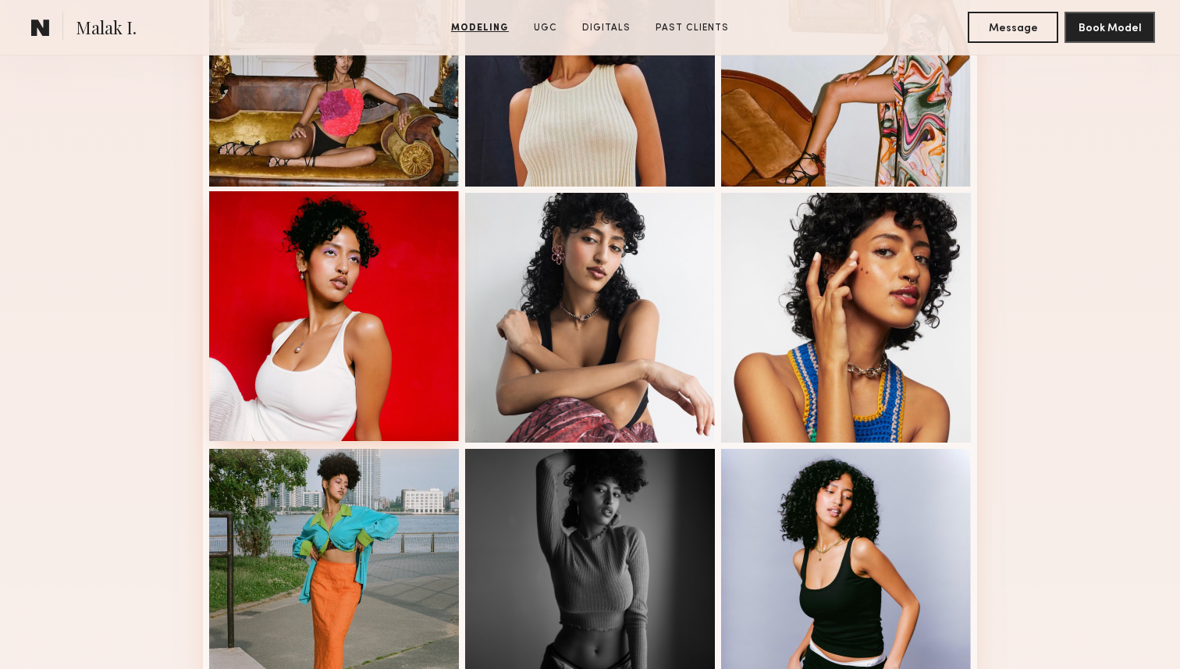
click at [424, 307] on div at bounding box center [334, 316] width 250 height 250
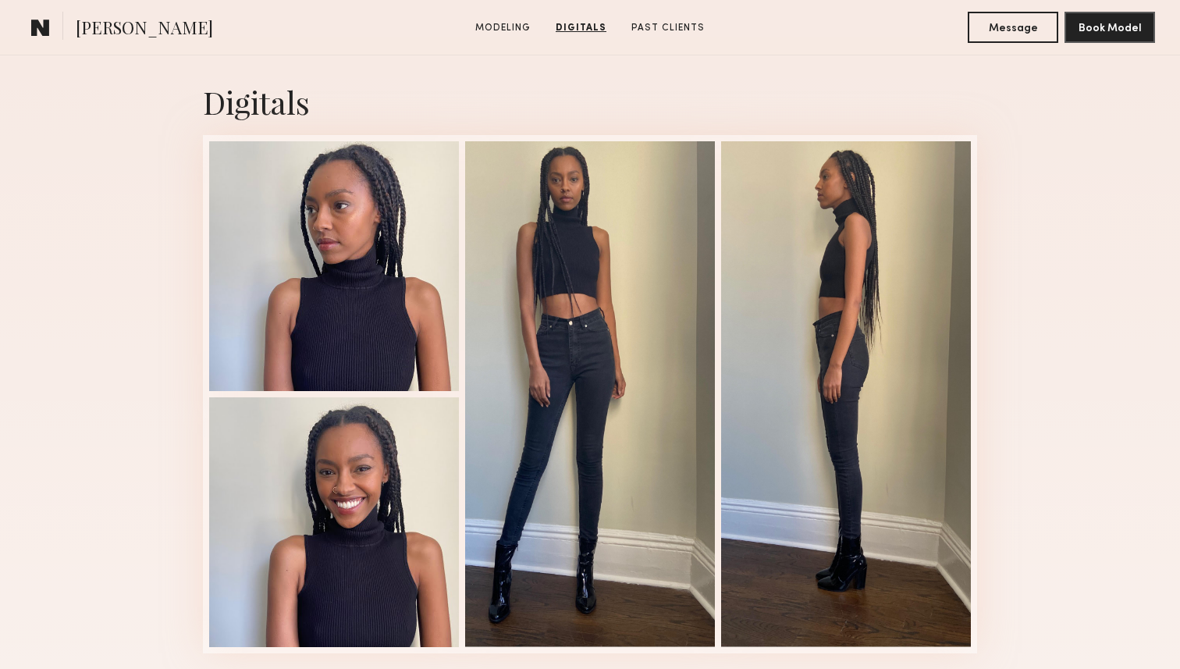
scroll to position [1461, 0]
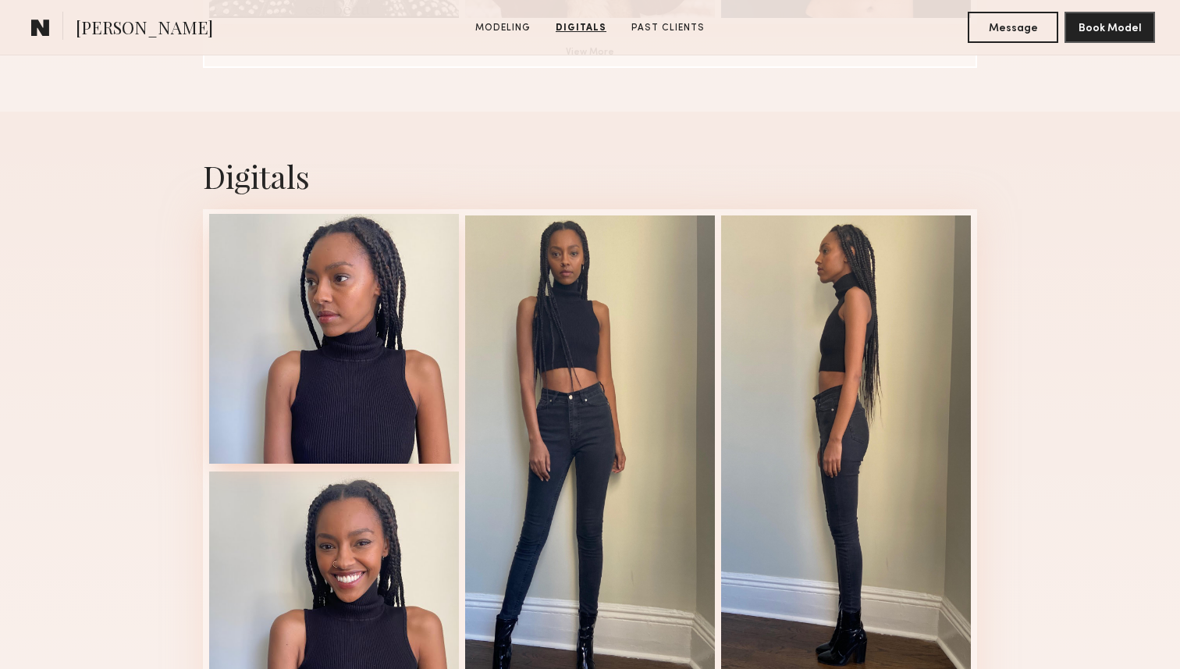
click at [334, 375] on div at bounding box center [334, 339] width 250 height 250
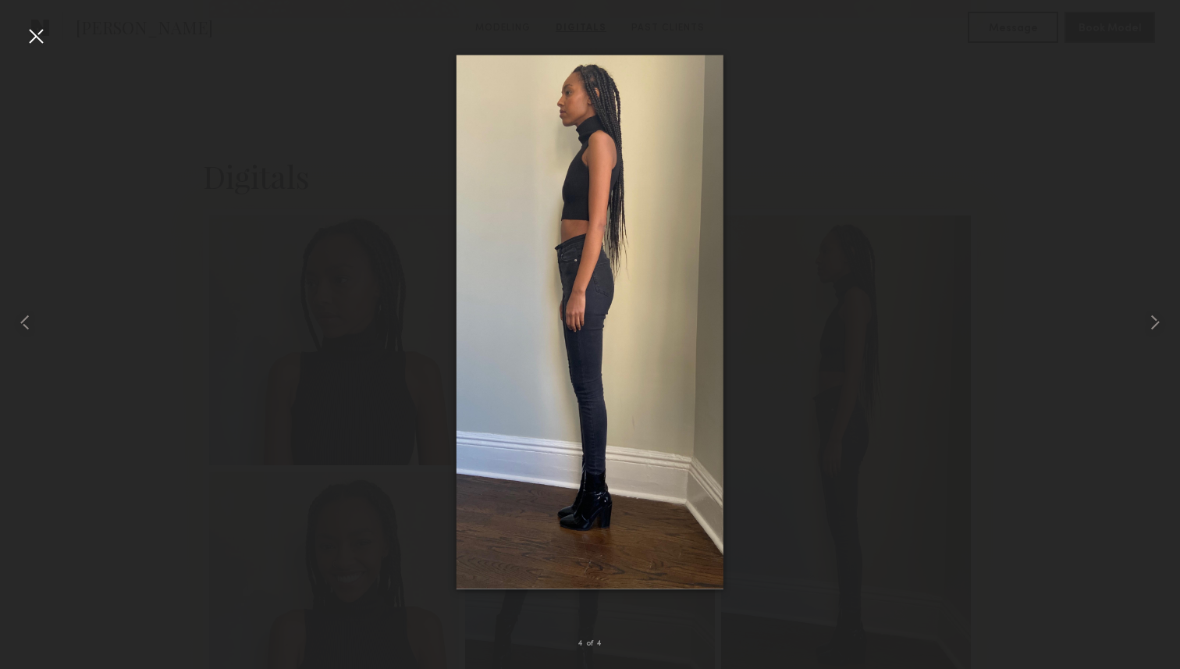
click at [289, 281] on div at bounding box center [590, 322] width 1180 height 594
click at [42, 45] on div at bounding box center [35, 35] width 25 height 25
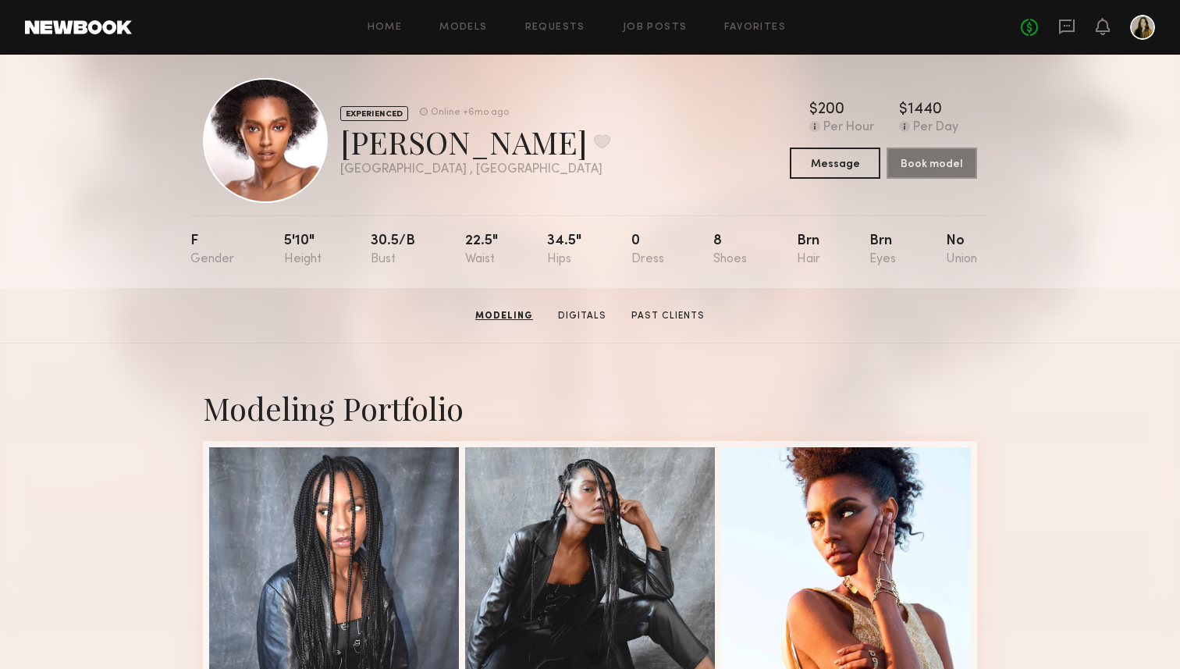
scroll to position [0, 0]
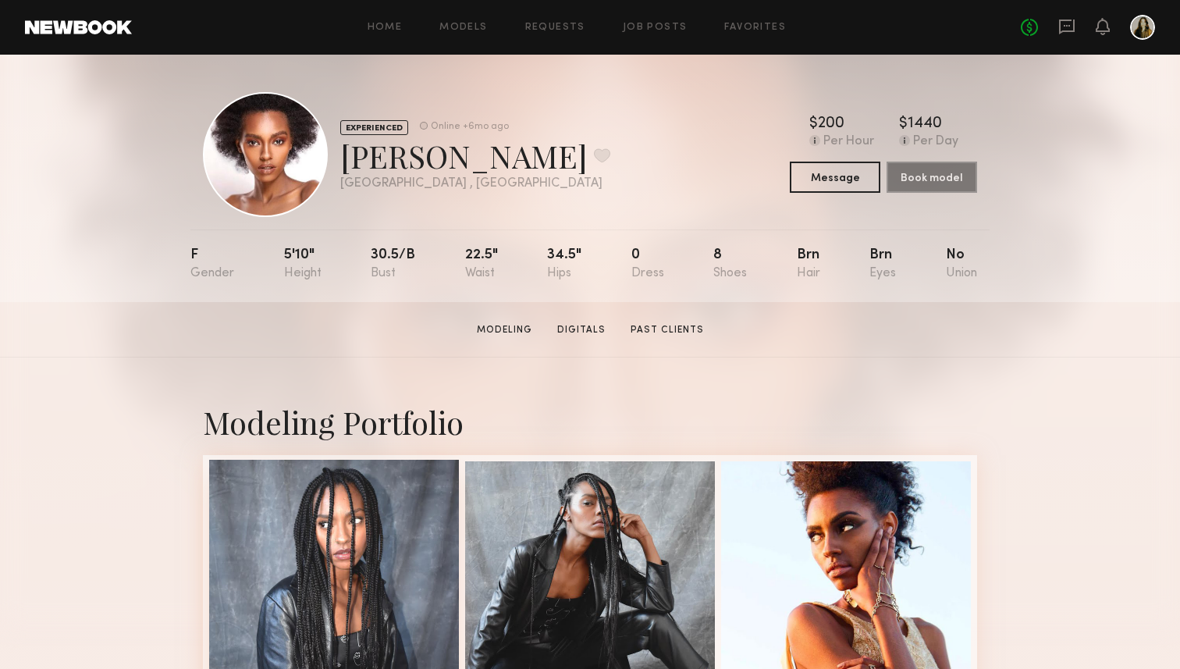
click at [367, 525] on div at bounding box center [334, 585] width 250 height 250
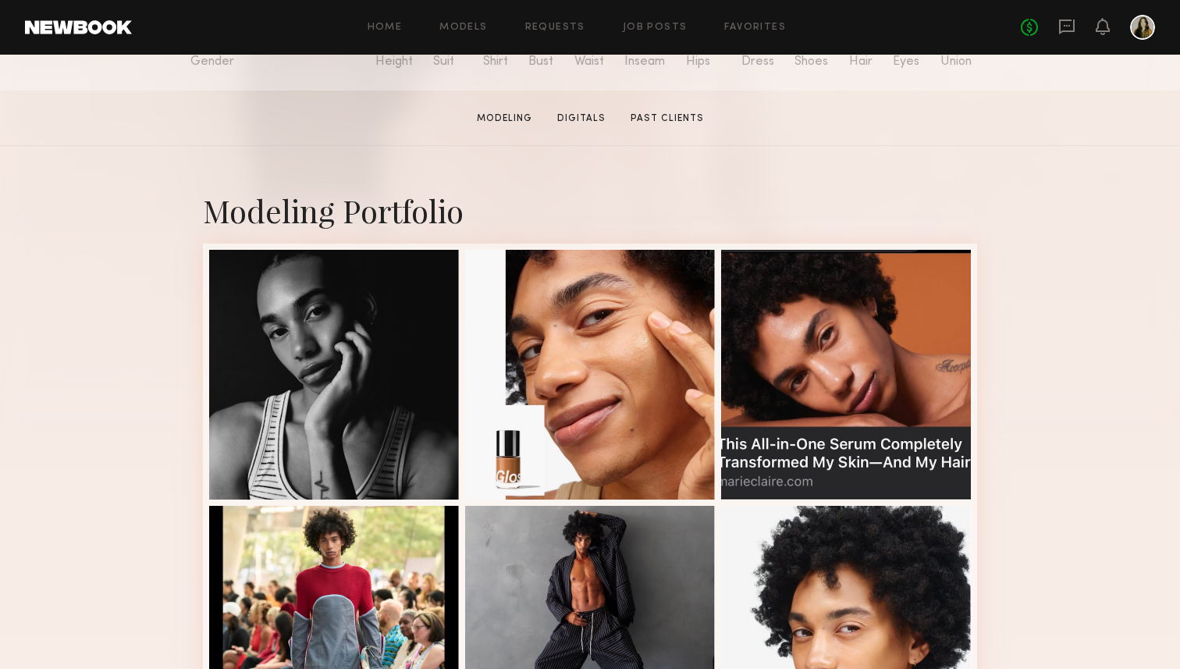
scroll to position [215, 0]
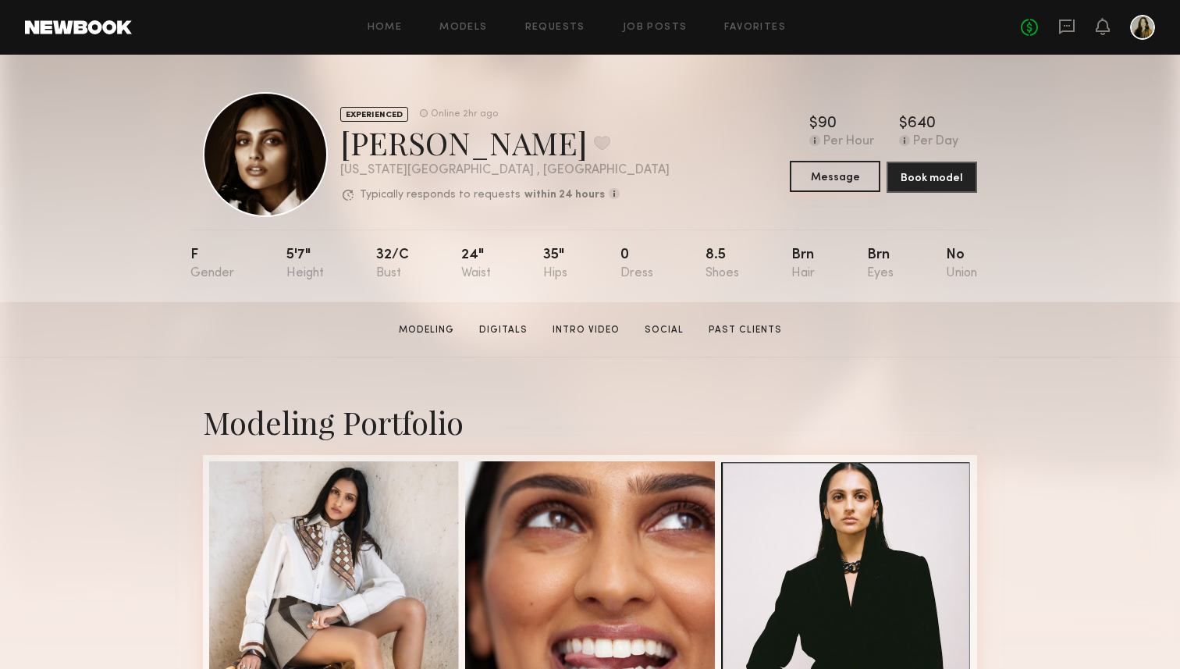
click at [849, 179] on button "Message" at bounding box center [835, 176] width 91 height 31
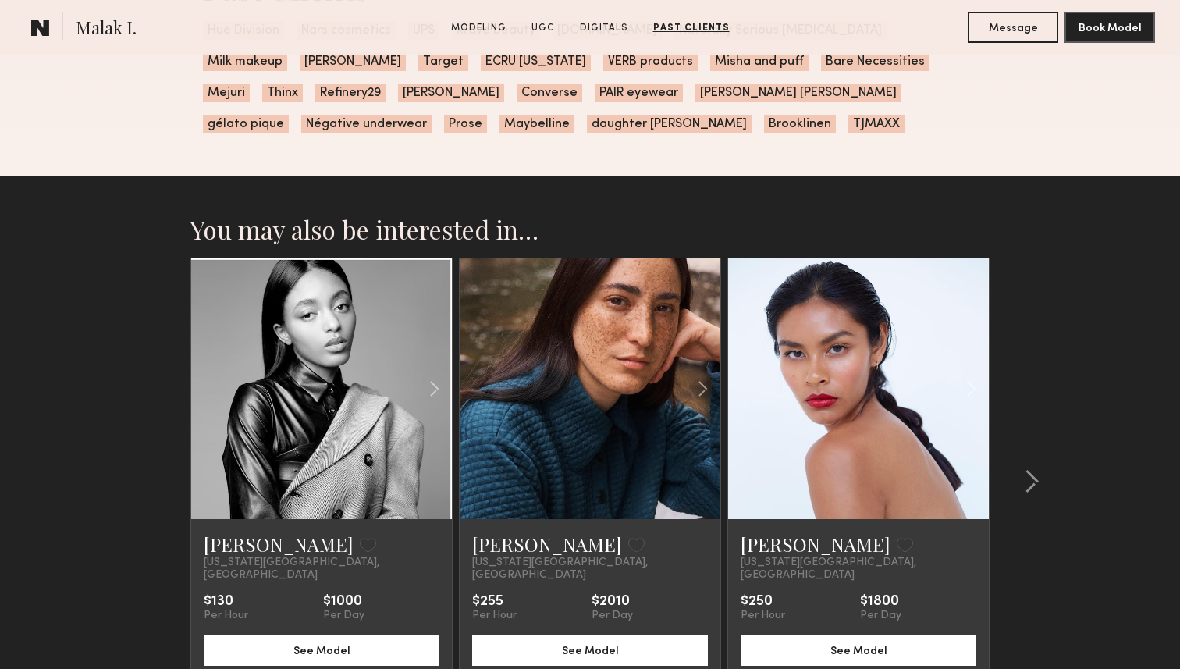
scroll to position [3122, 0]
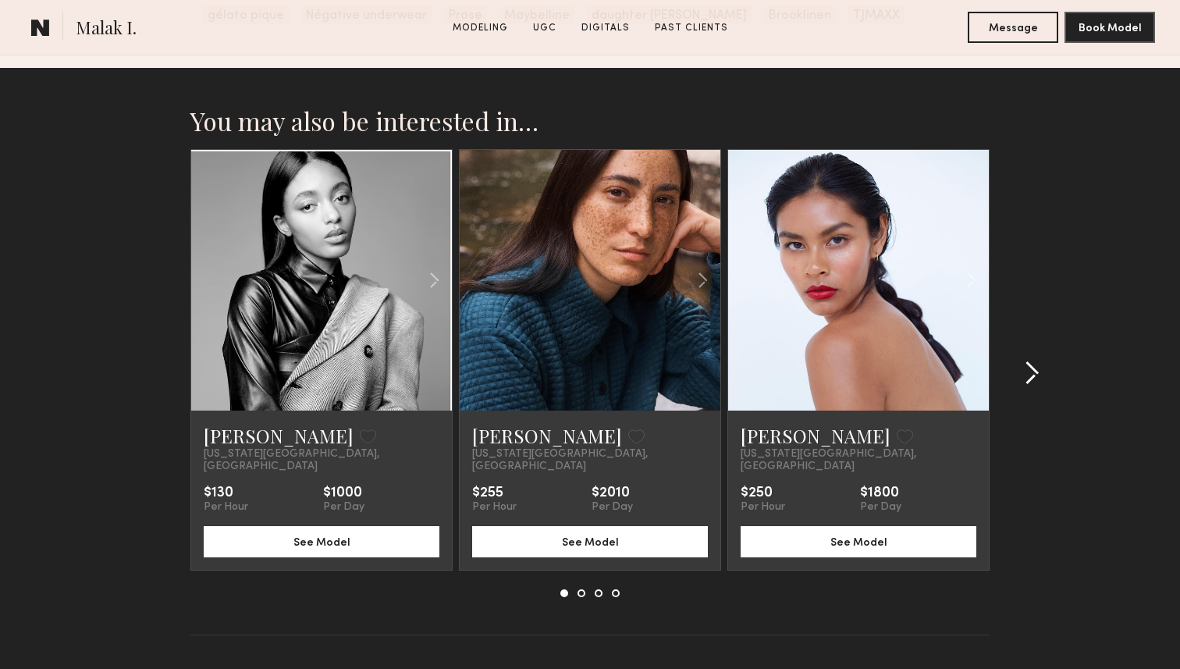
click at [1040, 372] on div at bounding box center [1027, 373] width 75 height 448
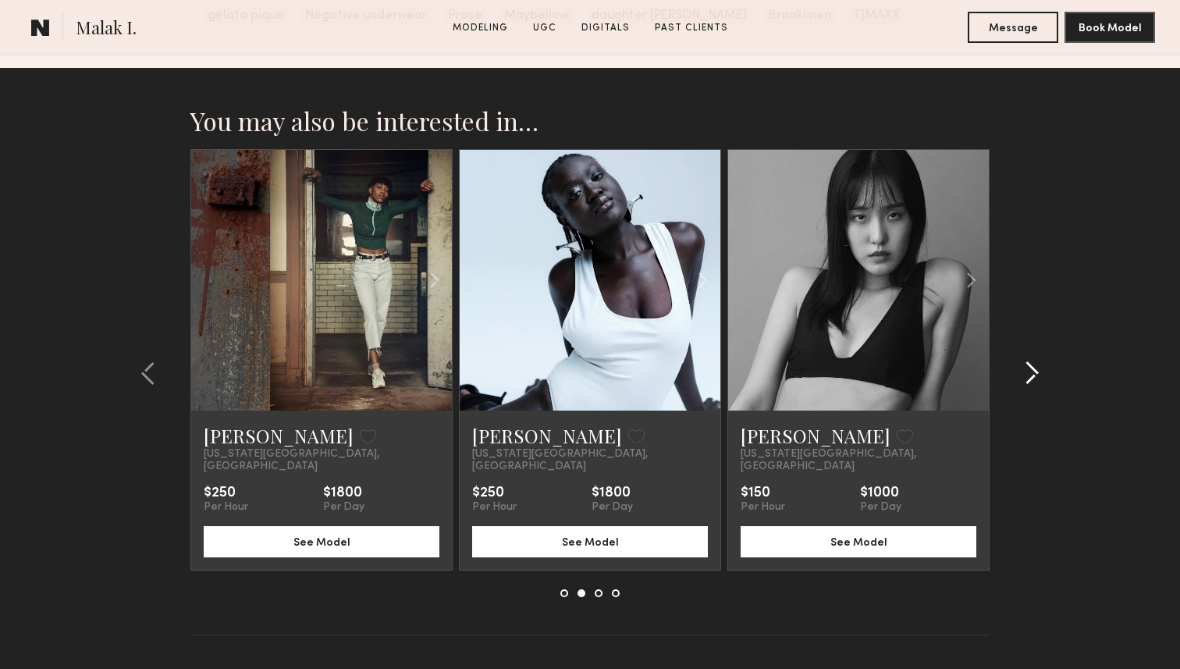
click at [1033, 361] on common-icon at bounding box center [1032, 373] width 16 height 25
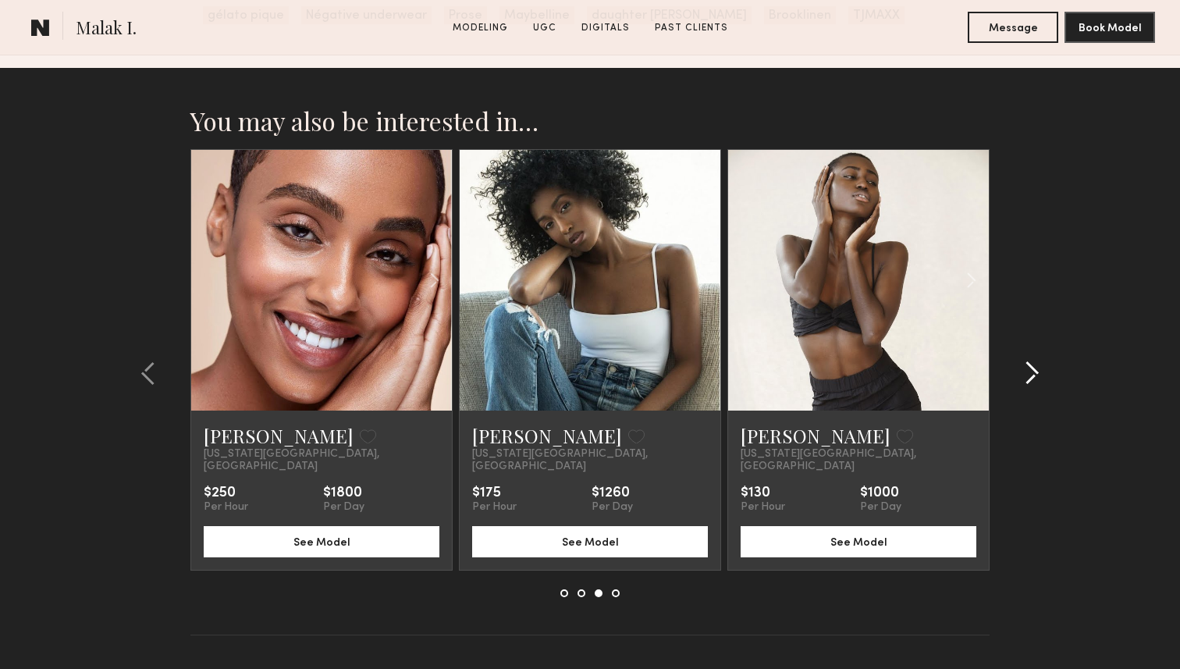
click at [1017, 379] on button at bounding box center [1027, 373] width 25 height 25
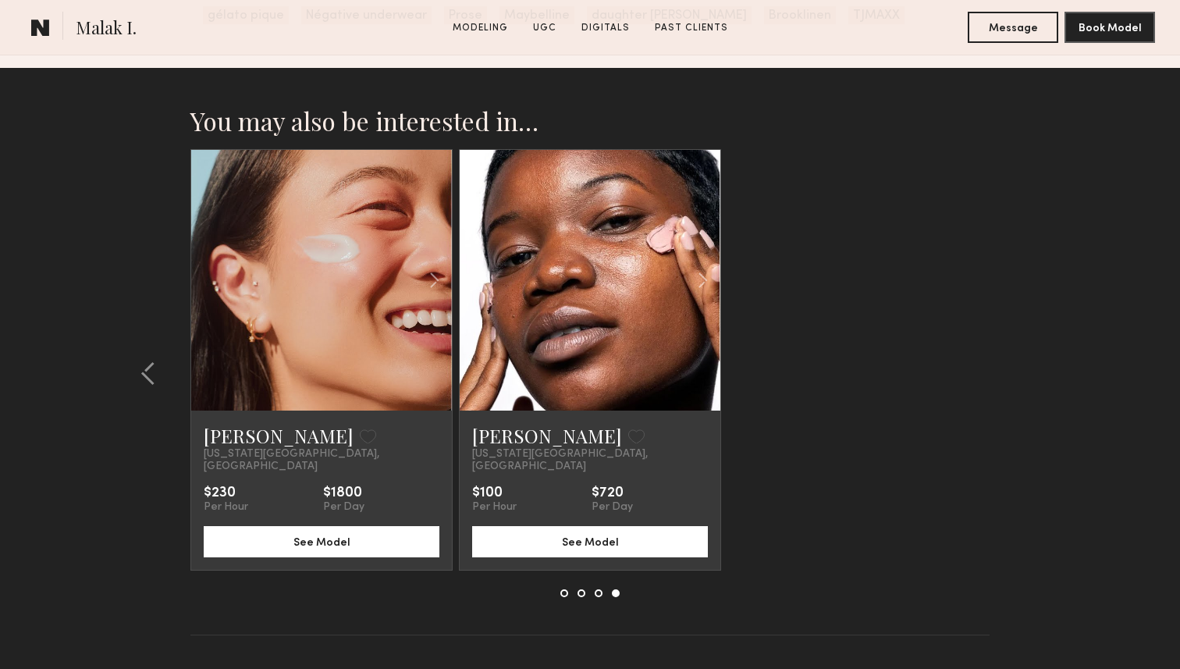
drag, startPoint x: 515, startPoint y: 438, endPoint x: 795, endPoint y: 220, distance: 354.9
click at [853, 393] on div "[PERSON_NAME] Favorite [US_STATE][GEOGRAPHIC_DATA], [GEOGRAPHIC_DATA] $230 Per …" at bounding box center [589, 359] width 799 height 421
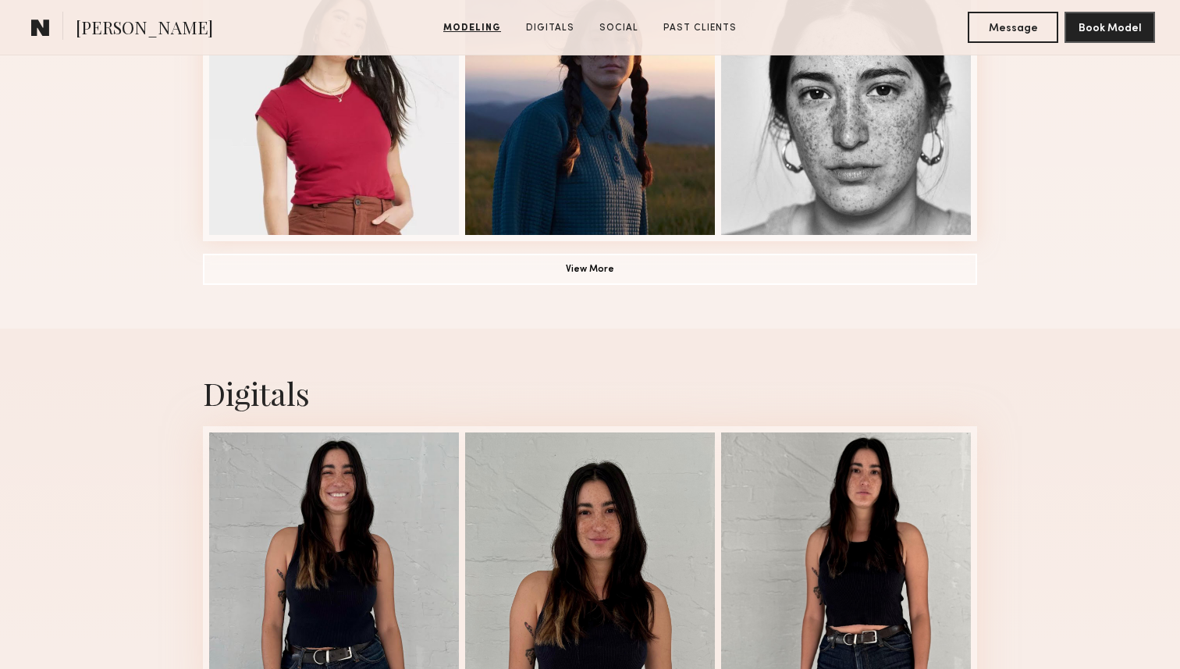
scroll to position [1510, 0]
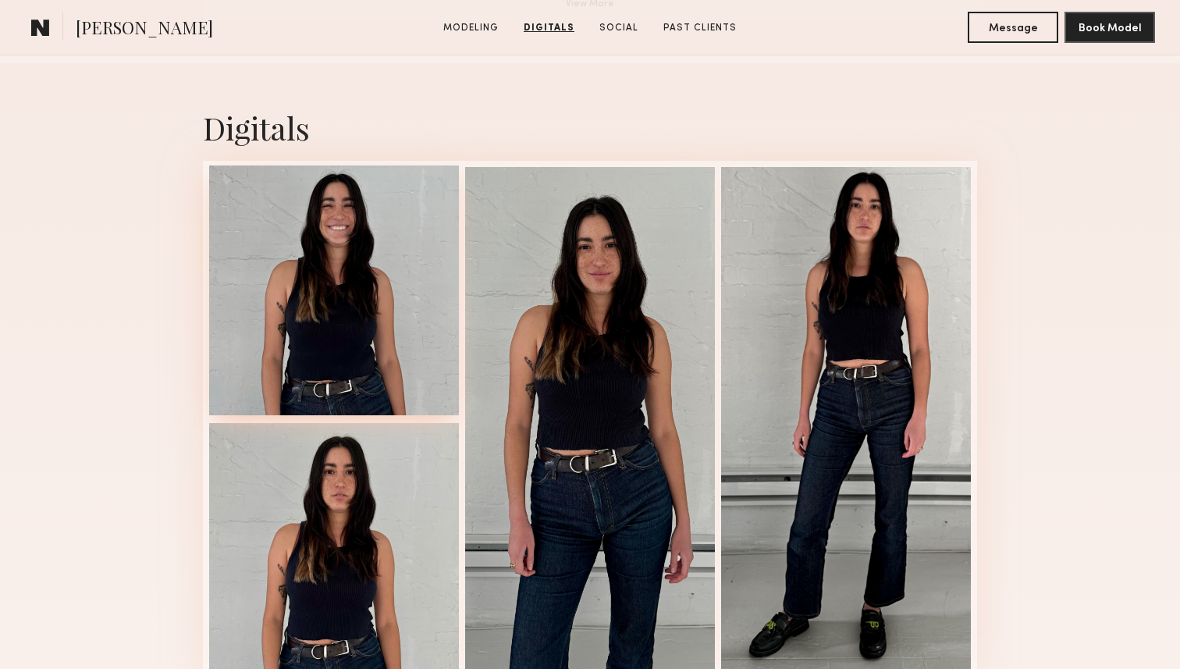
click at [416, 341] on div at bounding box center [334, 290] width 250 height 250
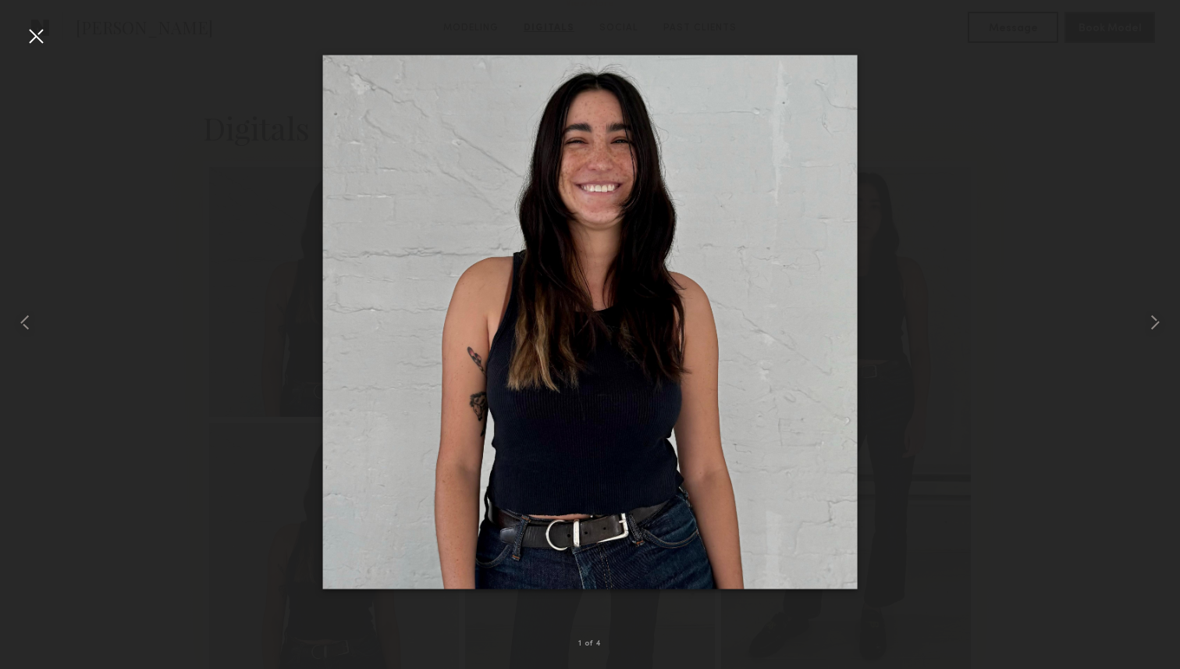
click at [41, 39] on div at bounding box center [35, 35] width 25 height 25
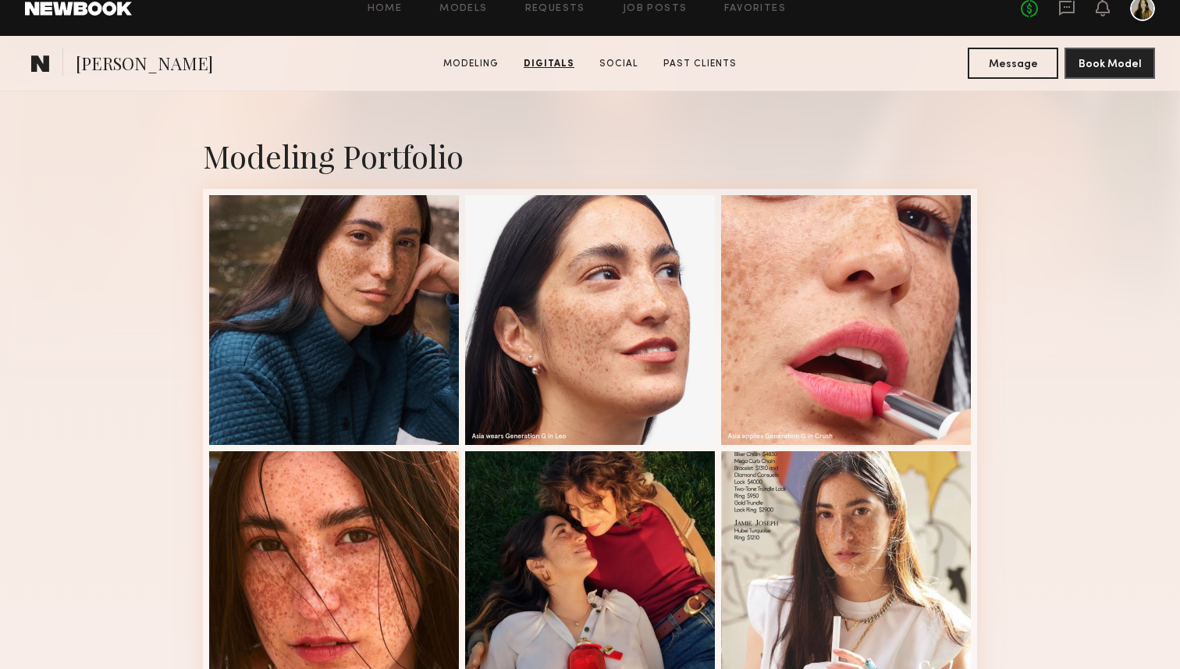
scroll to position [128, 0]
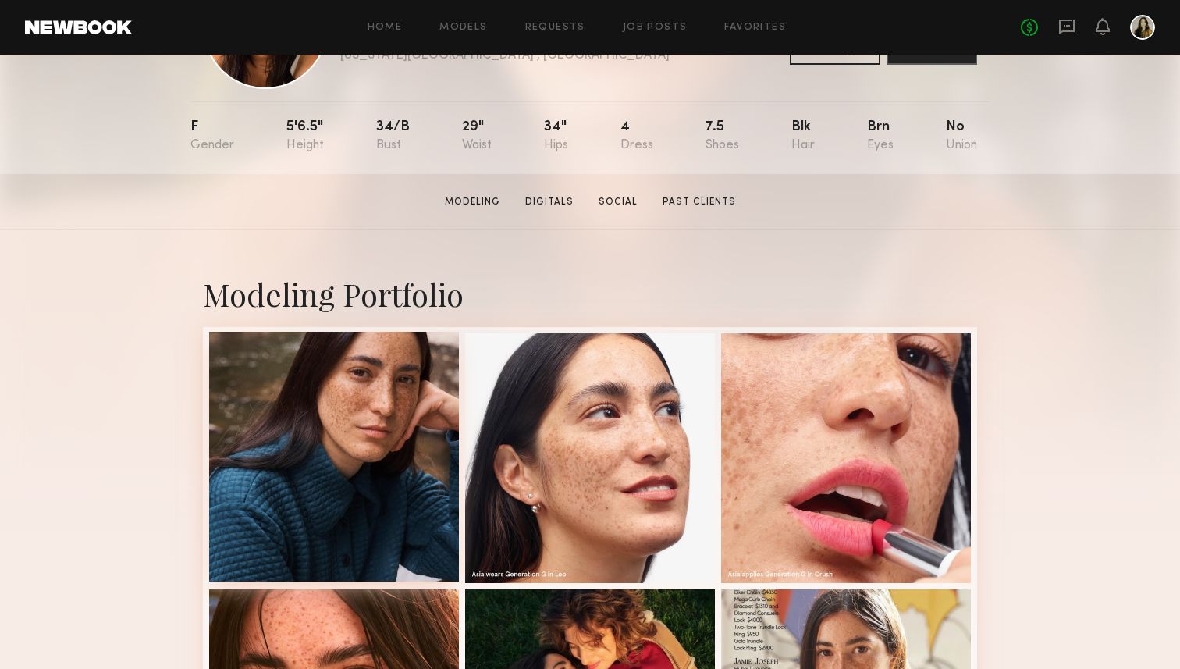
click at [343, 440] on div at bounding box center [334, 457] width 250 height 250
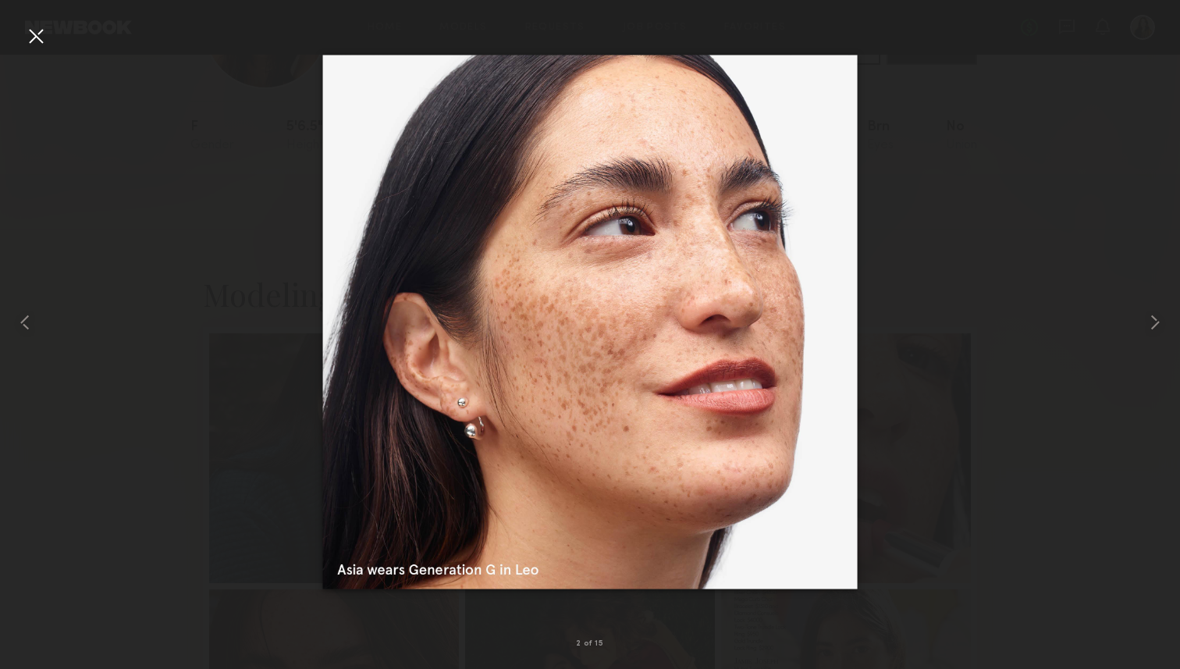
click at [950, 322] on div at bounding box center [590, 322] width 1180 height 594
click at [45, 38] on div at bounding box center [35, 35] width 25 height 25
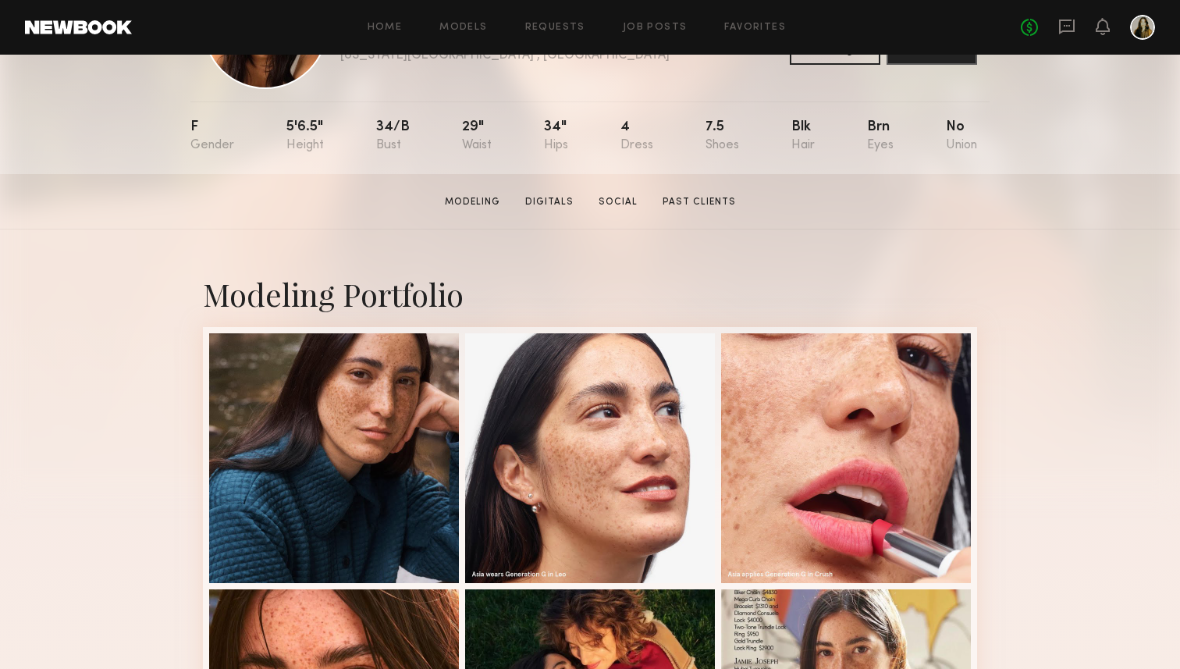
scroll to position [0, 0]
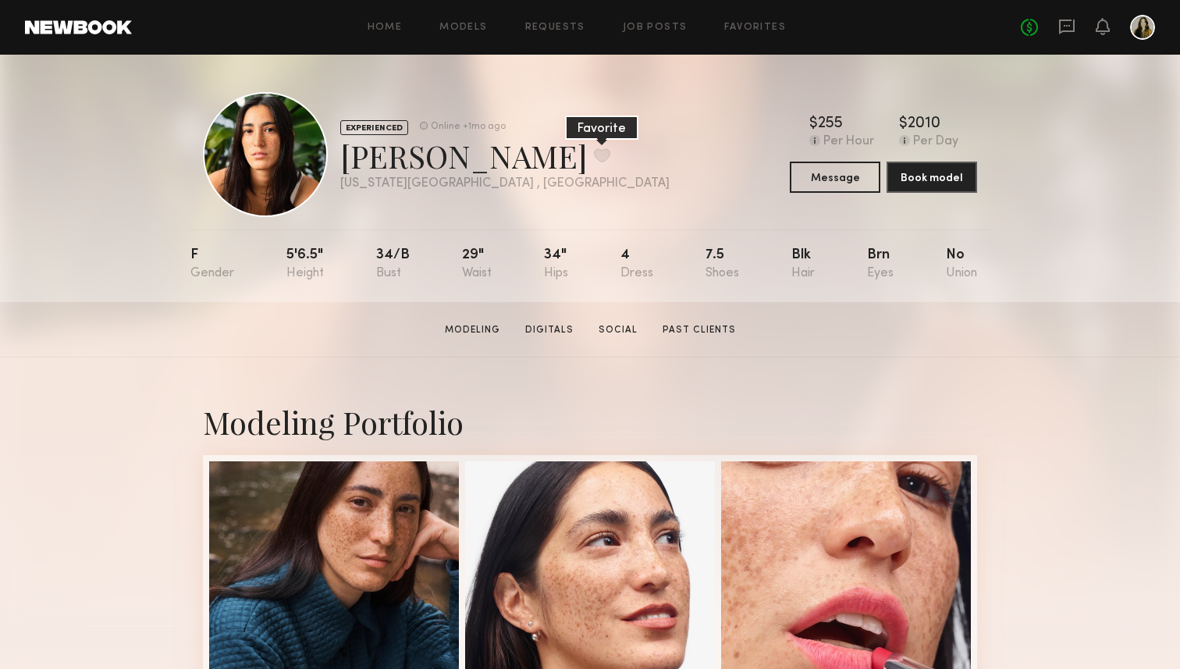
click at [594, 161] on button at bounding box center [602, 155] width 16 height 14
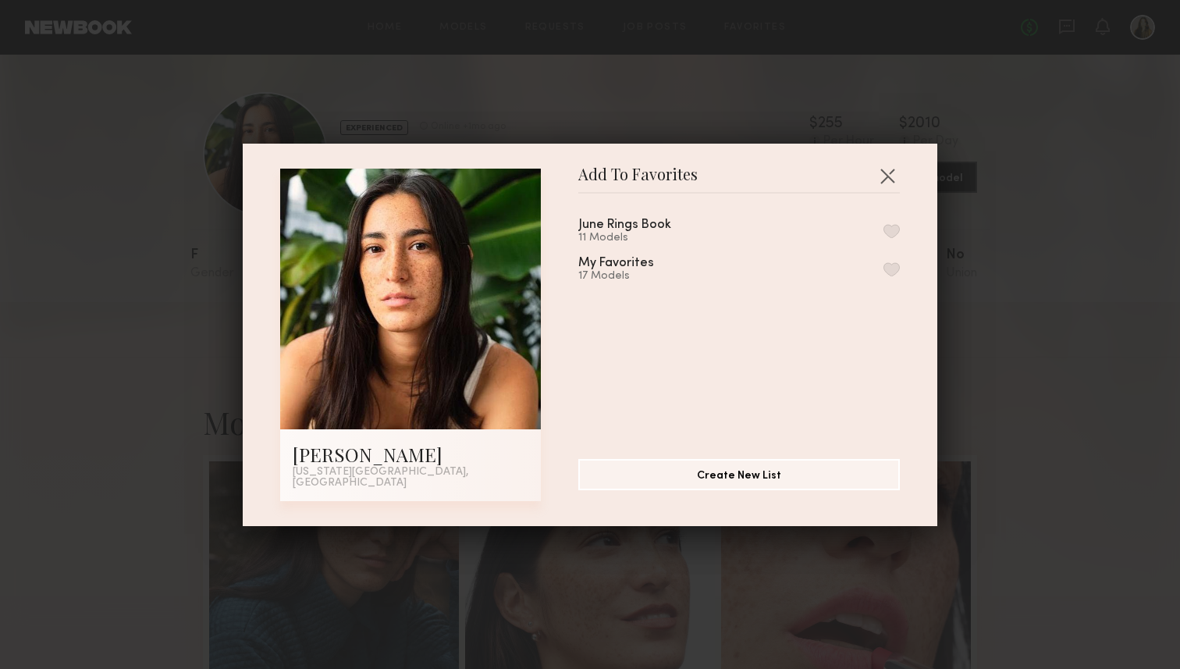
click at [894, 274] on button "button" at bounding box center [892, 269] width 16 height 14
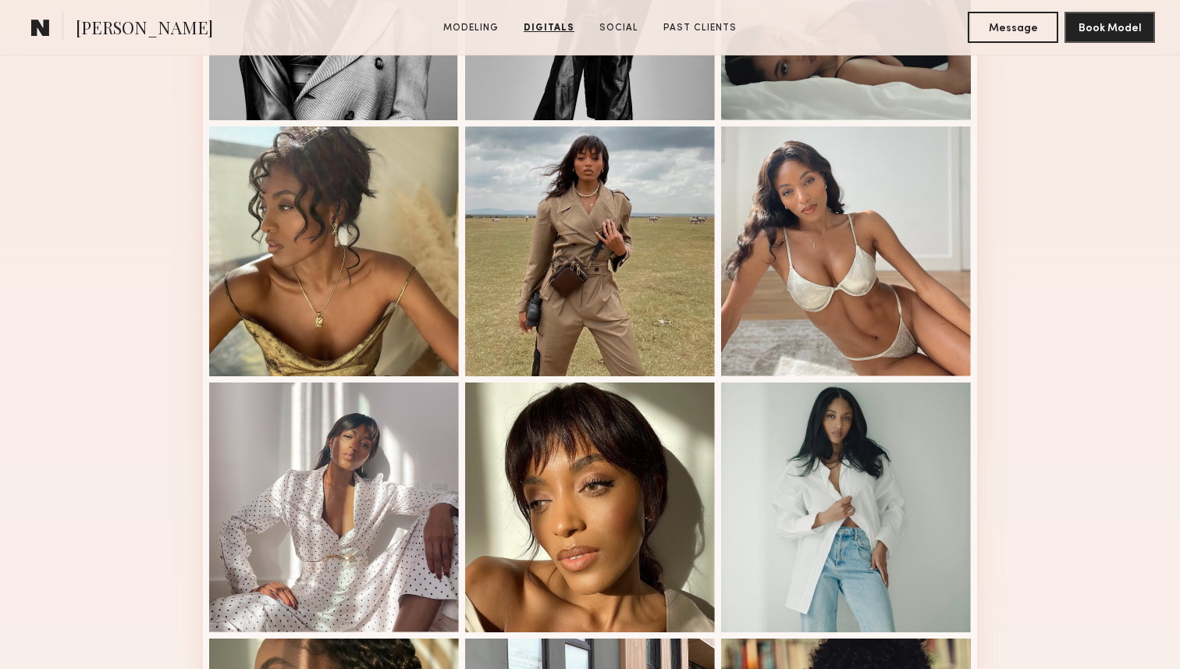
scroll to position [463, 0]
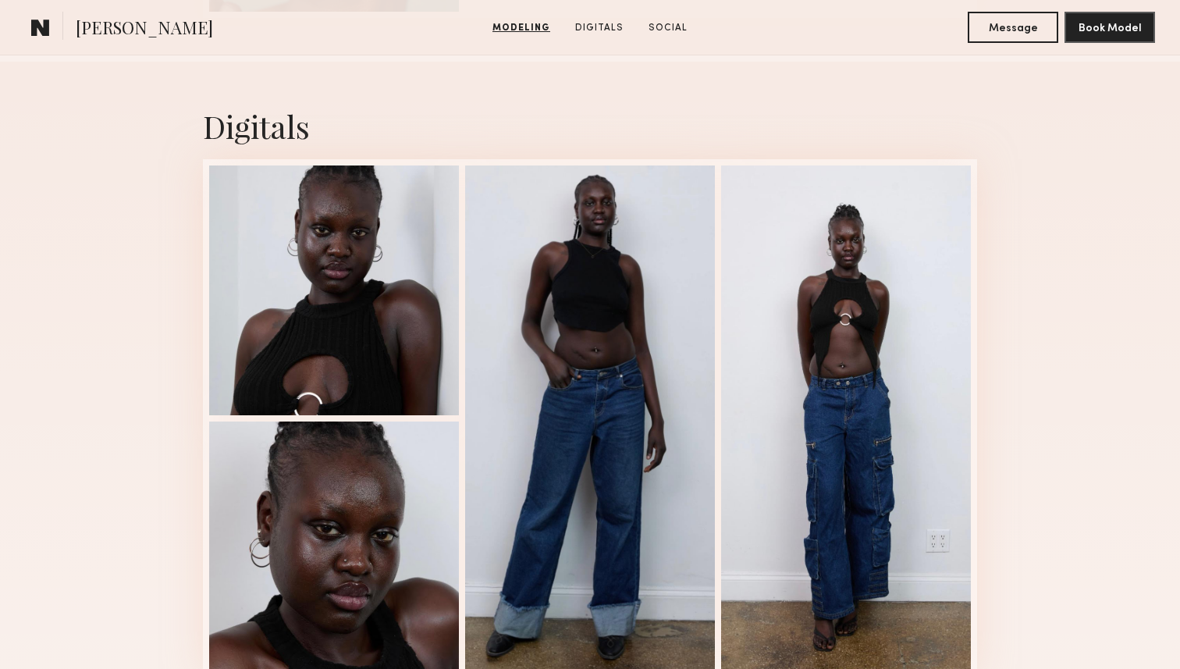
scroll to position [1214, 0]
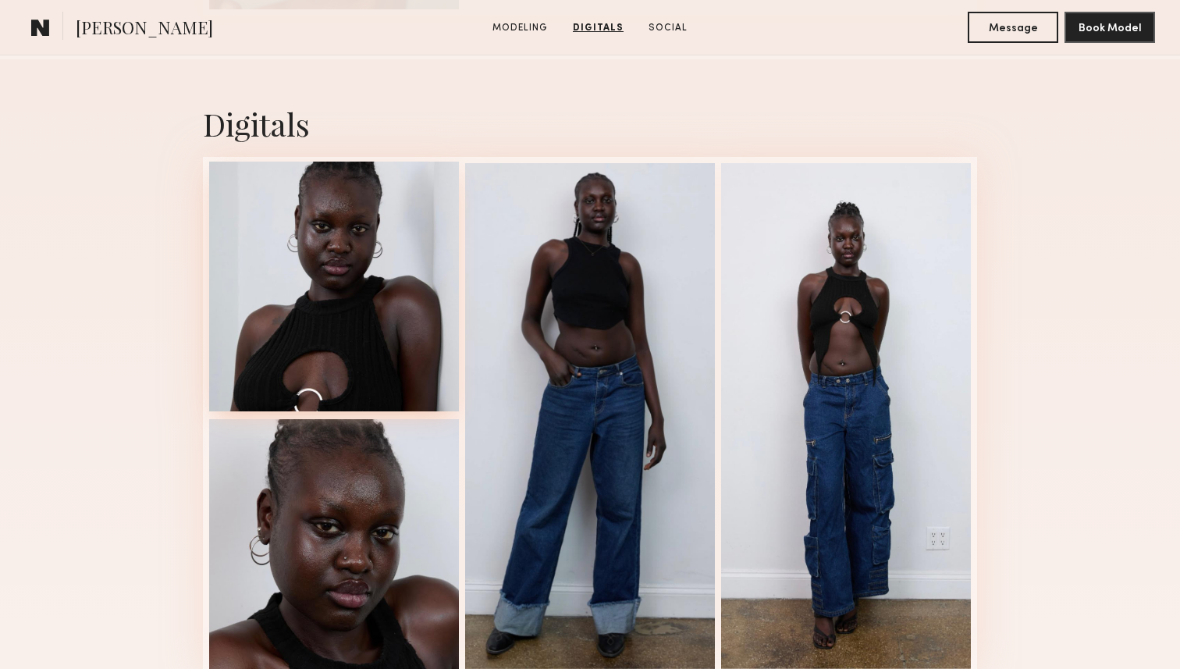
click at [357, 372] on div at bounding box center [334, 287] width 250 height 250
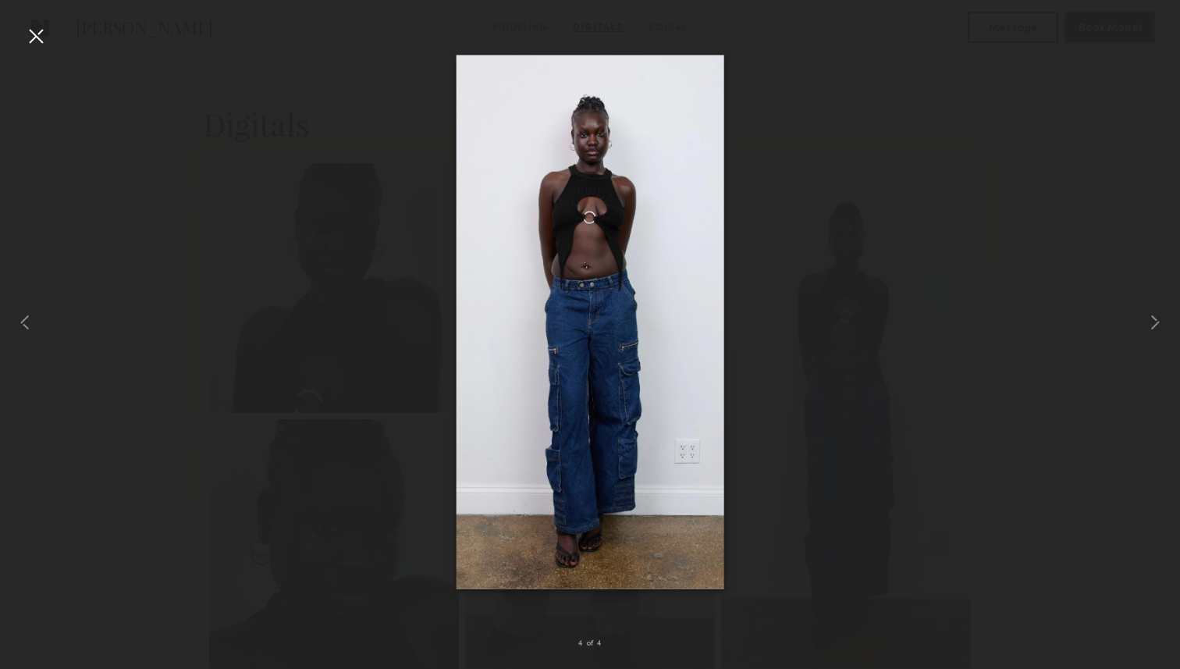
click at [41, 43] on div at bounding box center [35, 35] width 25 height 25
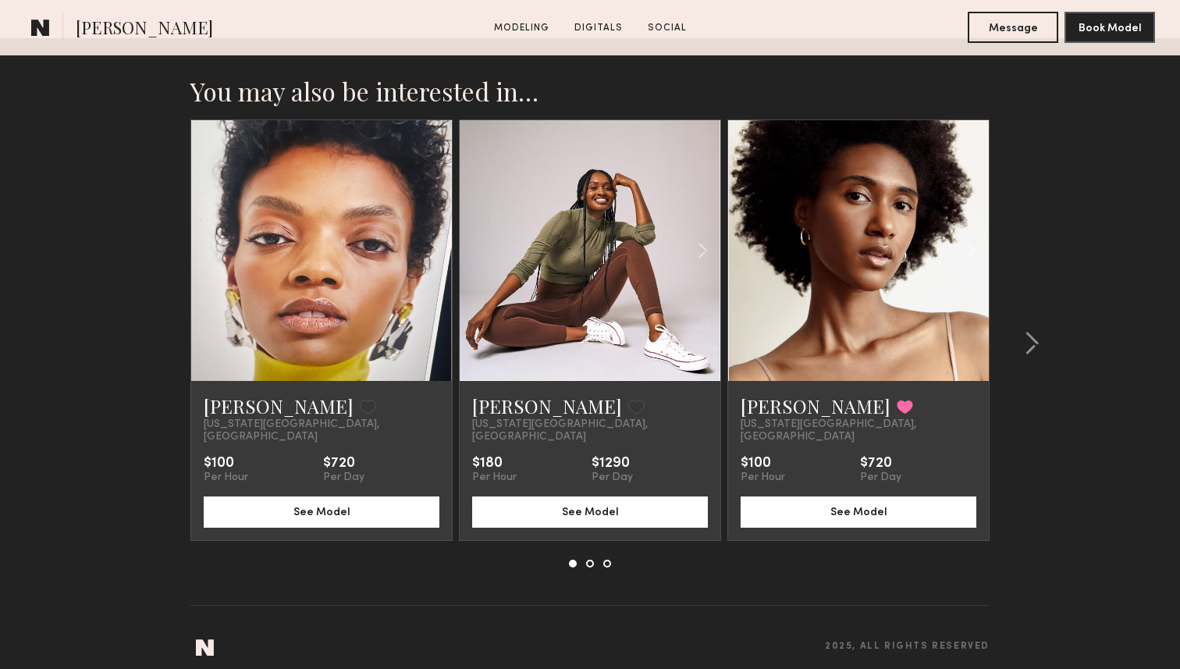
scroll to position [2576, 0]
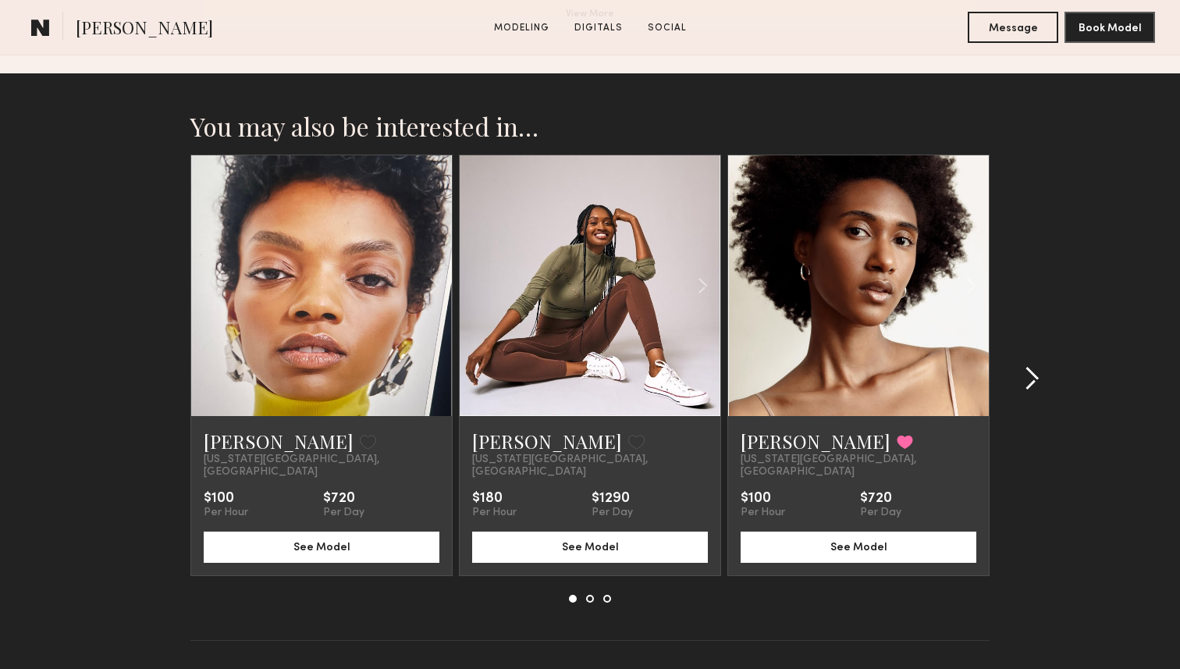
click at [1030, 366] on common-icon at bounding box center [1032, 378] width 16 height 25
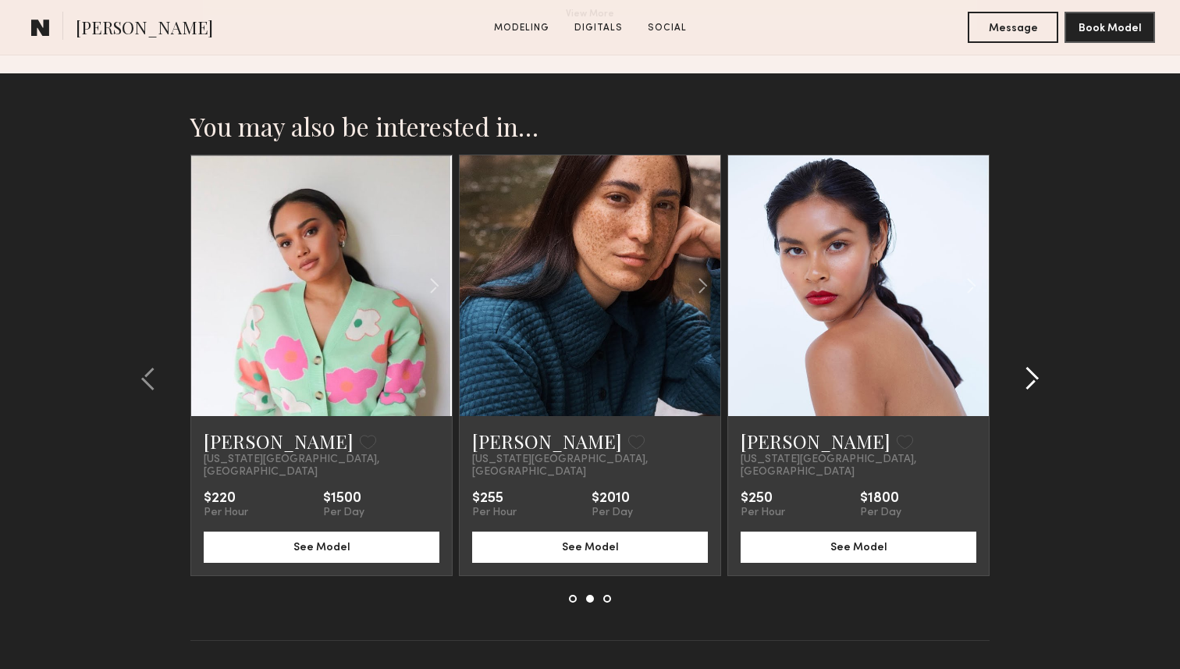
click at [1030, 366] on common-icon at bounding box center [1032, 378] width 16 height 25
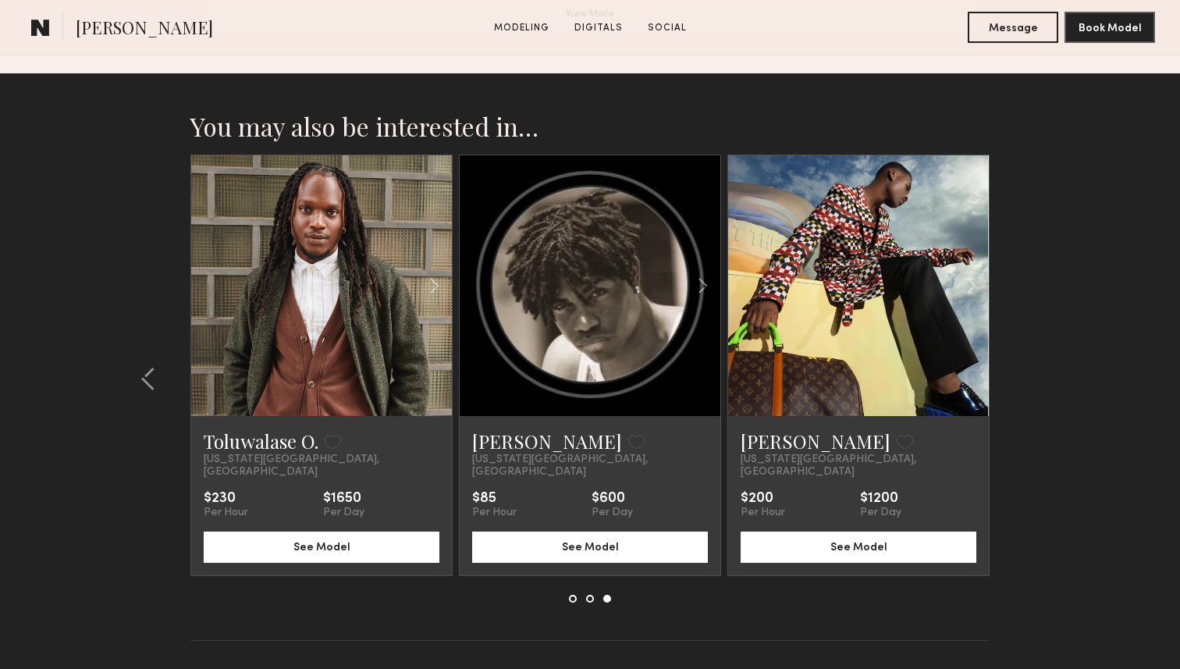
click at [1030, 365] on section "You may also be interested in… Leah B. Favorite New York City, NY $100 Per Hour…" at bounding box center [590, 395] width 1180 height 644
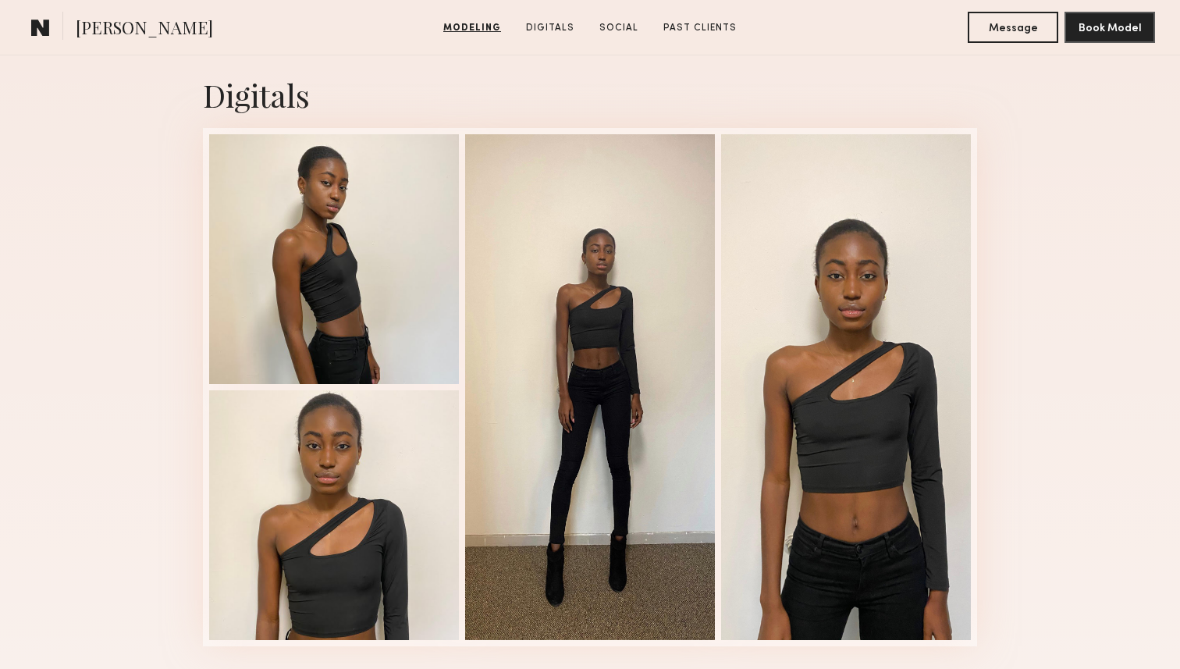
scroll to position [1567, 0]
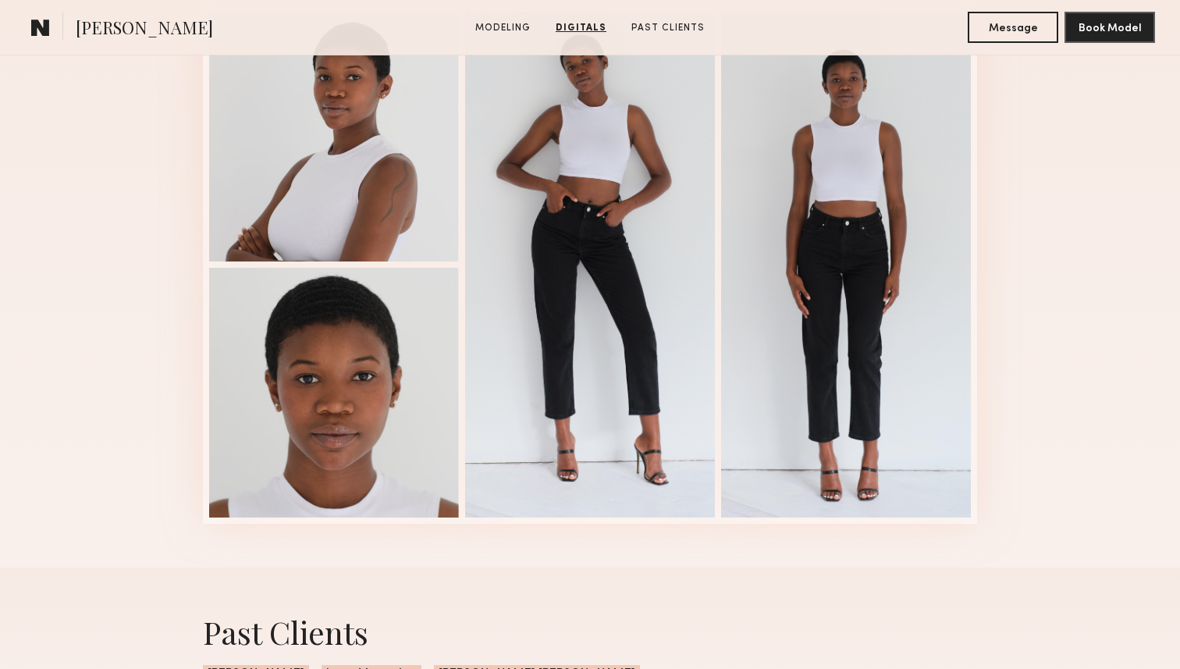
scroll to position [1049, 0]
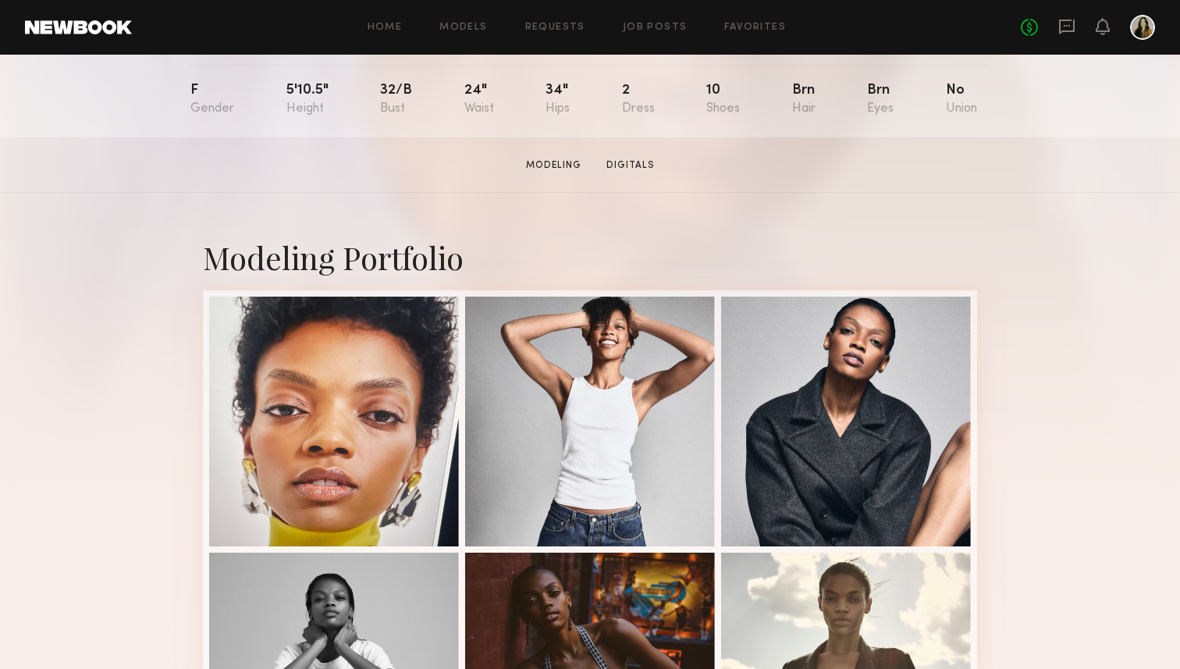
scroll to position [187, 0]
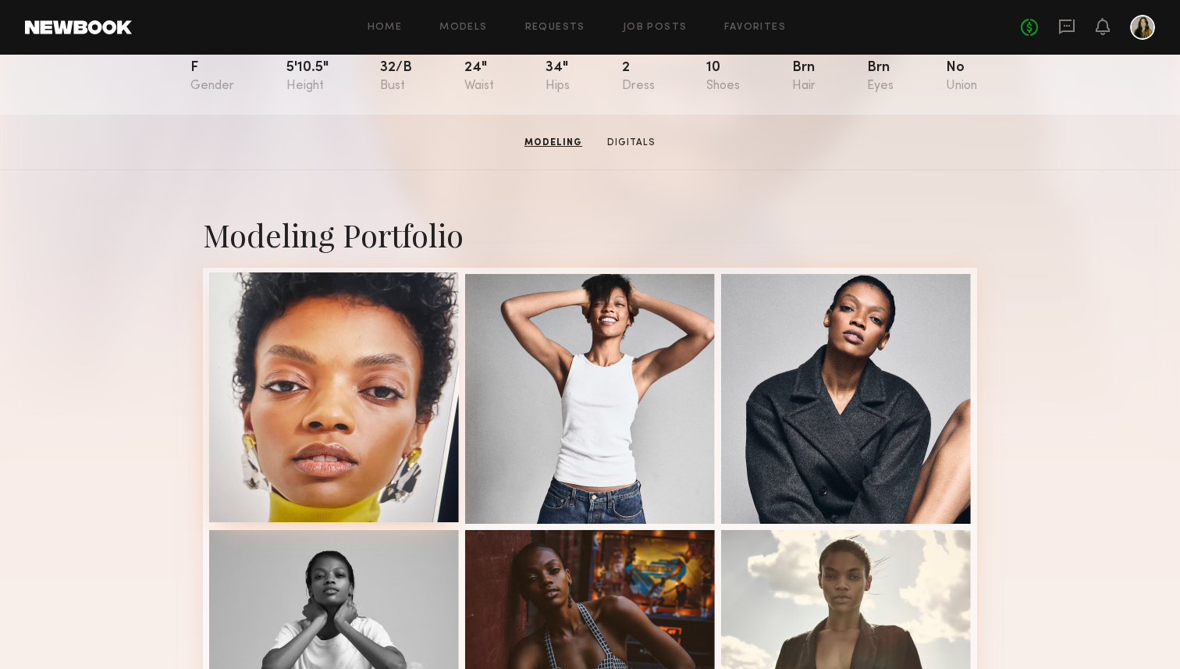
click at [388, 393] on div at bounding box center [334, 397] width 250 height 250
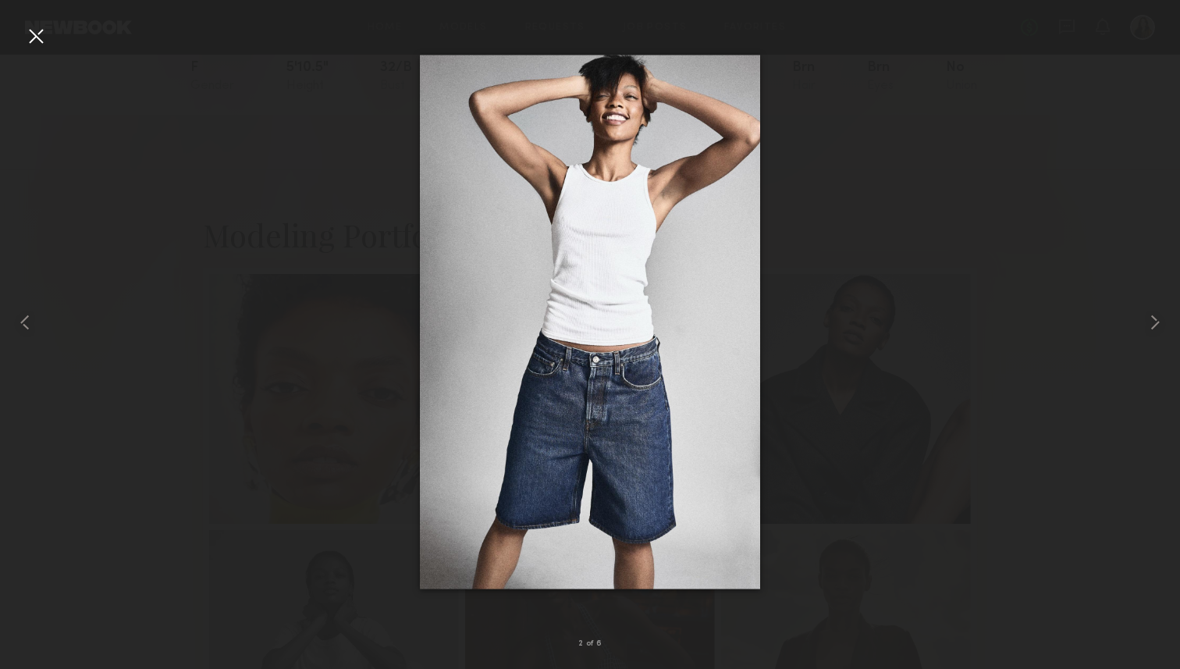
click at [821, 273] on div at bounding box center [590, 322] width 1180 height 594
click at [31, 20] on nb-gallery-light "2 of 6" at bounding box center [590, 334] width 1180 height 669
click at [31, 34] on div at bounding box center [35, 35] width 25 height 25
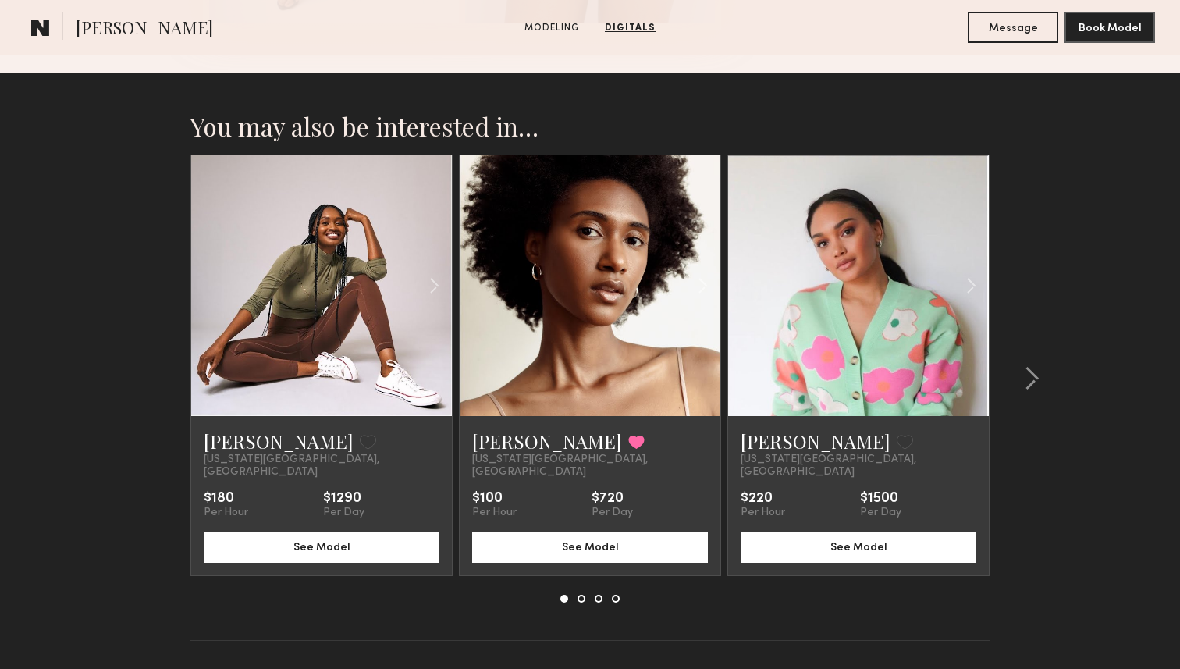
scroll to position [1602, 0]
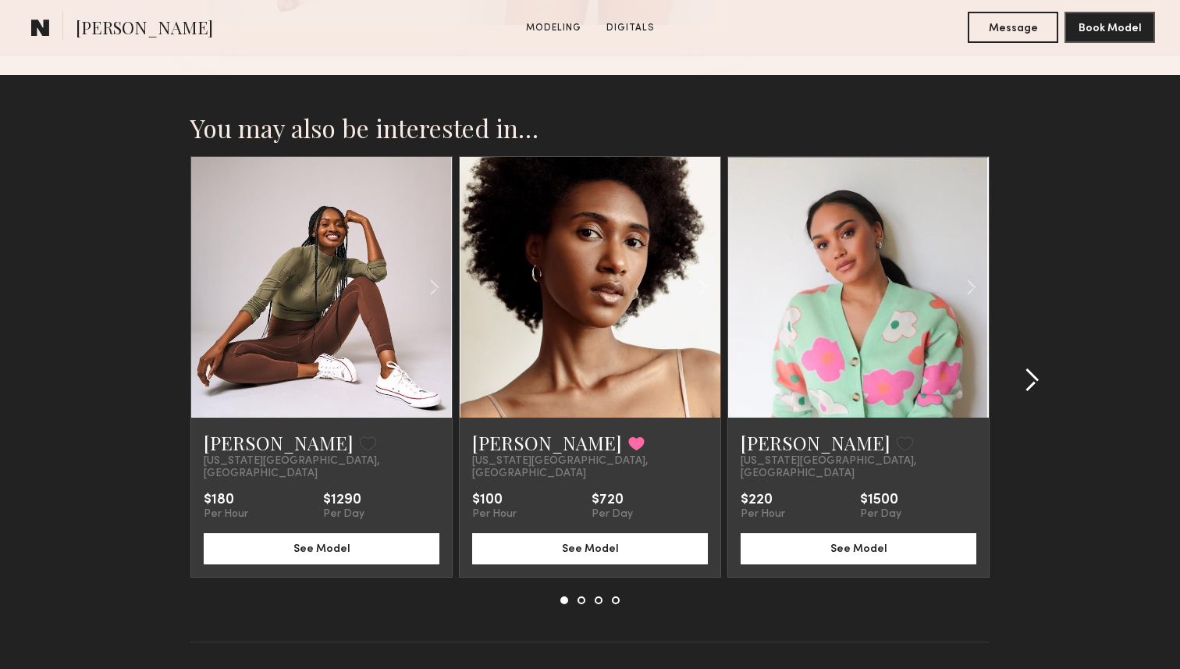
click at [1021, 375] on button at bounding box center [1027, 380] width 25 height 25
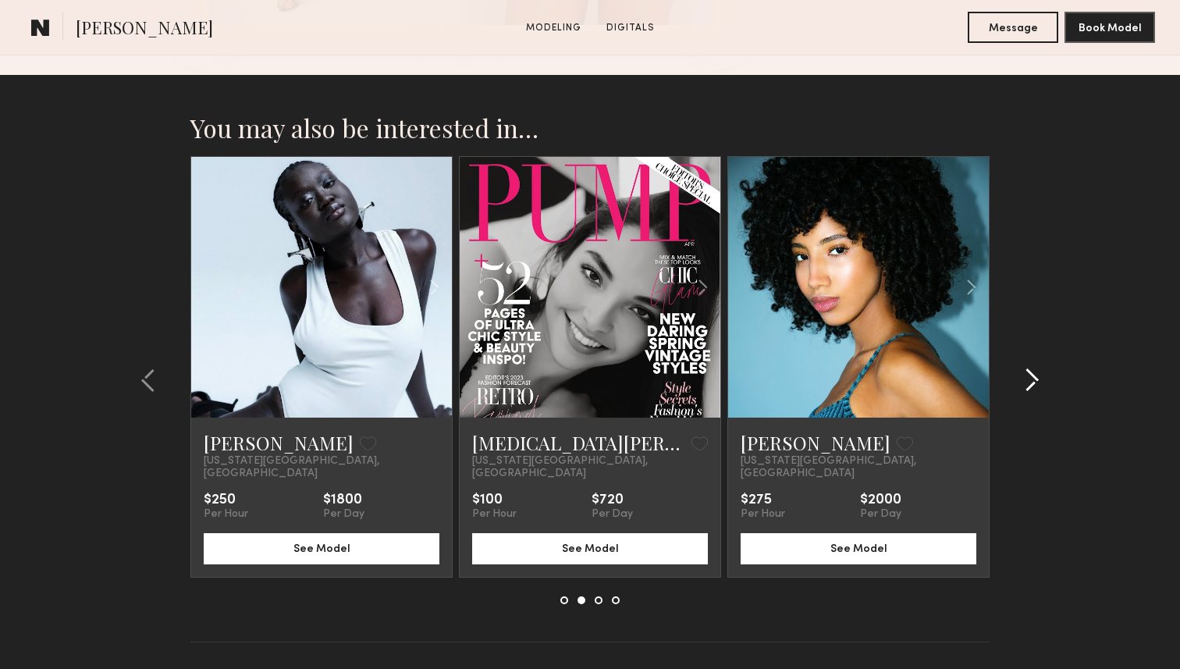
click at [1030, 375] on common-icon at bounding box center [1032, 380] width 16 height 25
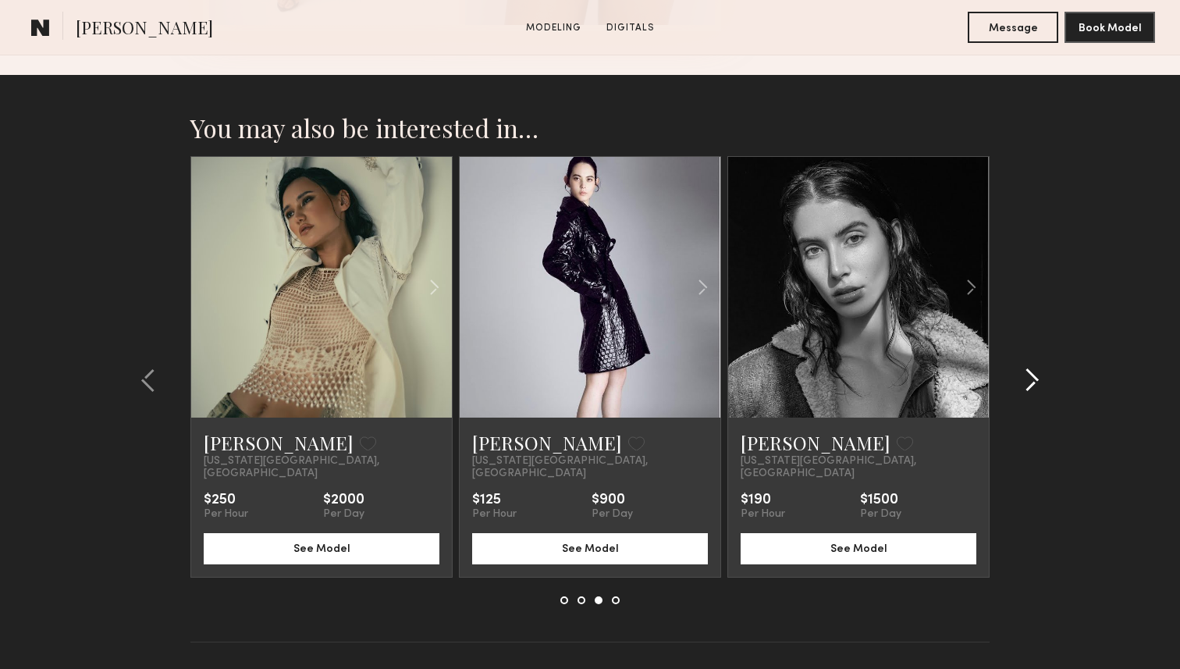
click at [1030, 375] on common-icon at bounding box center [1032, 380] width 16 height 25
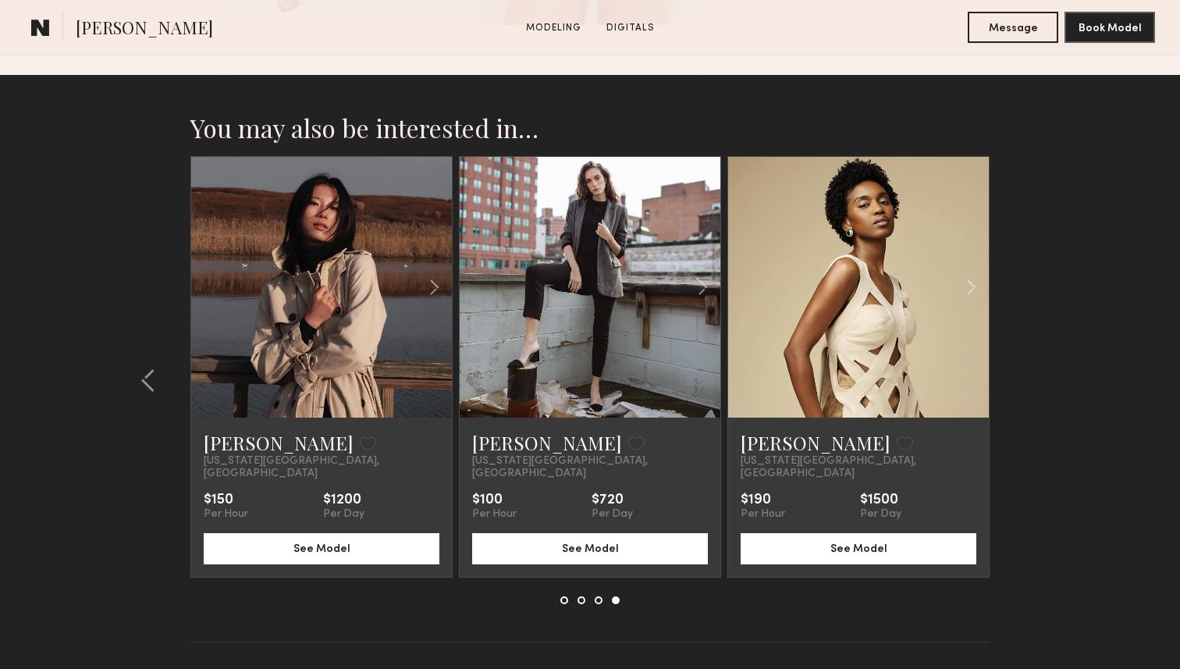
scroll to position [1566, 0]
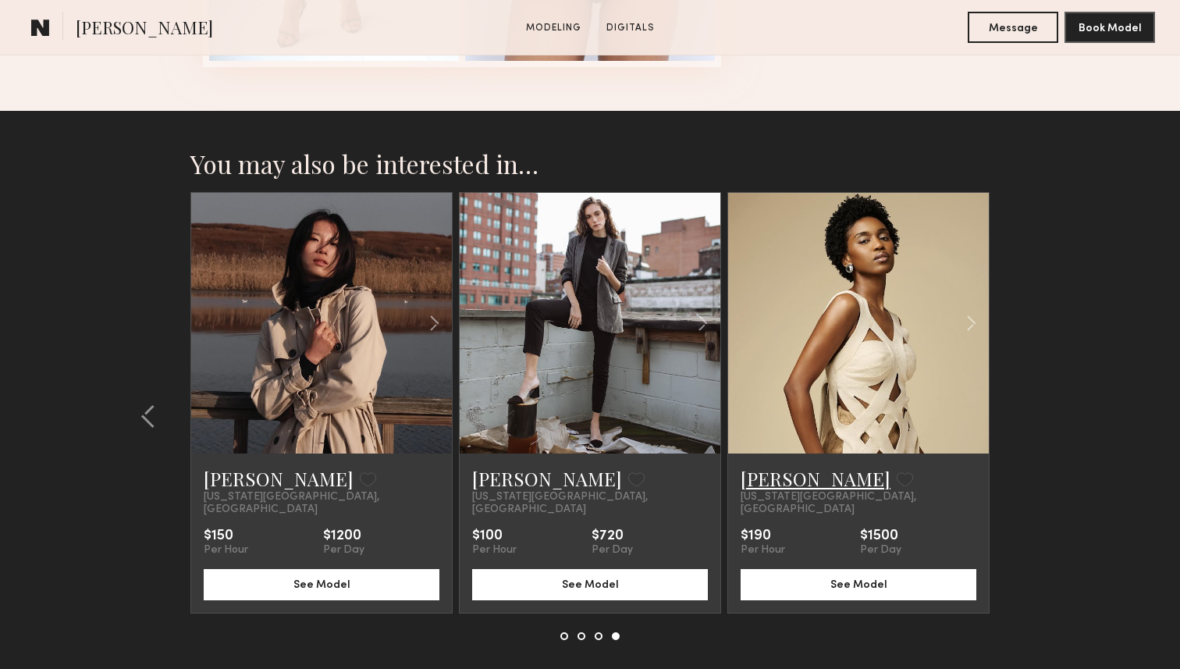
click at [788, 468] on link "Kiara P." at bounding box center [816, 478] width 150 height 25
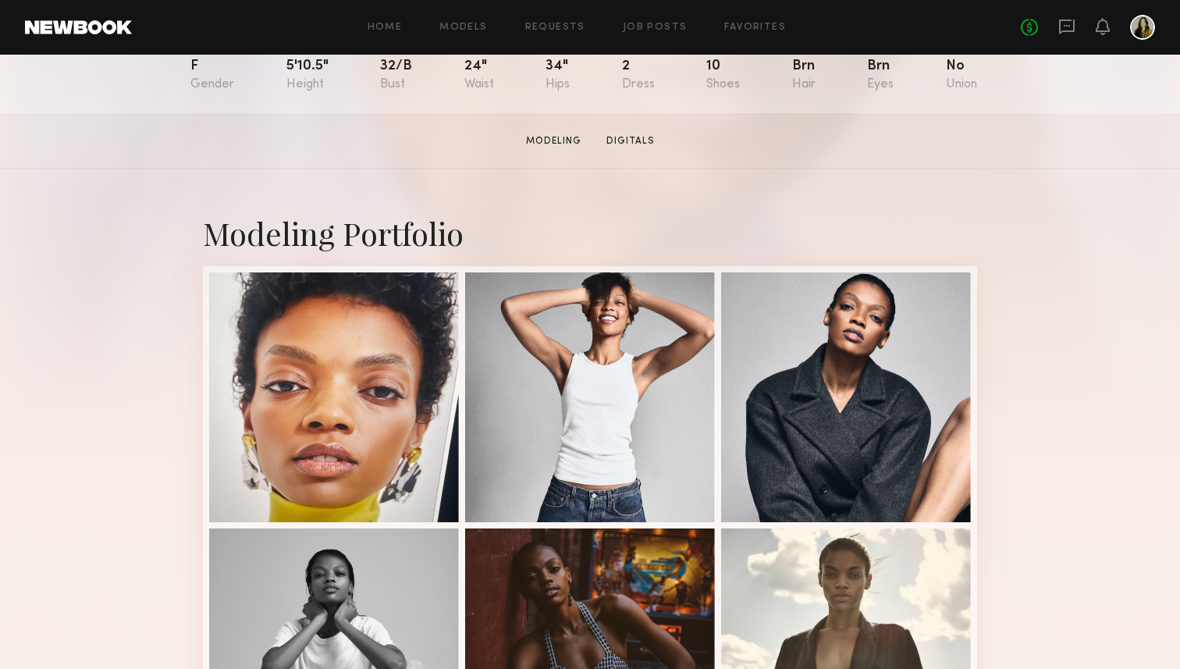
scroll to position [0, 0]
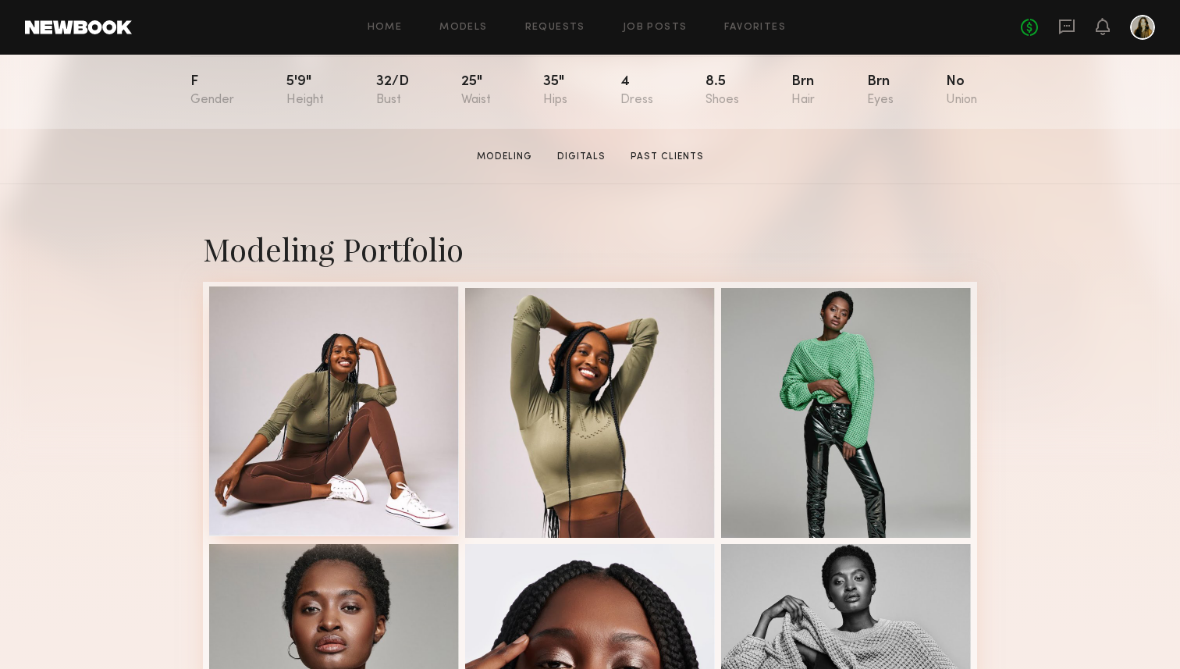
scroll to position [190, 0]
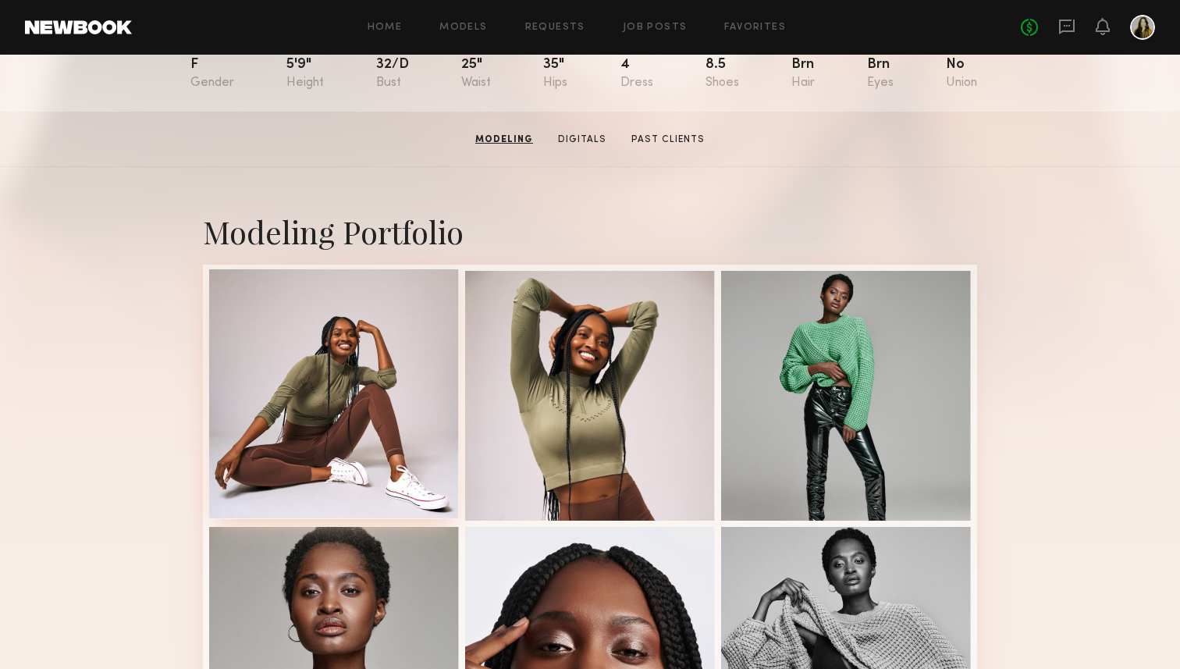
click at [350, 401] on div at bounding box center [334, 394] width 250 height 250
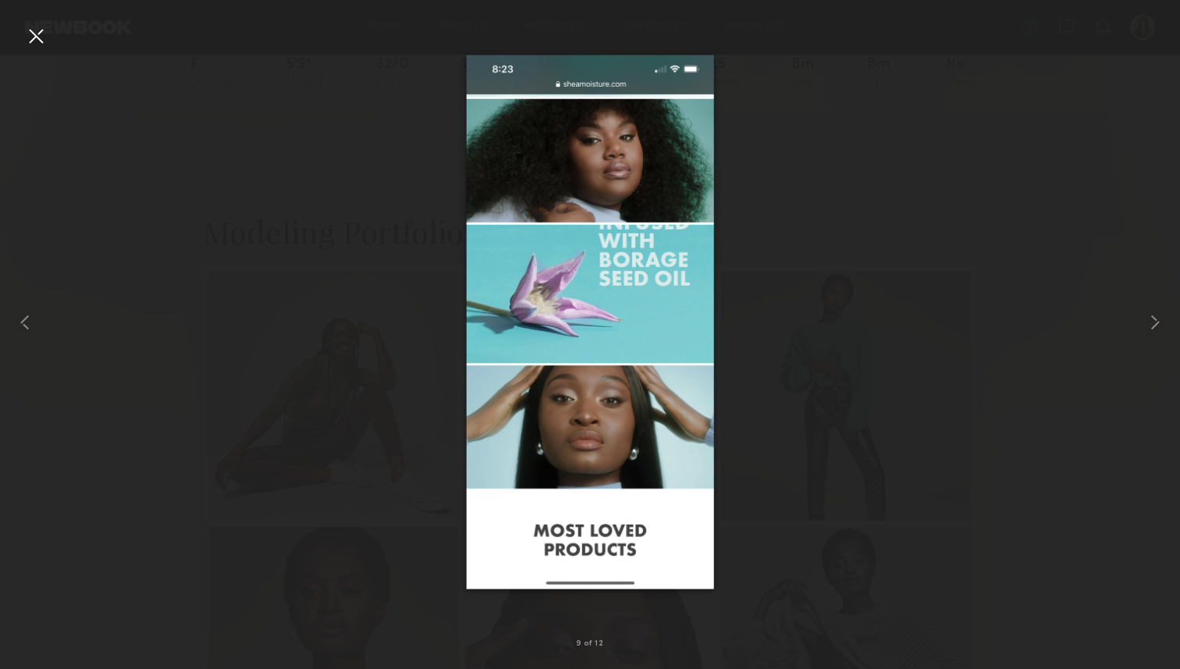
click at [42, 41] on div at bounding box center [35, 35] width 25 height 25
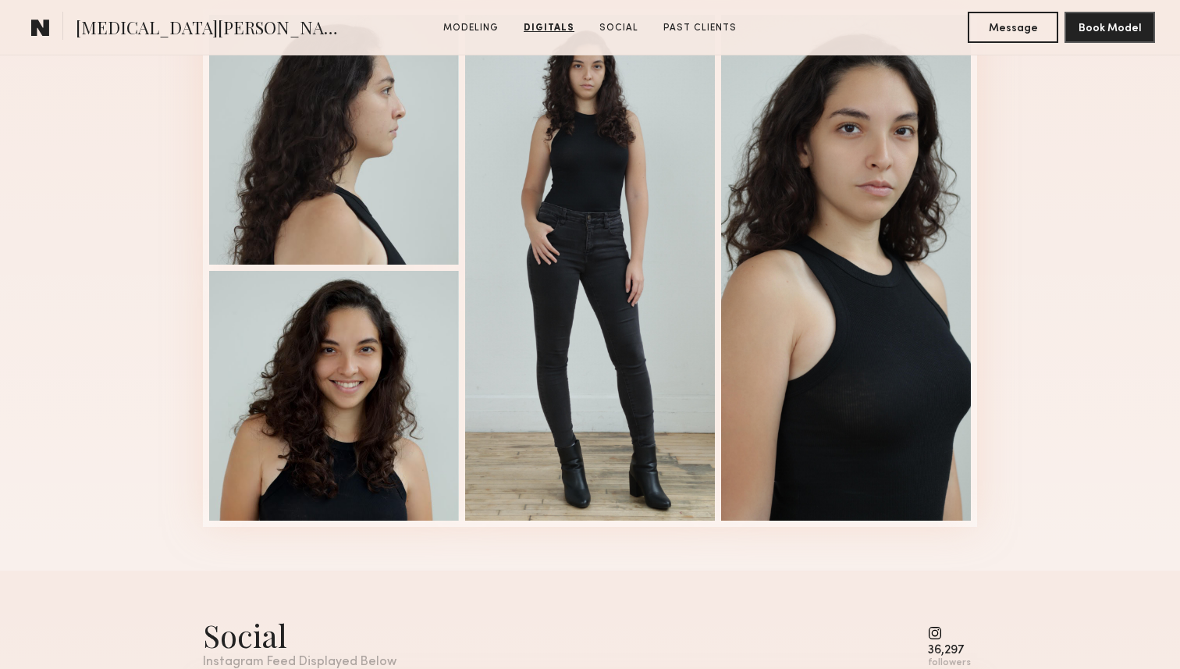
scroll to position [1670, 0]
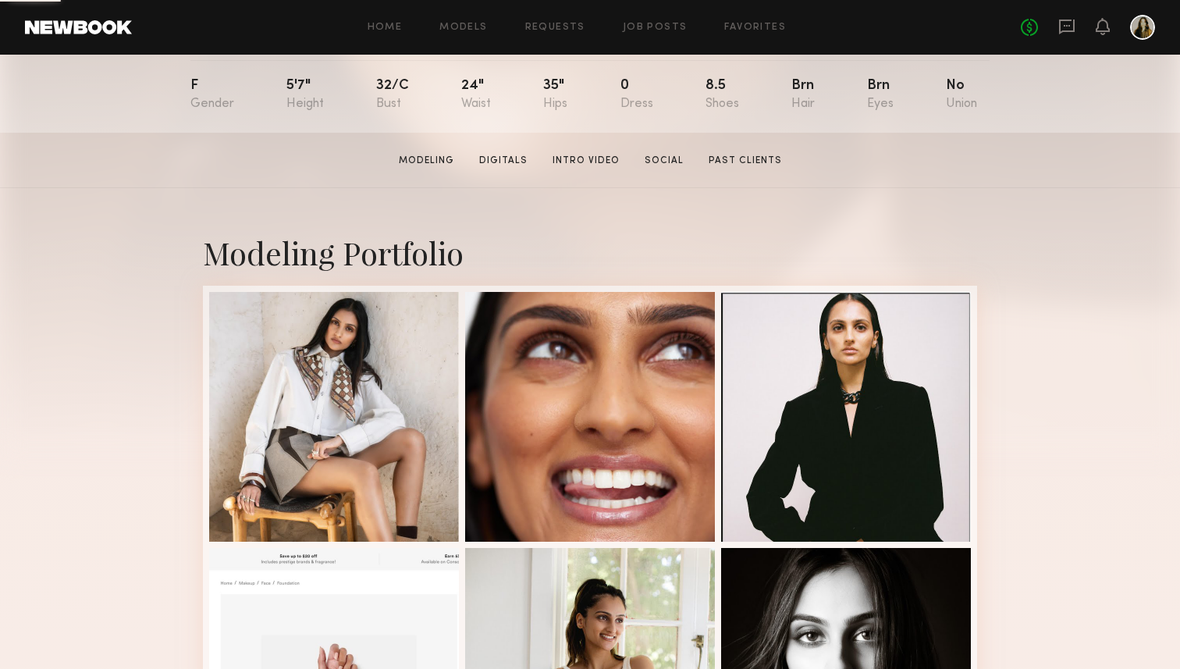
scroll to position [220, 0]
